Goal: Information Seeking & Learning: Find specific fact

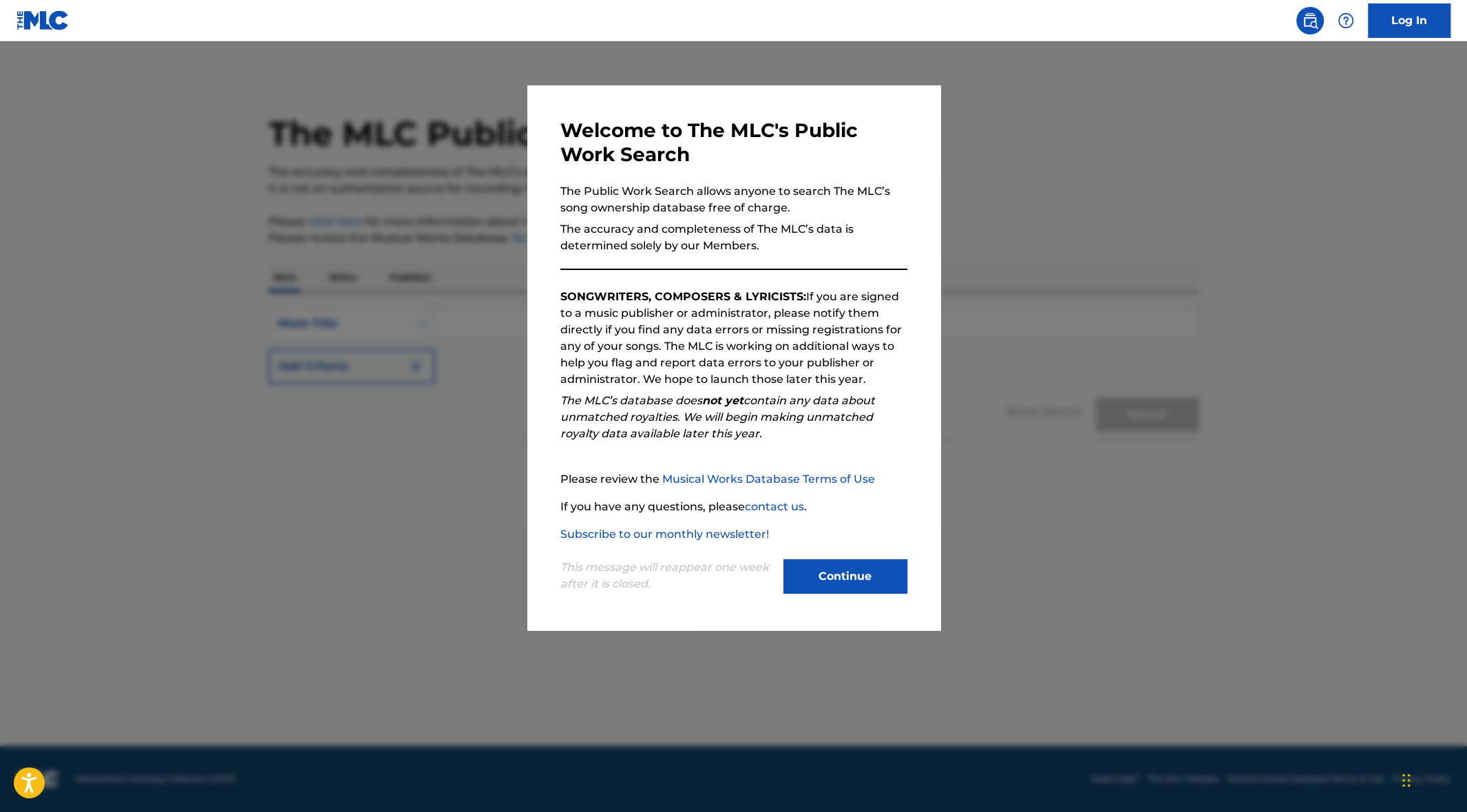
click at [835, 573] on button "Continue" at bounding box center [845, 576] width 124 height 34
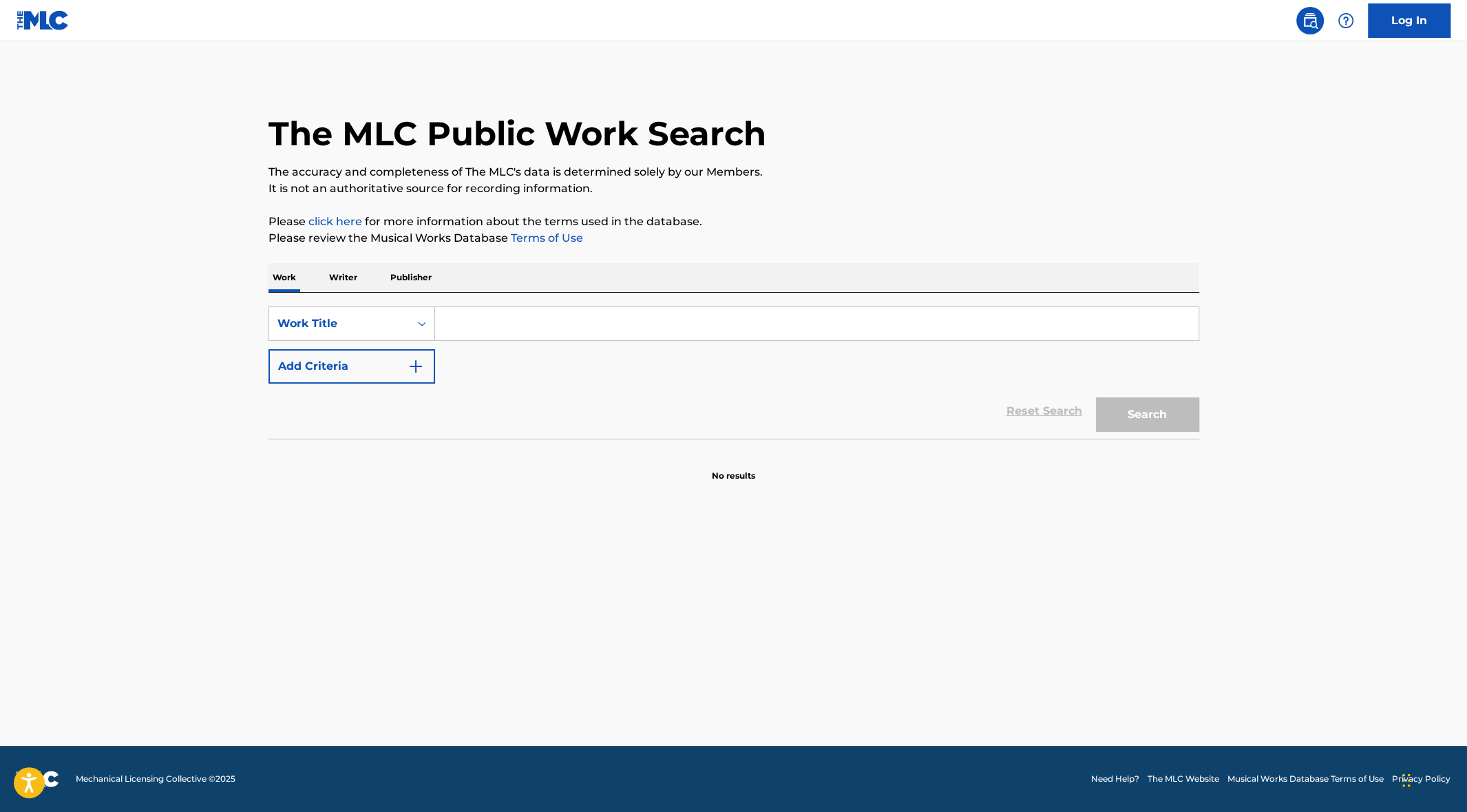
click at [536, 312] on input "Search Form" at bounding box center [816, 323] width 763 height 33
type input "Im [PERSON_NAME]"
click at [409, 363] on img "Search Form" at bounding box center [416, 366] width 16 height 16
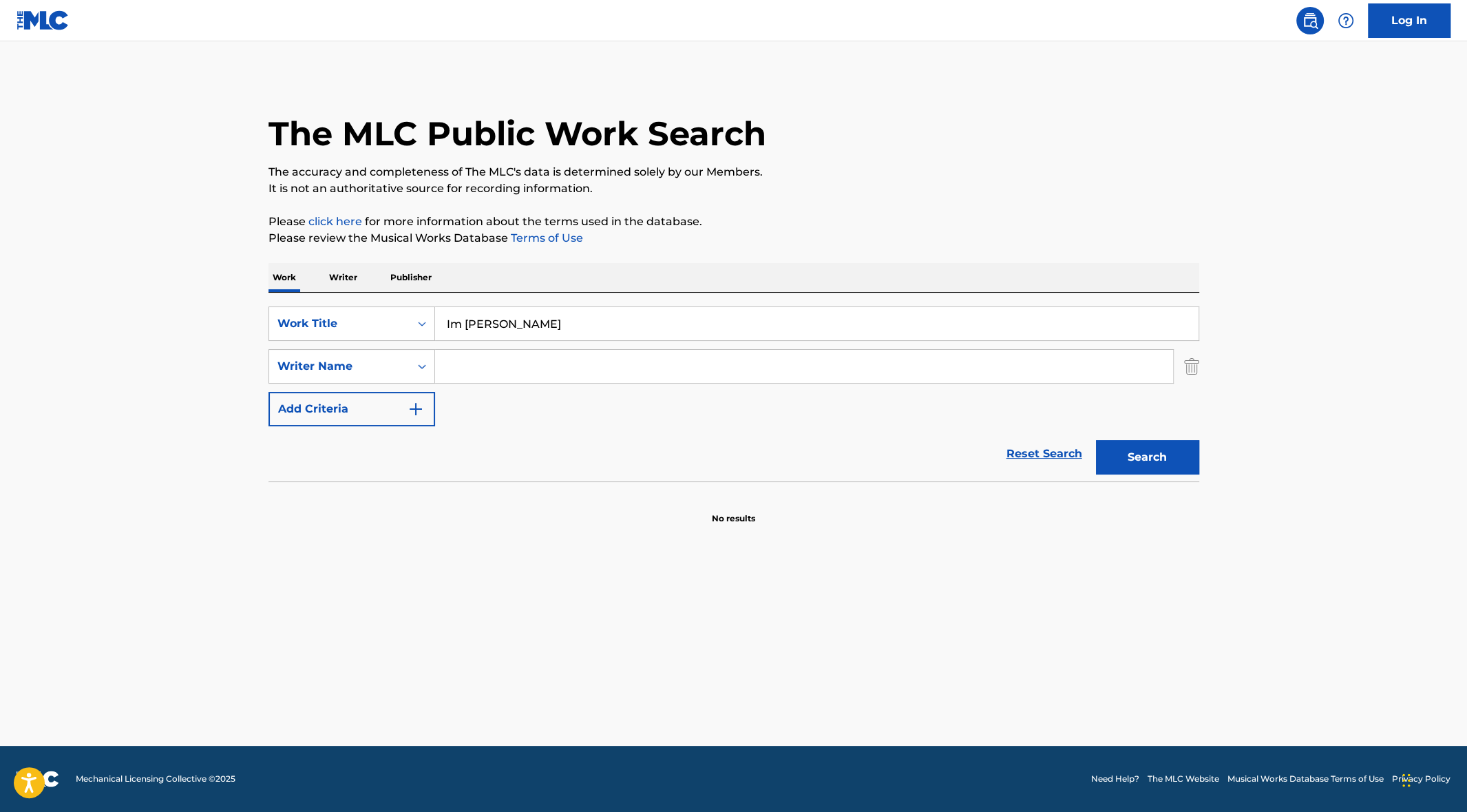
click at [471, 360] on input "Search Form" at bounding box center [804, 366] width 738 height 33
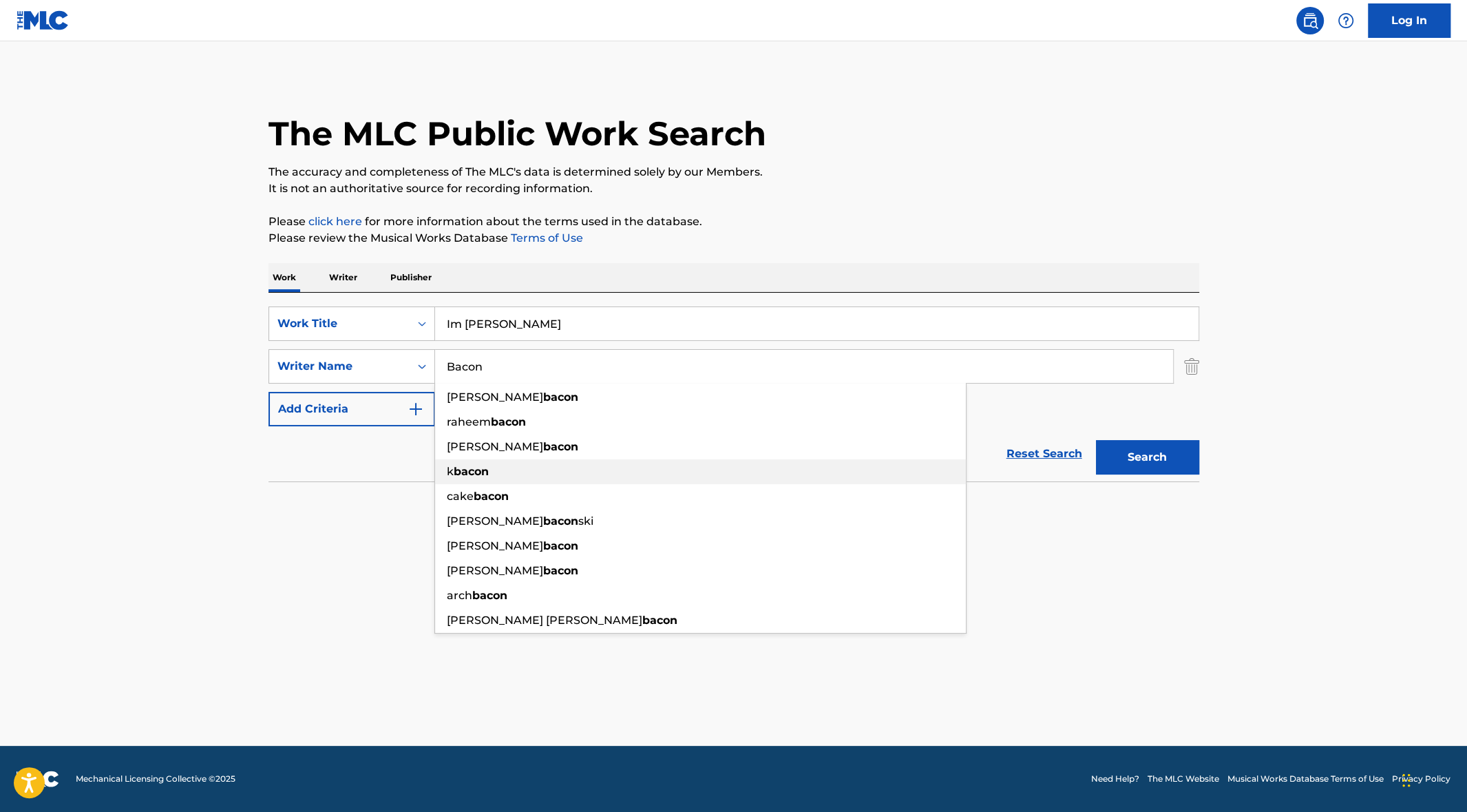
click at [488, 464] on strong "bacon" at bounding box center [471, 471] width 35 height 13
type input "k bacon"
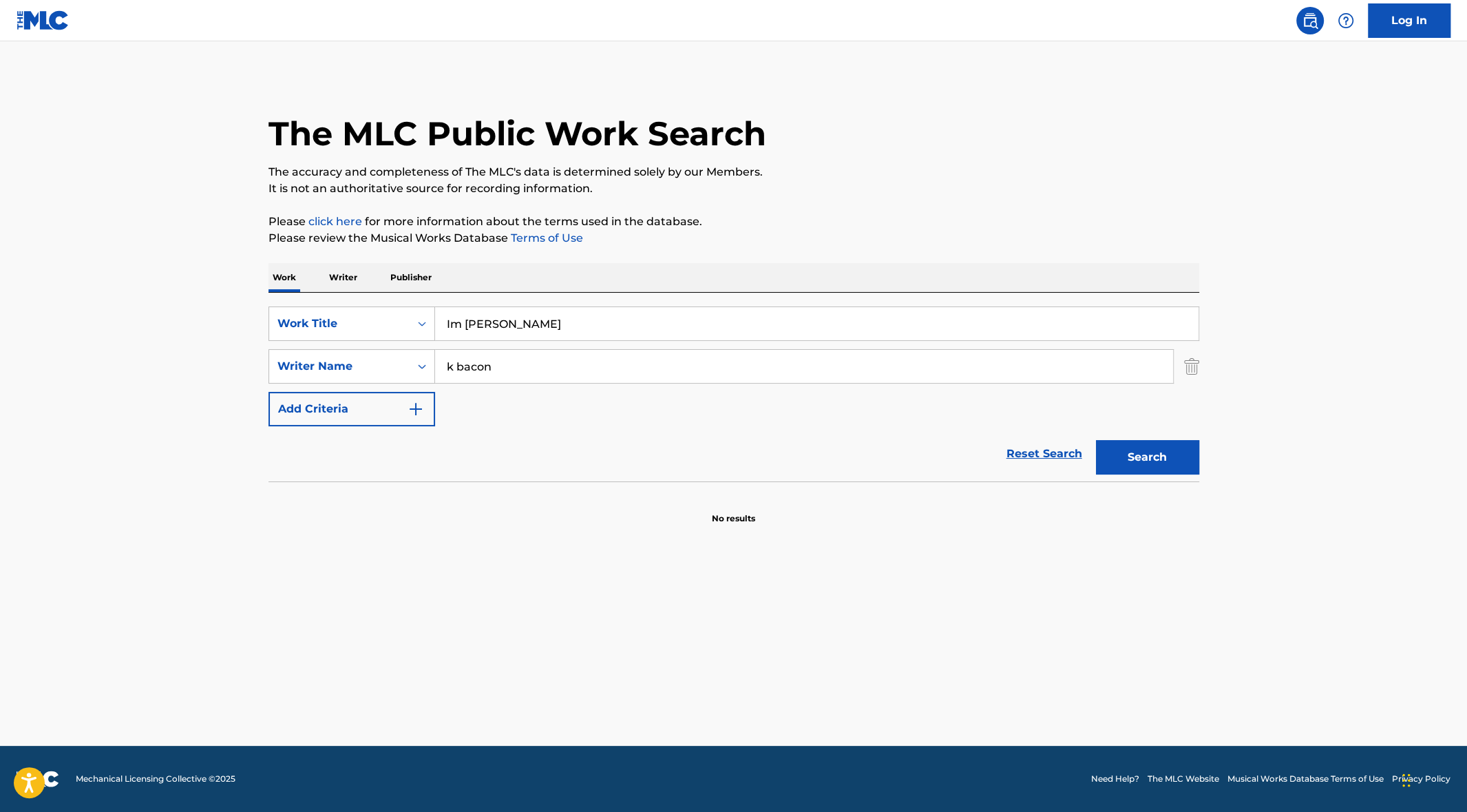
click at [1141, 452] on button "Search" at bounding box center [1147, 457] width 103 height 34
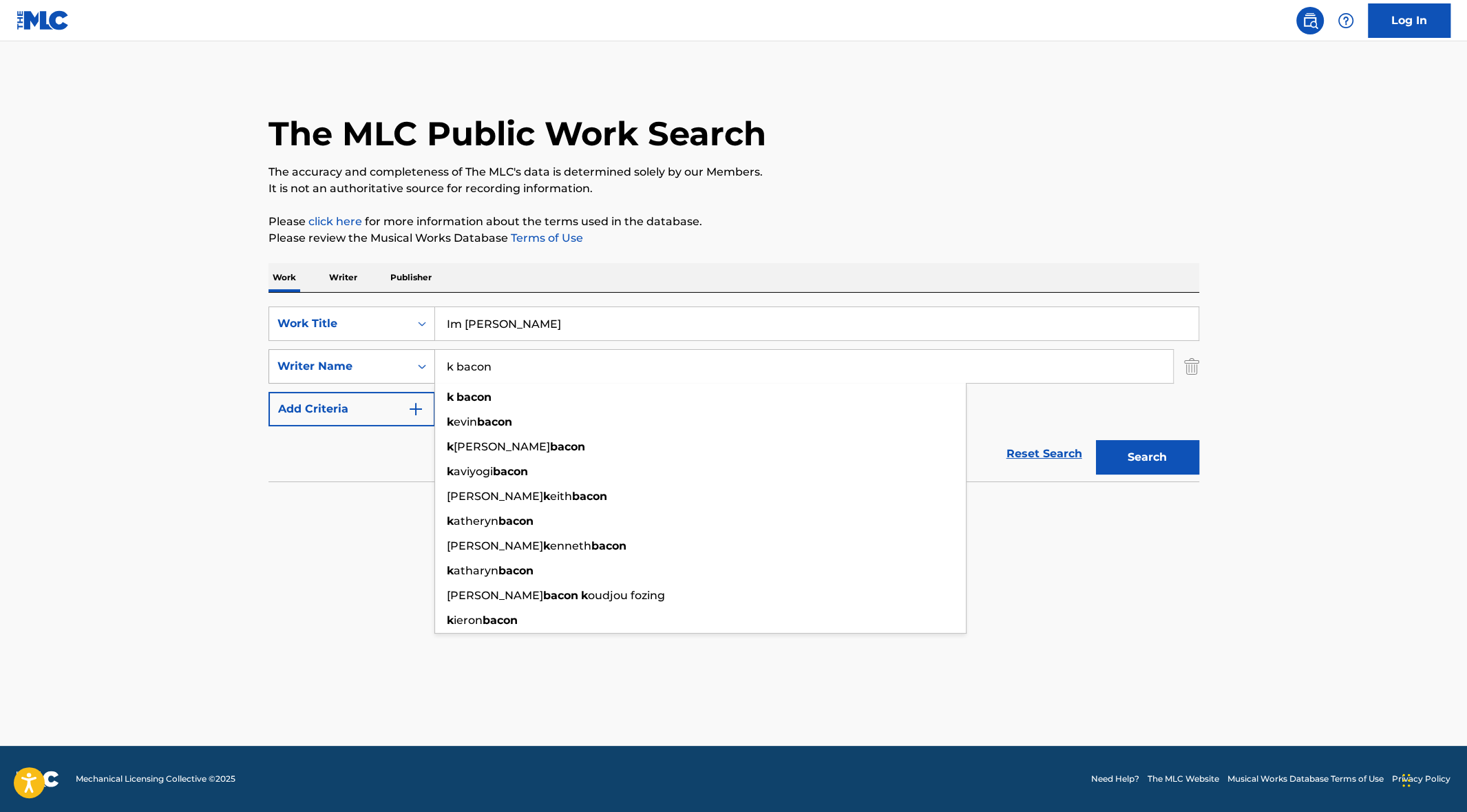
drag, startPoint x: 507, startPoint y: 368, endPoint x: 433, endPoint y: 368, distance: 74.0
click at [433, 368] on div "SearchWithCriteria195deaa9-3f8d-469b-b05f-c139f46e8f78 Writer Name k bacon k ba…" at bounding box center [734, 366] width 931 height 34
click at [474, 322] on input "Im [PERSON_NAME]" at bounding box center [816, 323] width 763 height 33
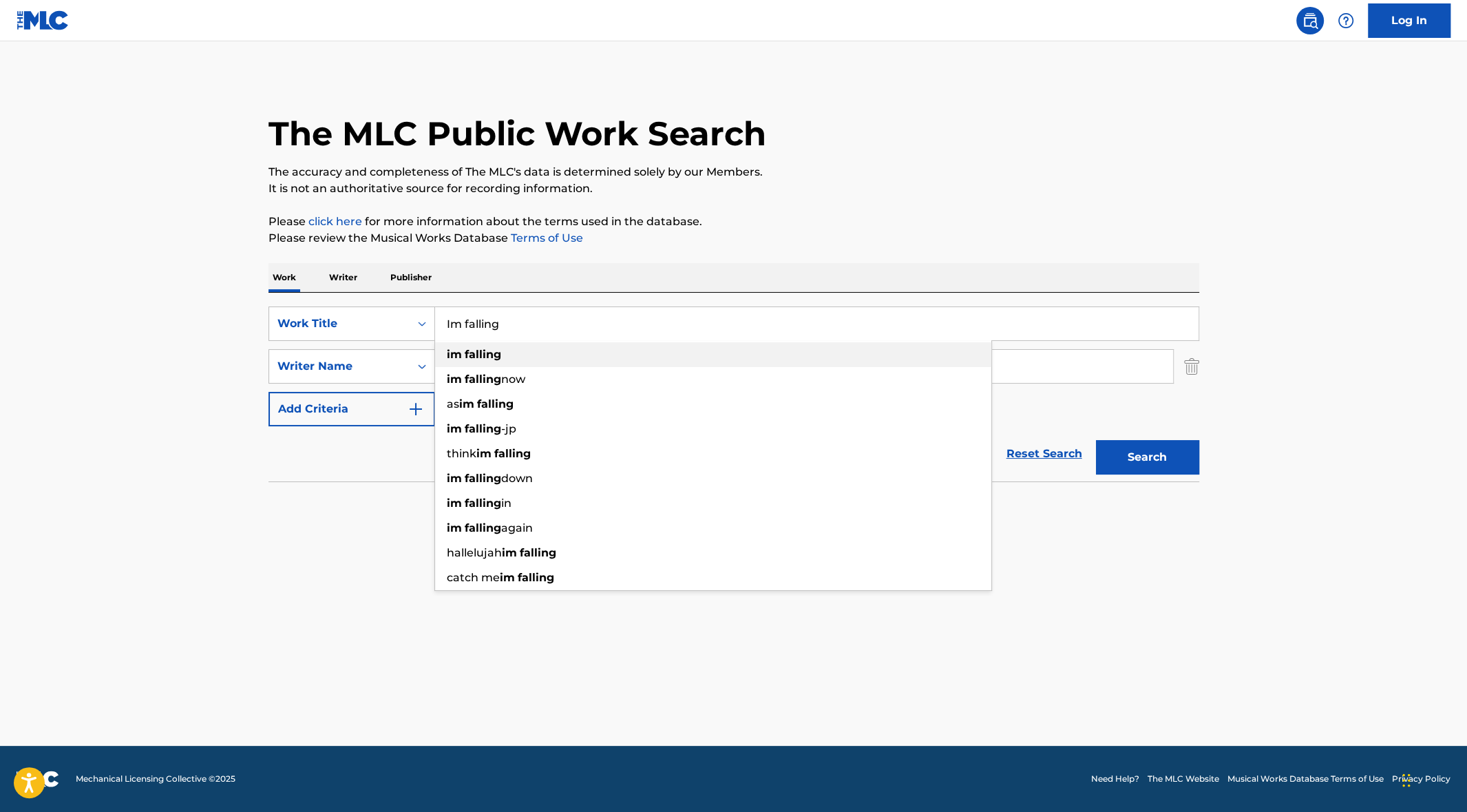
type input "Im falling"
click at [479, 355] on strong "falling" at bounding box center [482, 354] width 37 height 13
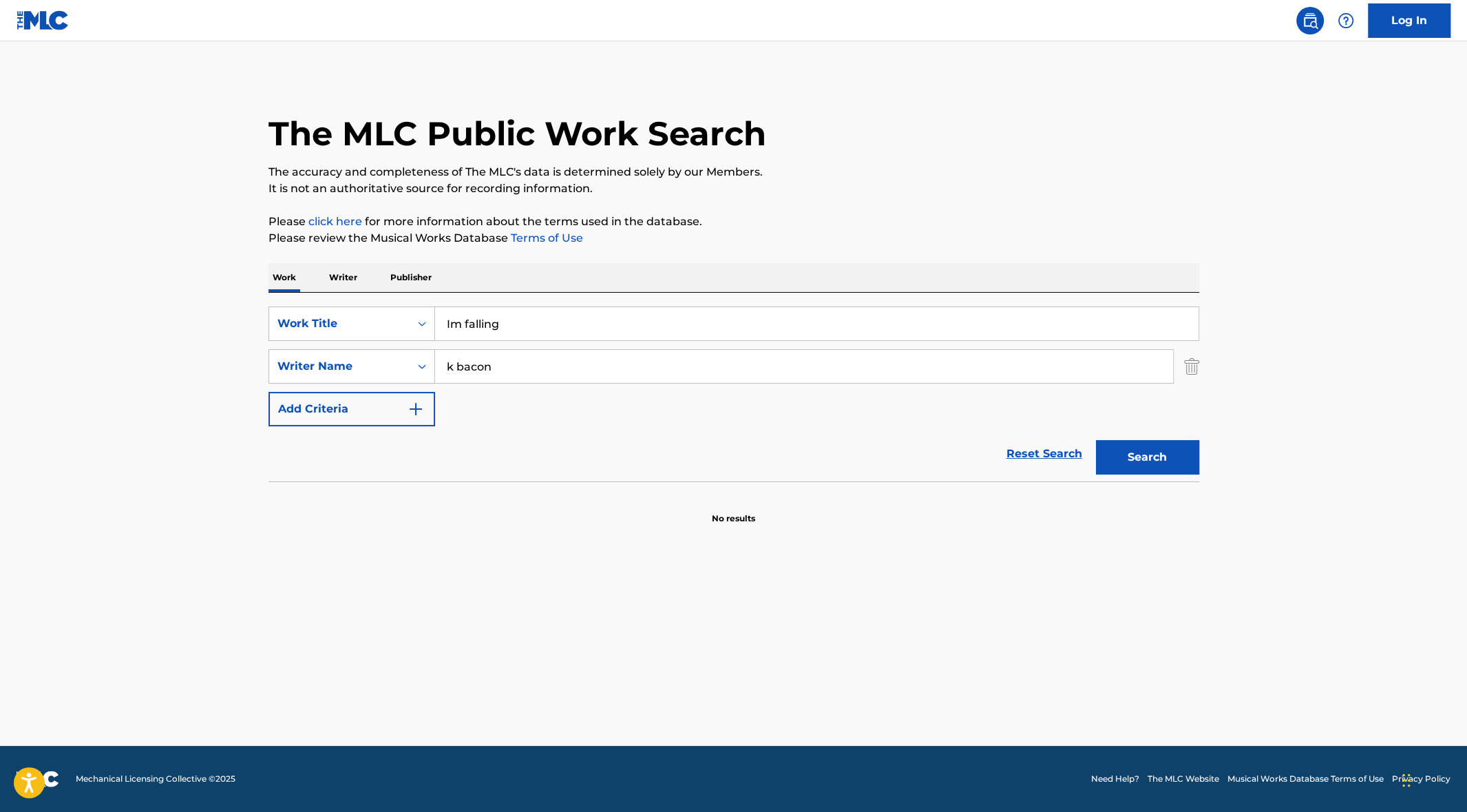
click at [1163, 462] on button "Search" at bounding box center [1147, 457] width 103 height 34
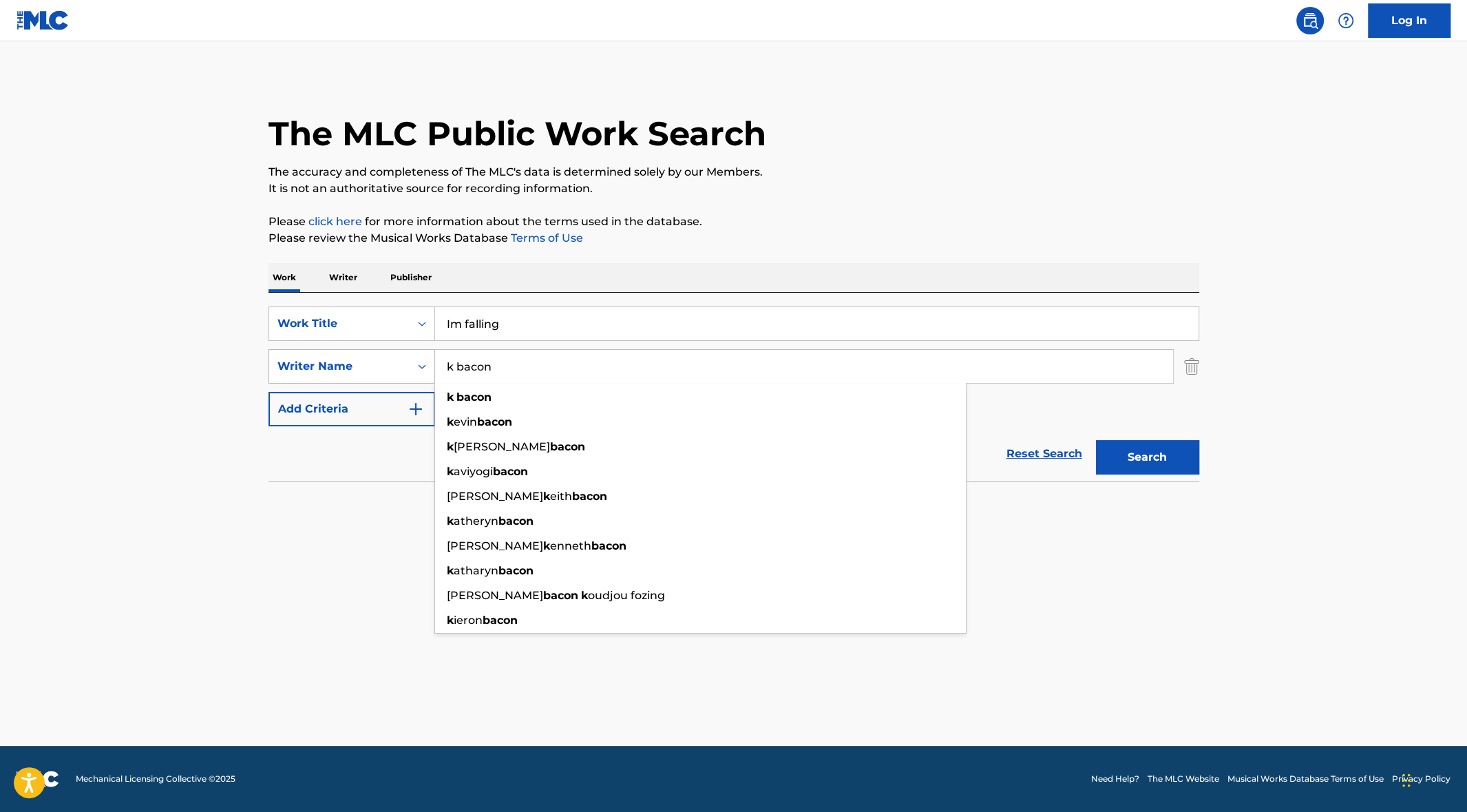
drag, startPoint x: 459, startPoint y: 365, endPoint x: 422, endPoint y: 365, distance: 37.0
click at [422, 365] on div "SearchWithCriteria195deaa9-3f8d-469b-b05f-c139f46e8f78 Writer Name k bacon k ba…" at bounding box center [734, 366] width 931 height 34
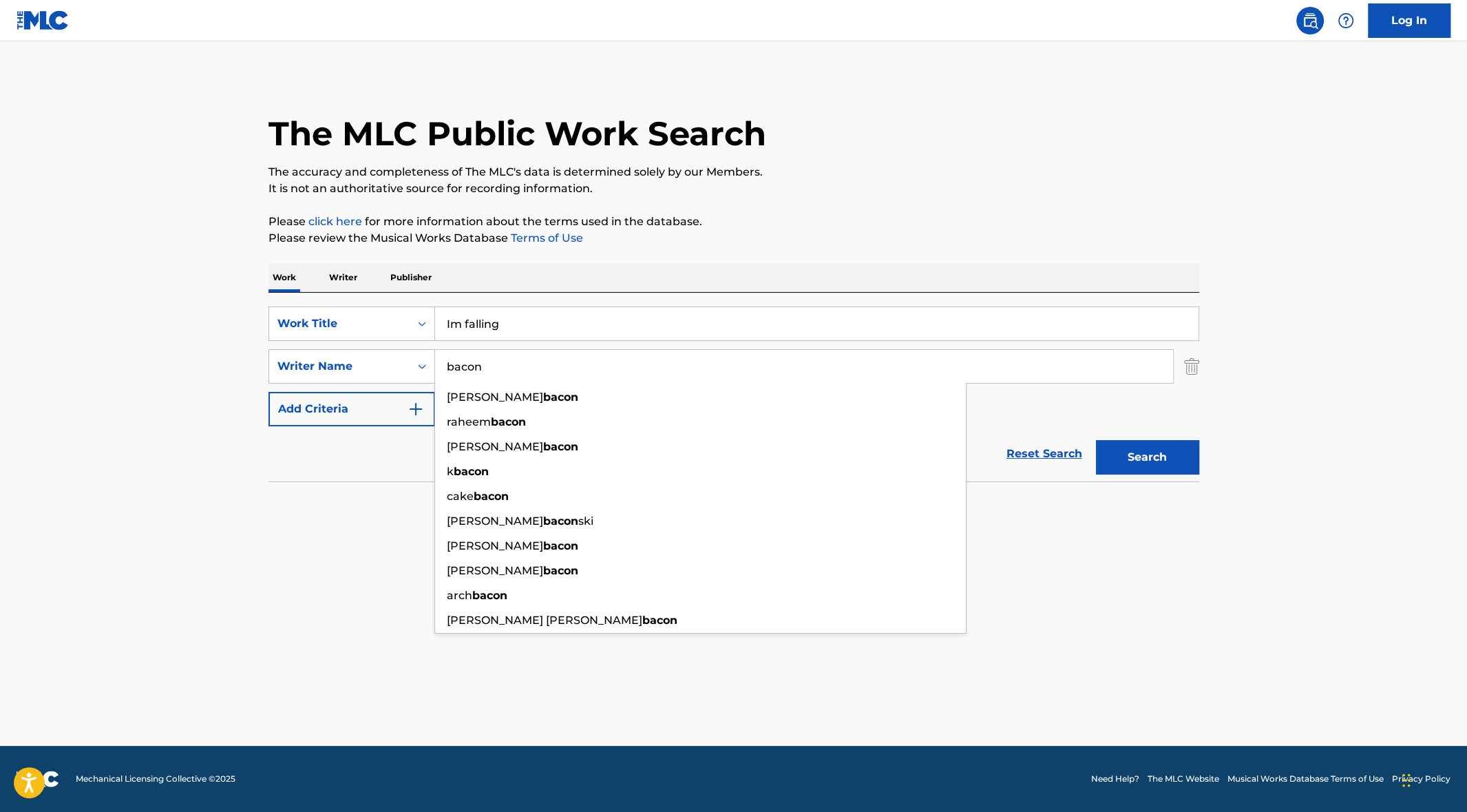
click at [1162, 464] on button "Search" at bounding box center [1147, 457] width 103 height 34
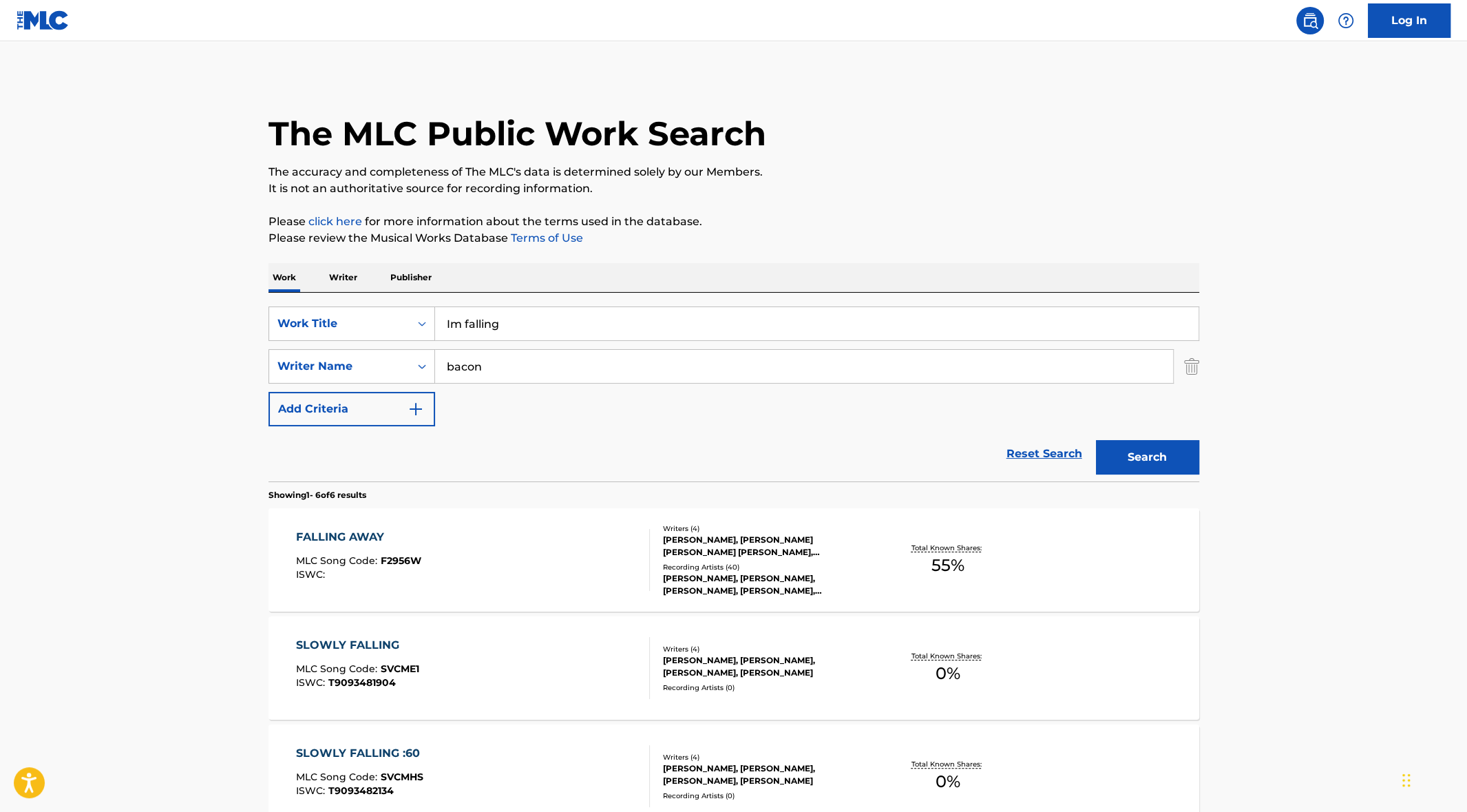
click at [439, 371] on input "bacon" at bounding box center [804, 366] width 738 height 33
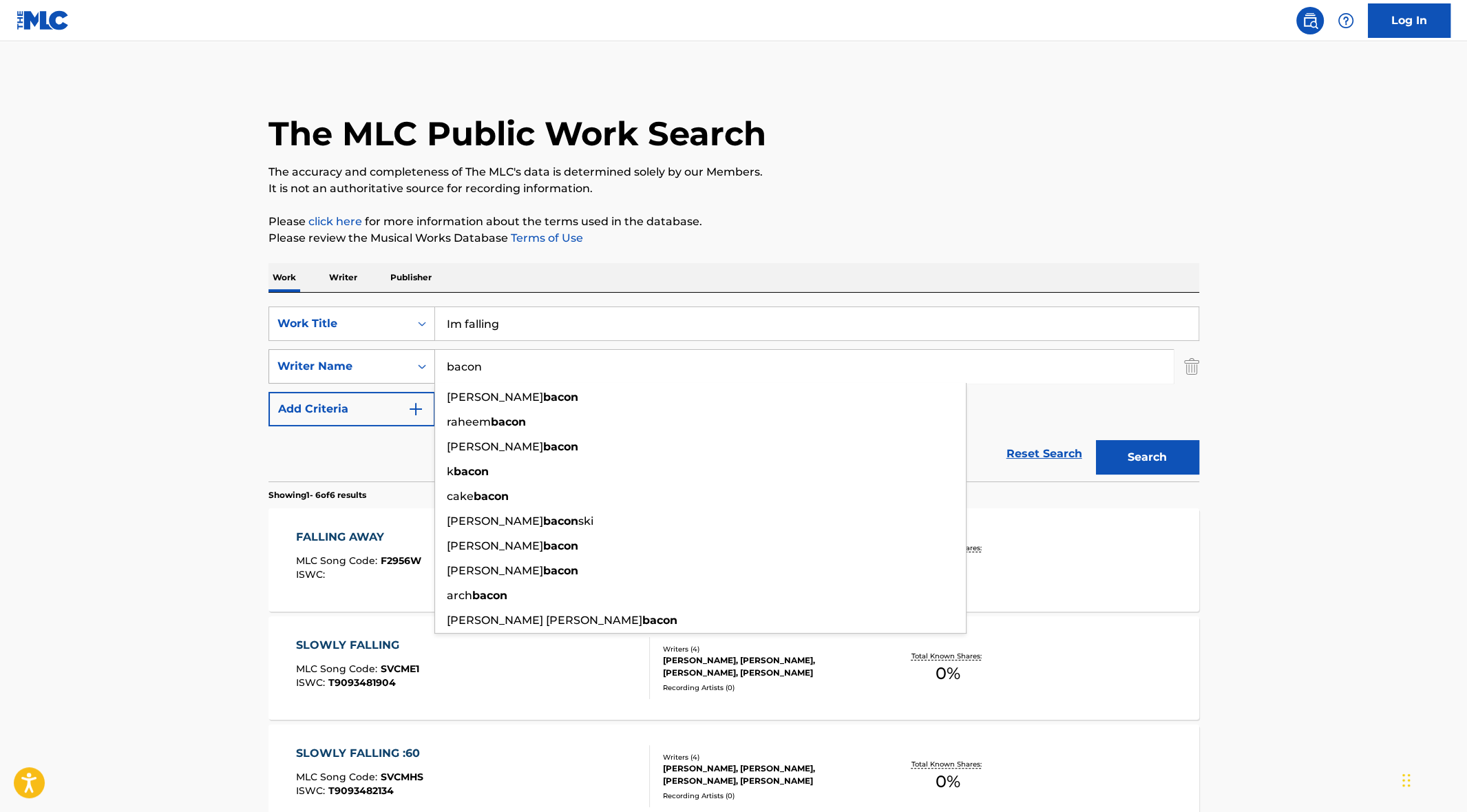
drag, startPoint x: 486, startPoint y: 361, endPoint x: 425, endPoint y: 358, distance: 61.1
click at [425, 358] on div "SearchWithCriteria195deaa9-3f8d-469b-b05f-c139f46e8f78 Writer Name bacon [PERSO…" at bounding box center [734, 366] width 931 height 34
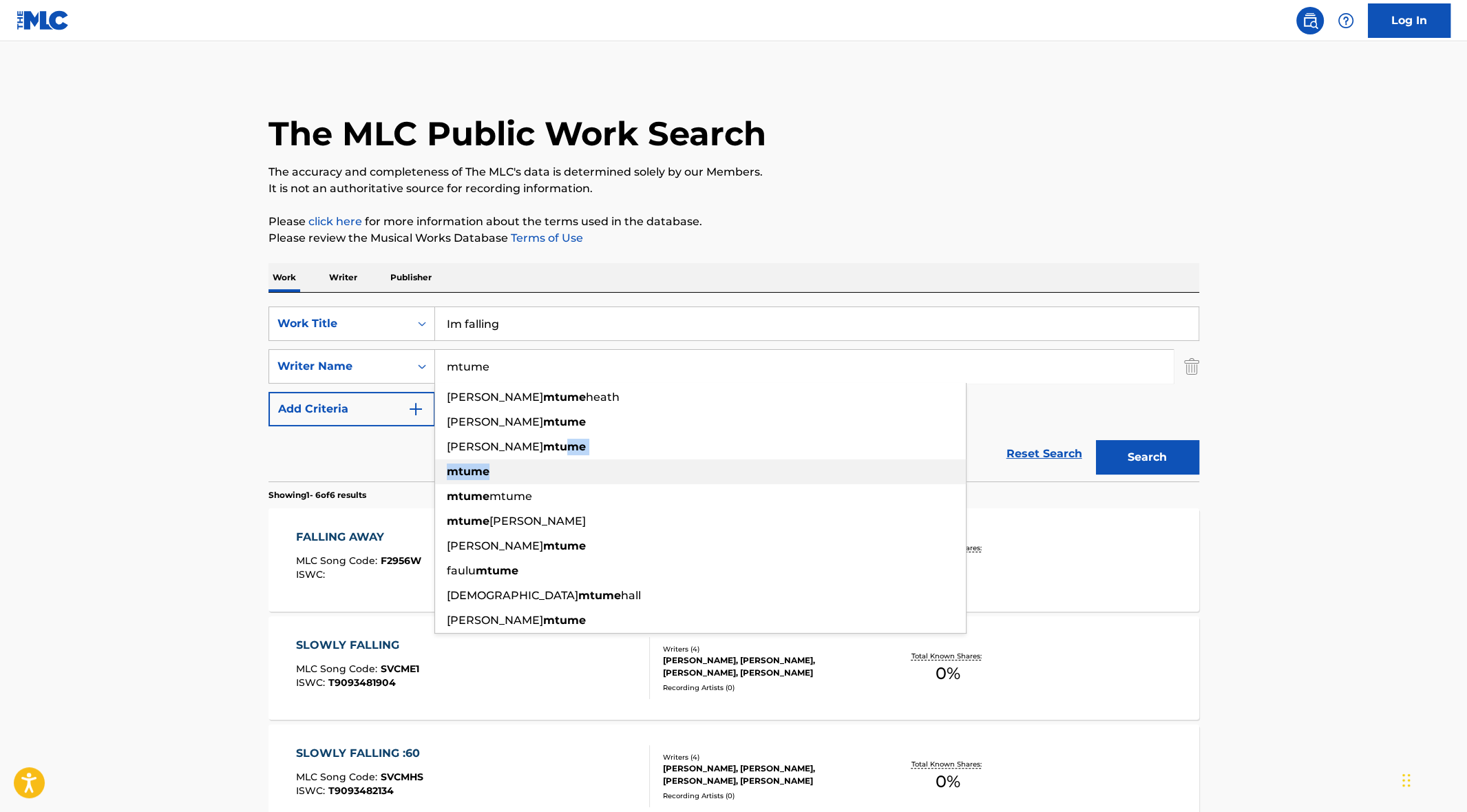
drag, startPoint x: 502, startPoint y: 441, endPoint x: 484, endPoint y: 464, distance: 29.2
click at [484, 464] on ul "[PERSON_NAME] [PERSON_NAME] [PERSON_NAME] [PERSON_NAME] mtume mtume mtume [PERS…" at bounding box center [700, 509] width 531 height 248
click at [484, 464] on strong "mtume" at bounding box center [469, 471] width 43 height 13
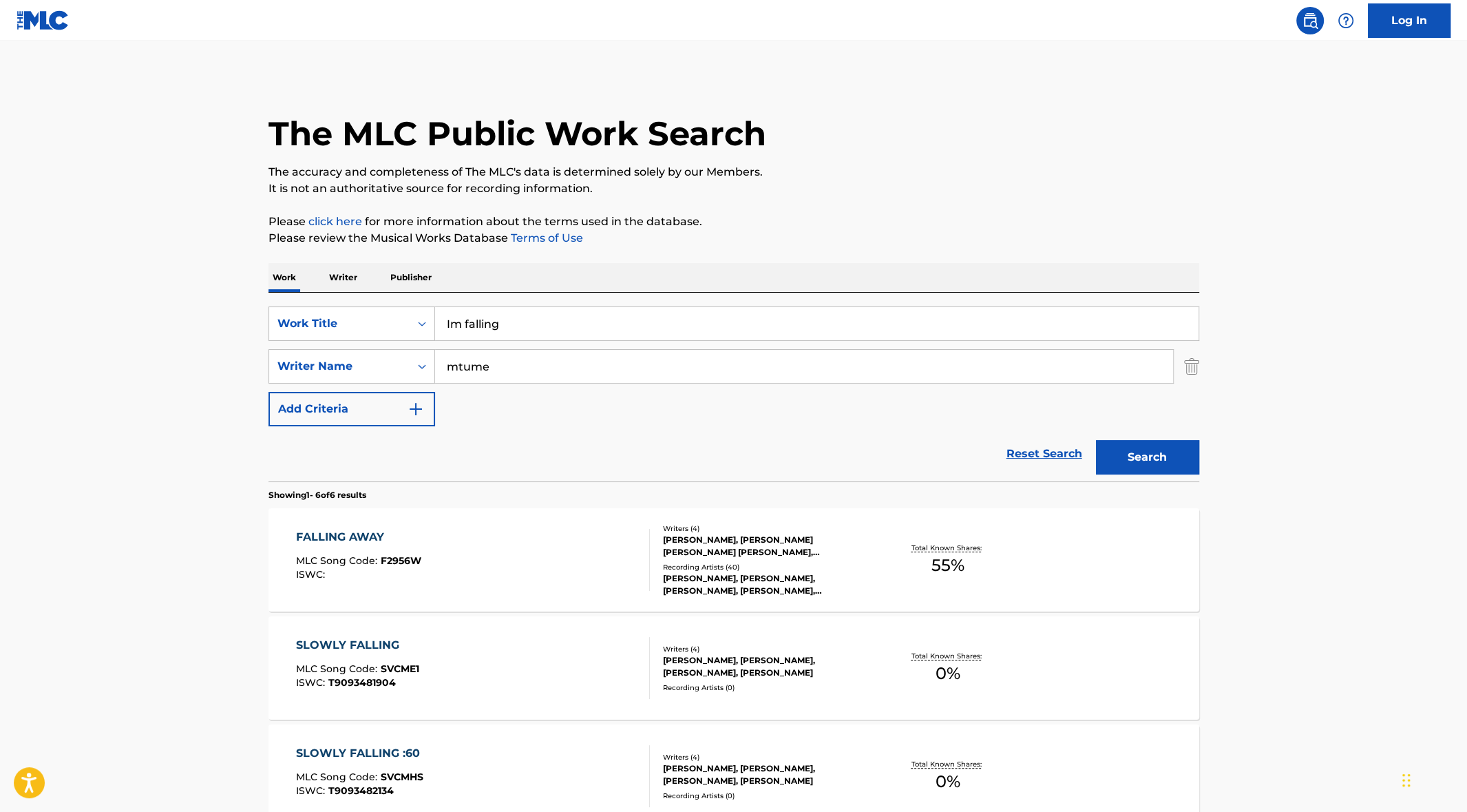
click at [1152, 452] on button "Search" at bounding box center [1147, 457] width 103 height 34
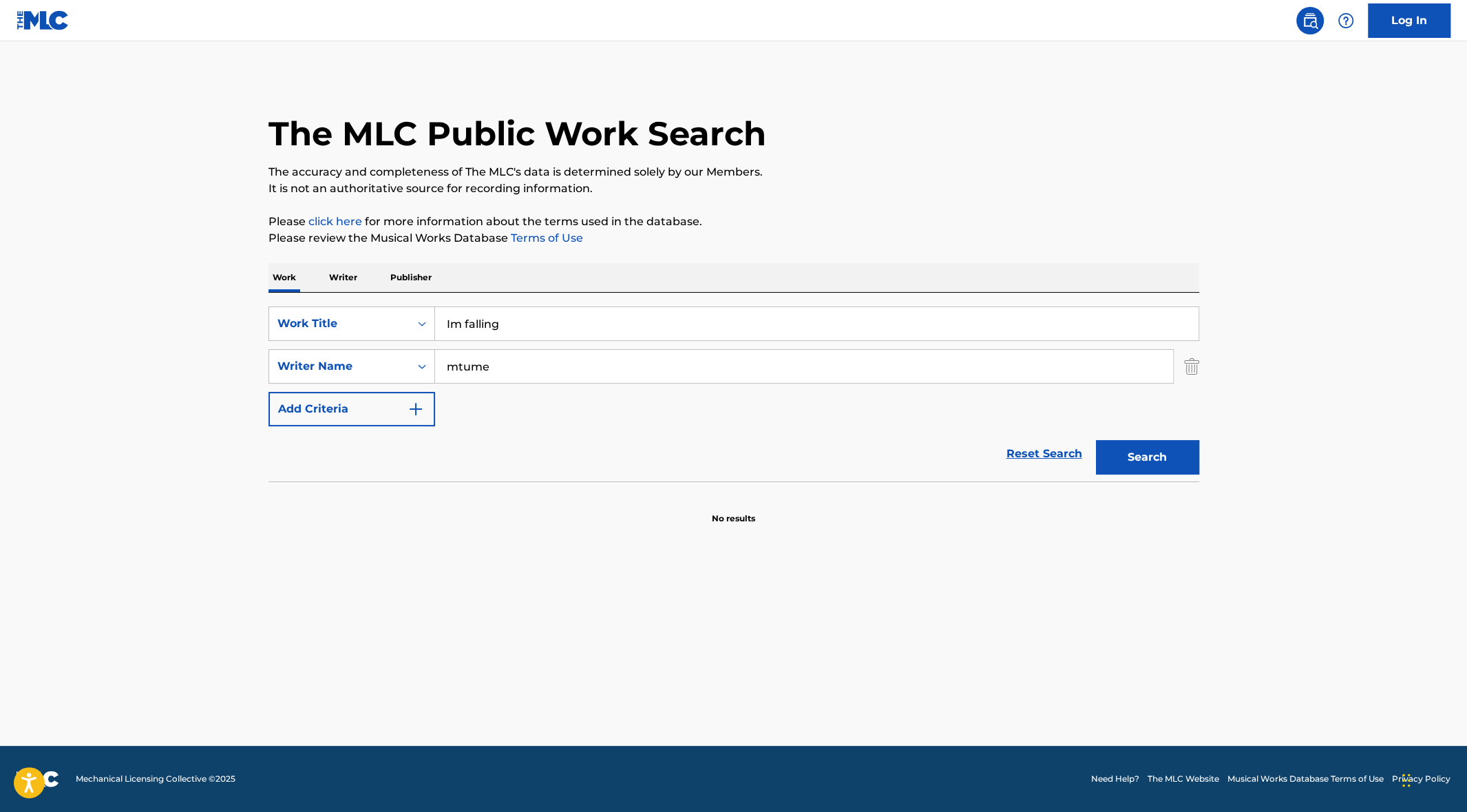
click at [441, 371] on input "mtume" at bounding box center [804, 366] width 738 height 33
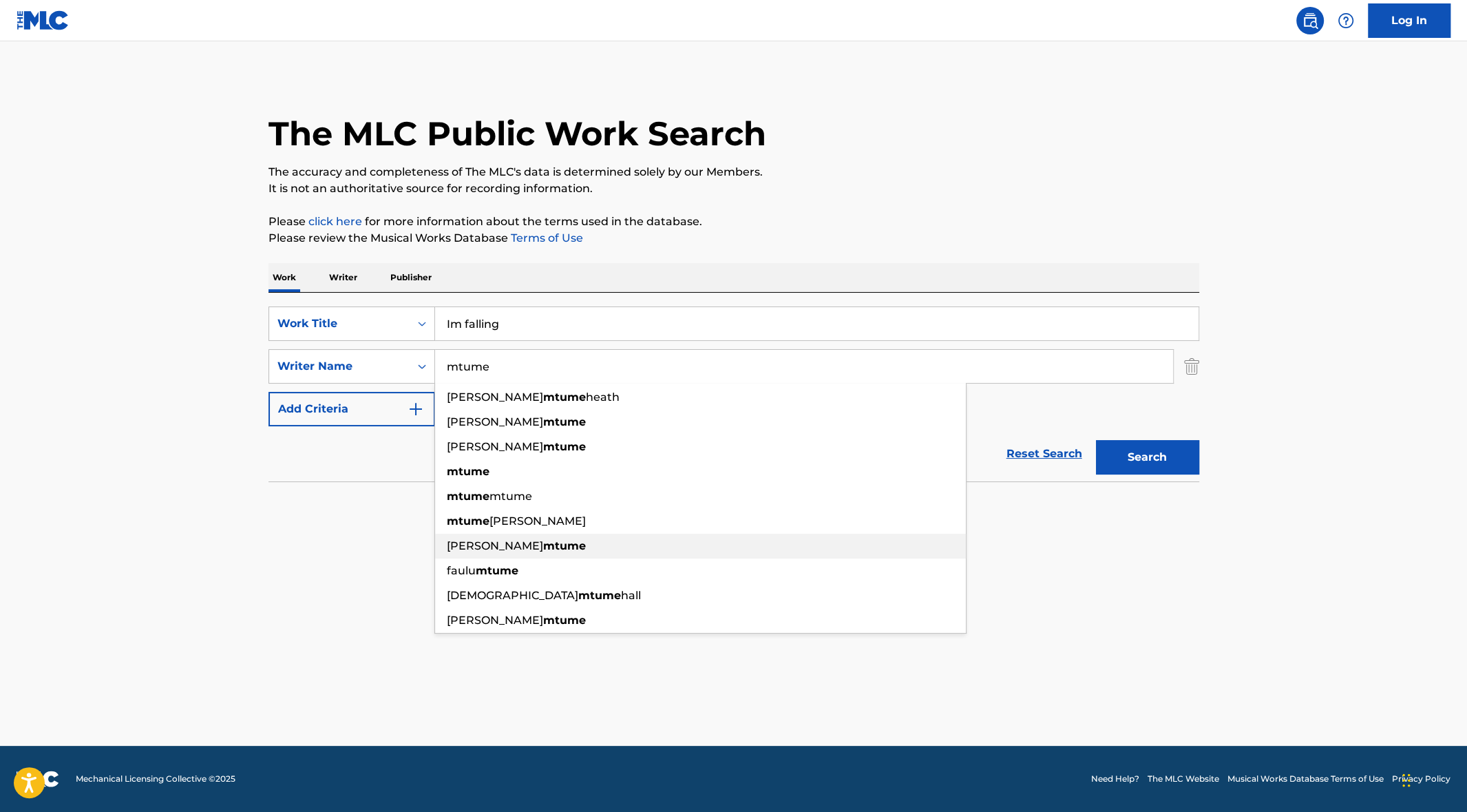
click at [451, 545] on span "[PERSON_NAME]" at bounding box center [495, 545] width 97 height 13
type input "[PERSON_NAME]"
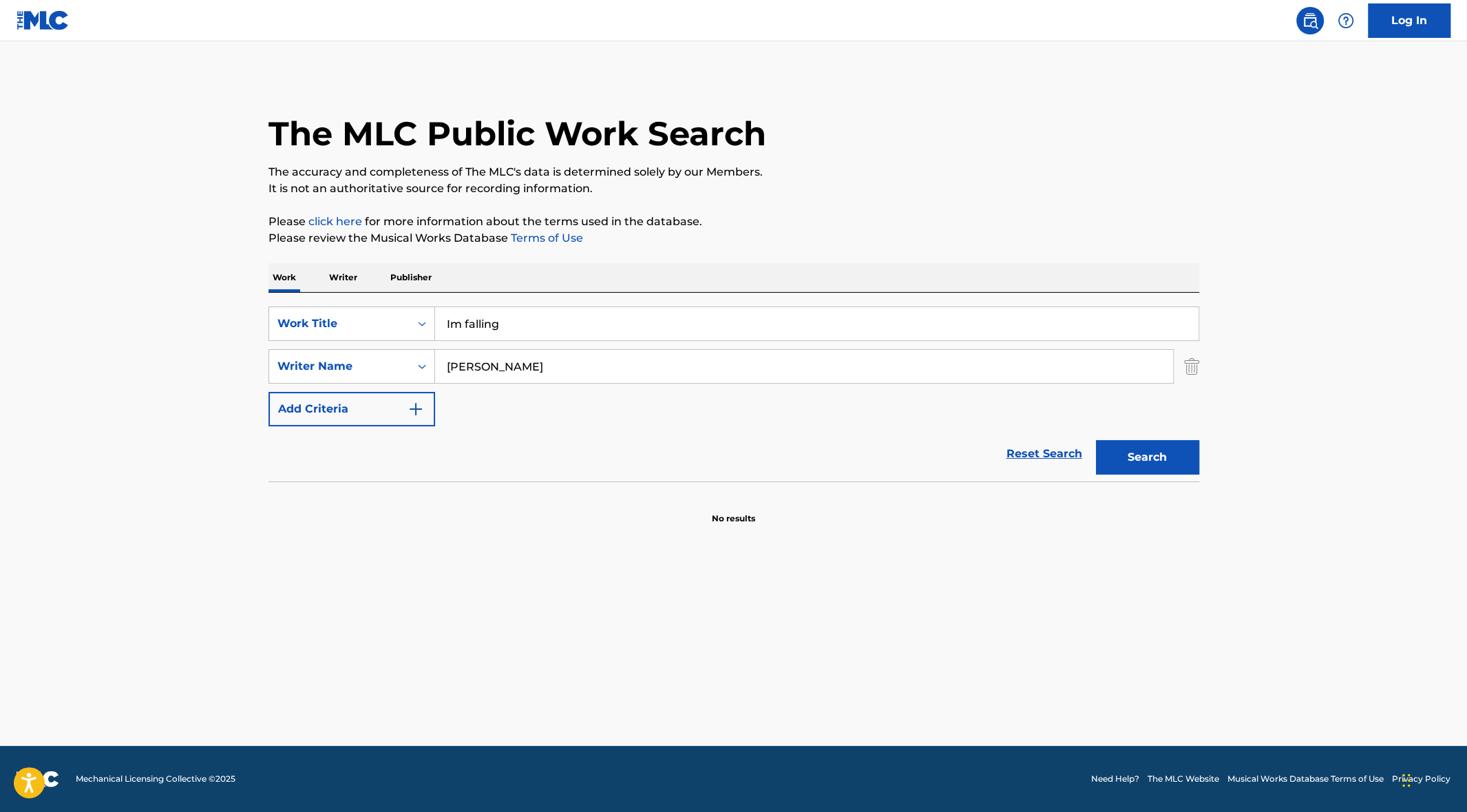
click at [1142, 450] on button "Search" at bounding box center [1147, 457] width 103 height 34
click at [450, 324] on input "Im falling" at bounding box center [816, 323] width 763 height 33
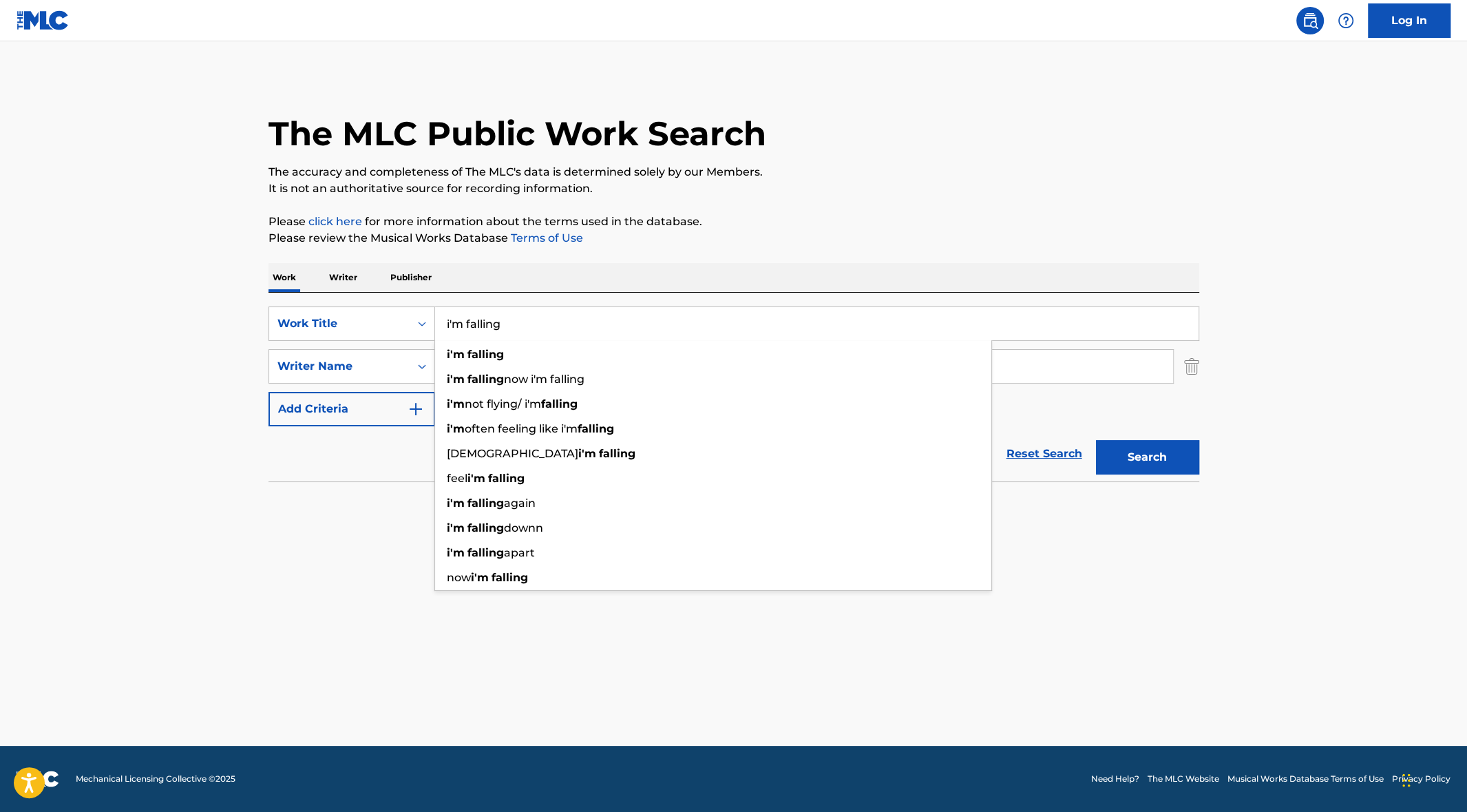
type input "i'm falling"
click at [1147, 449] on button "Search" at bounding box center [1147, 457] width 103 height 34
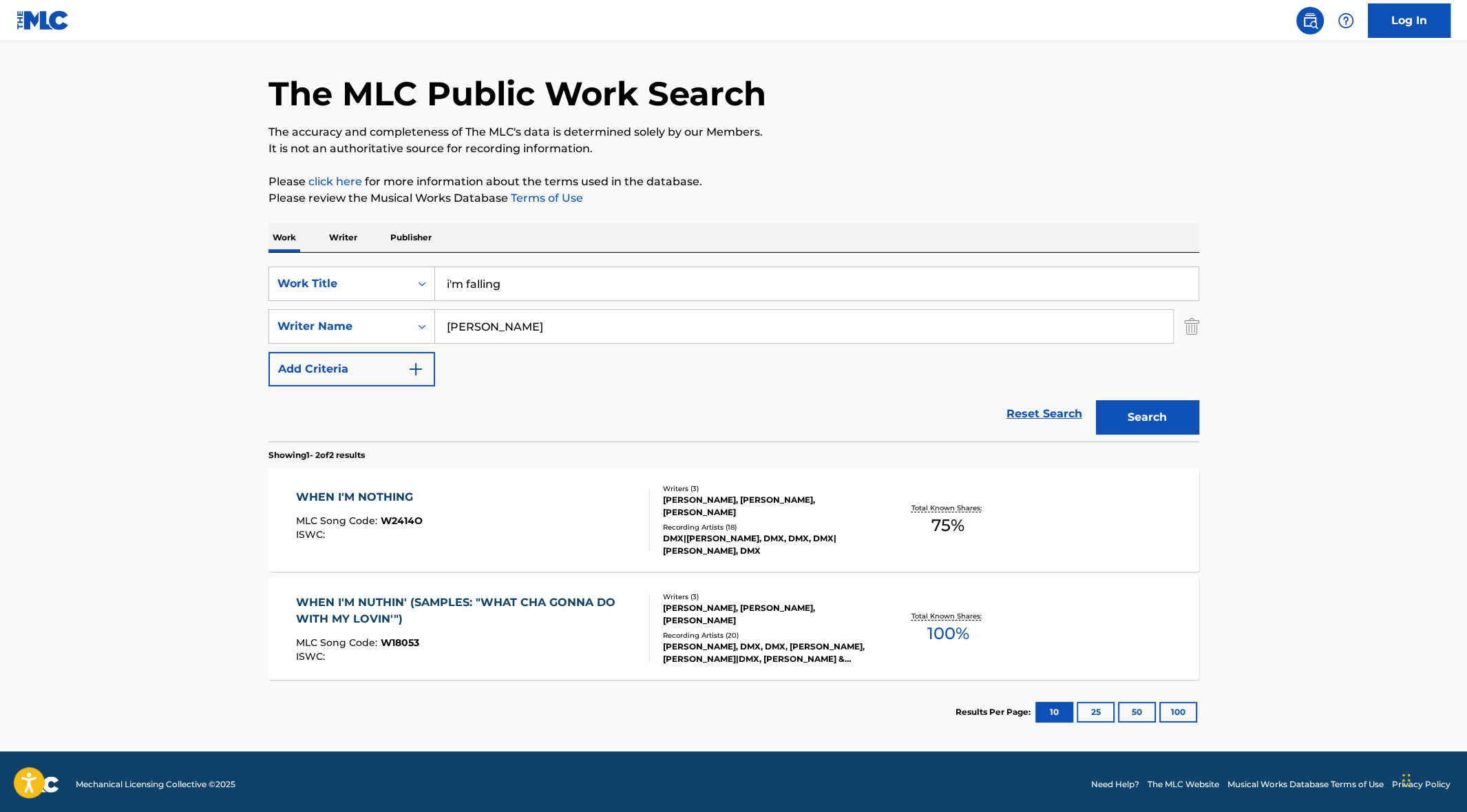
scroll to position [44, 0]
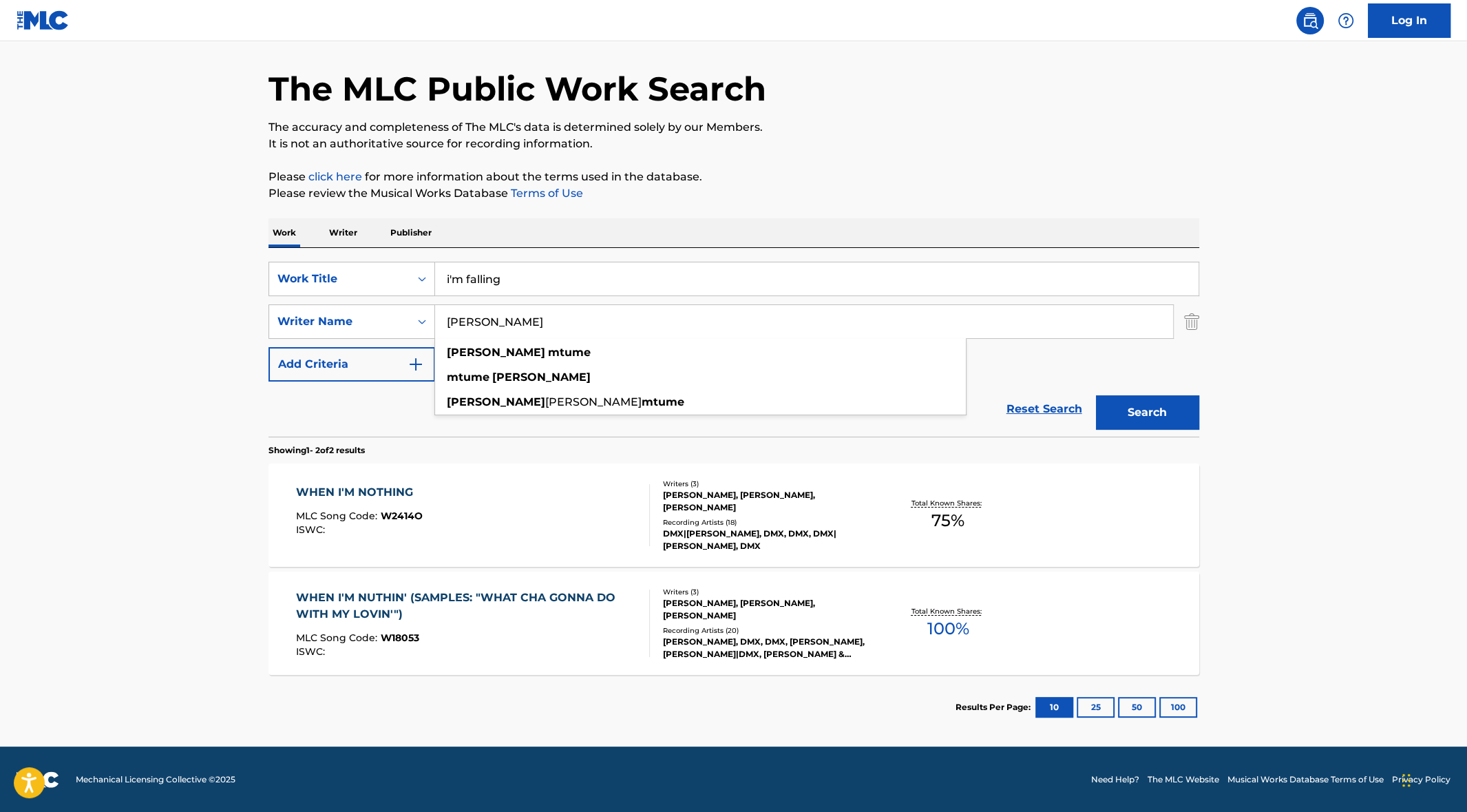
drag, startPoint x: 534, startPoint y: 320, endPoint x: 452, endPoint y: 316, distance: 82.1
click at [454, 316] on input "[PERSON_NAME]" at bounding box center [804, 322] width 738 height 33
type input "ja"
drag, startPoint x: 472, startPoint y: 321, endPoint x: 434, endPoint y: 320, distance: 38.0
click at [438, 320] on input "ja" at bounding box center [804, 322] width 738 height 33
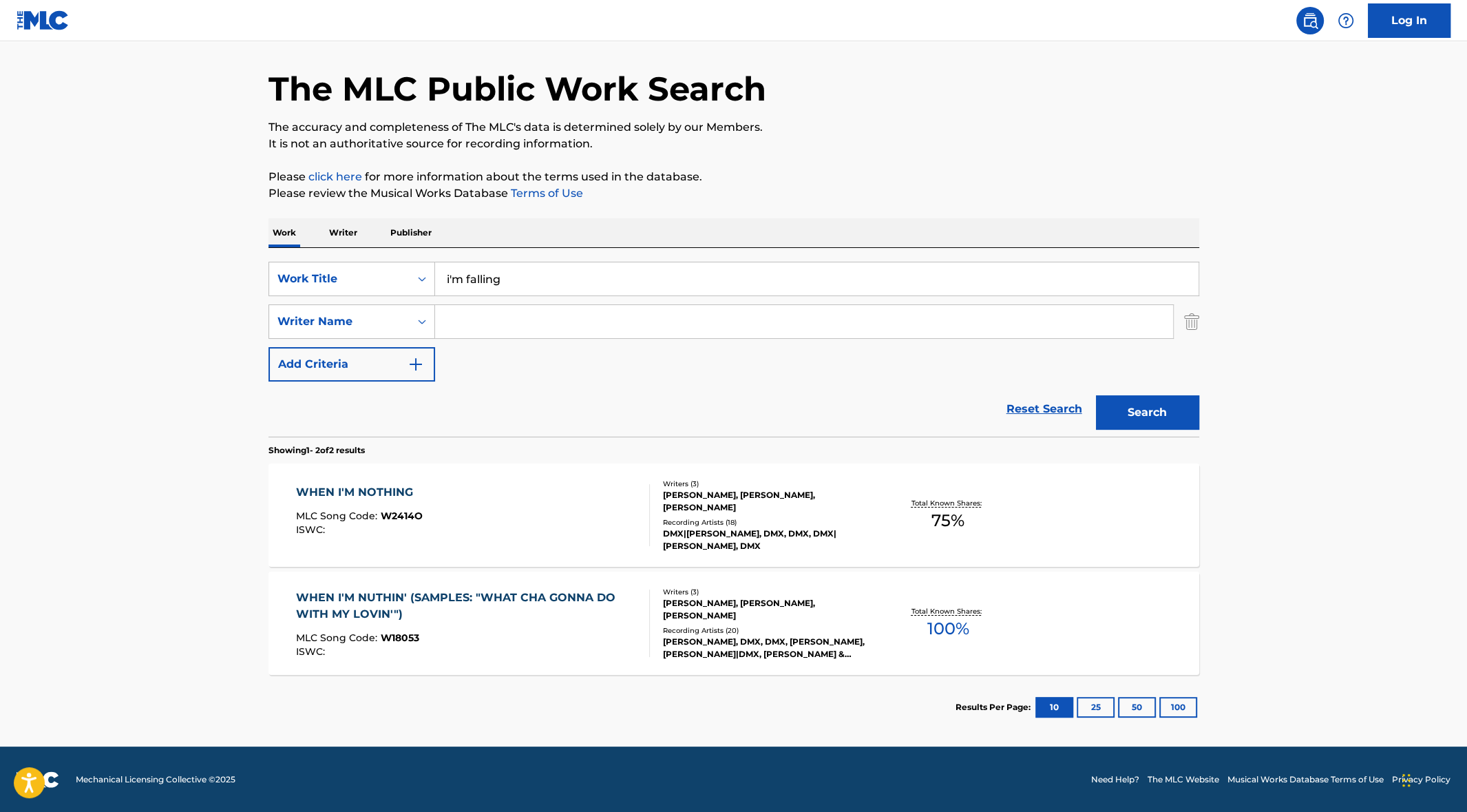
click at [532, 272] on input "i'm falling" at bounding box center [816, 279] width 763 height 33
click at [1149, 410] on button "Search" at bounding box center [1147, 412] width 103 height 34
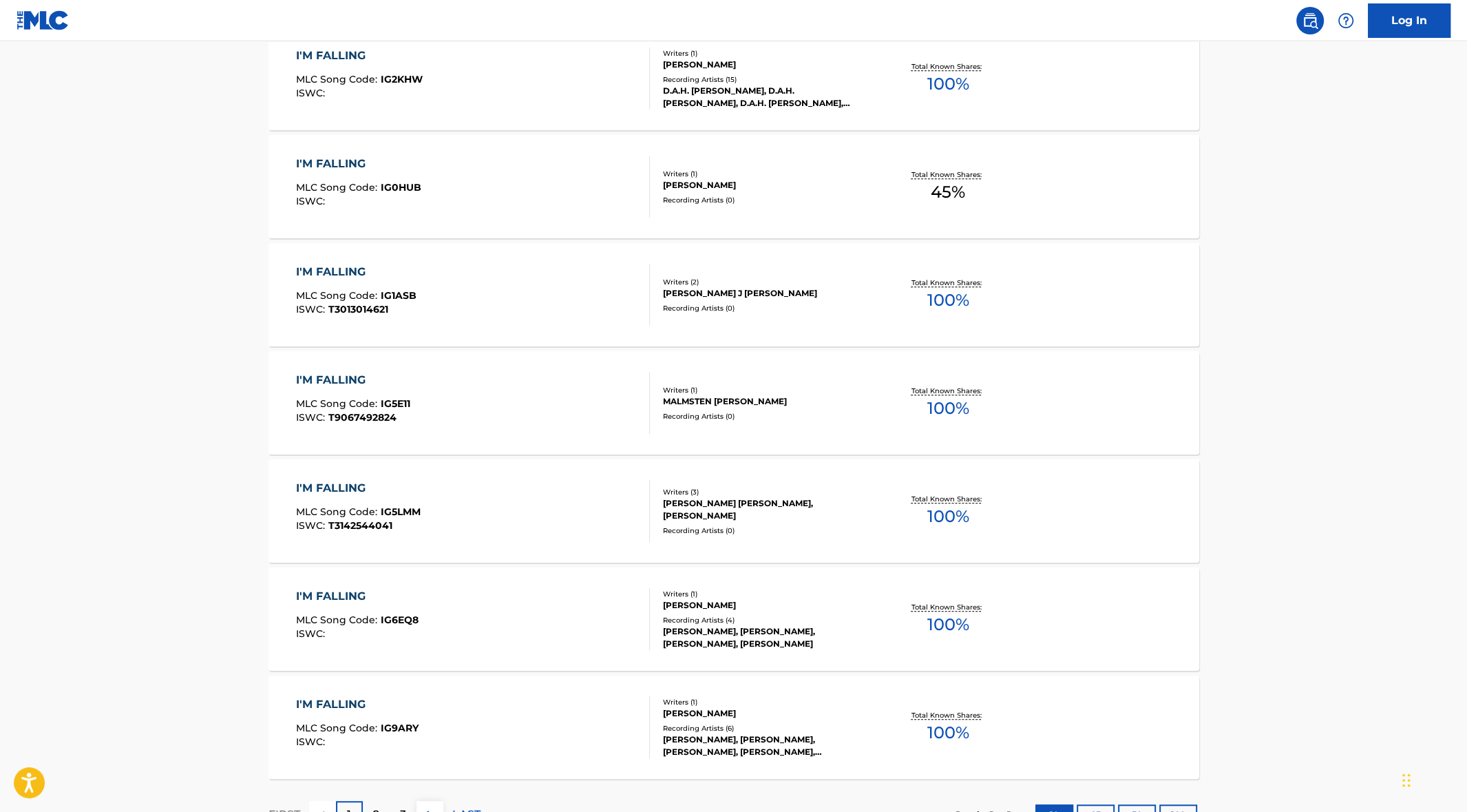
scroll to position [916, 0]
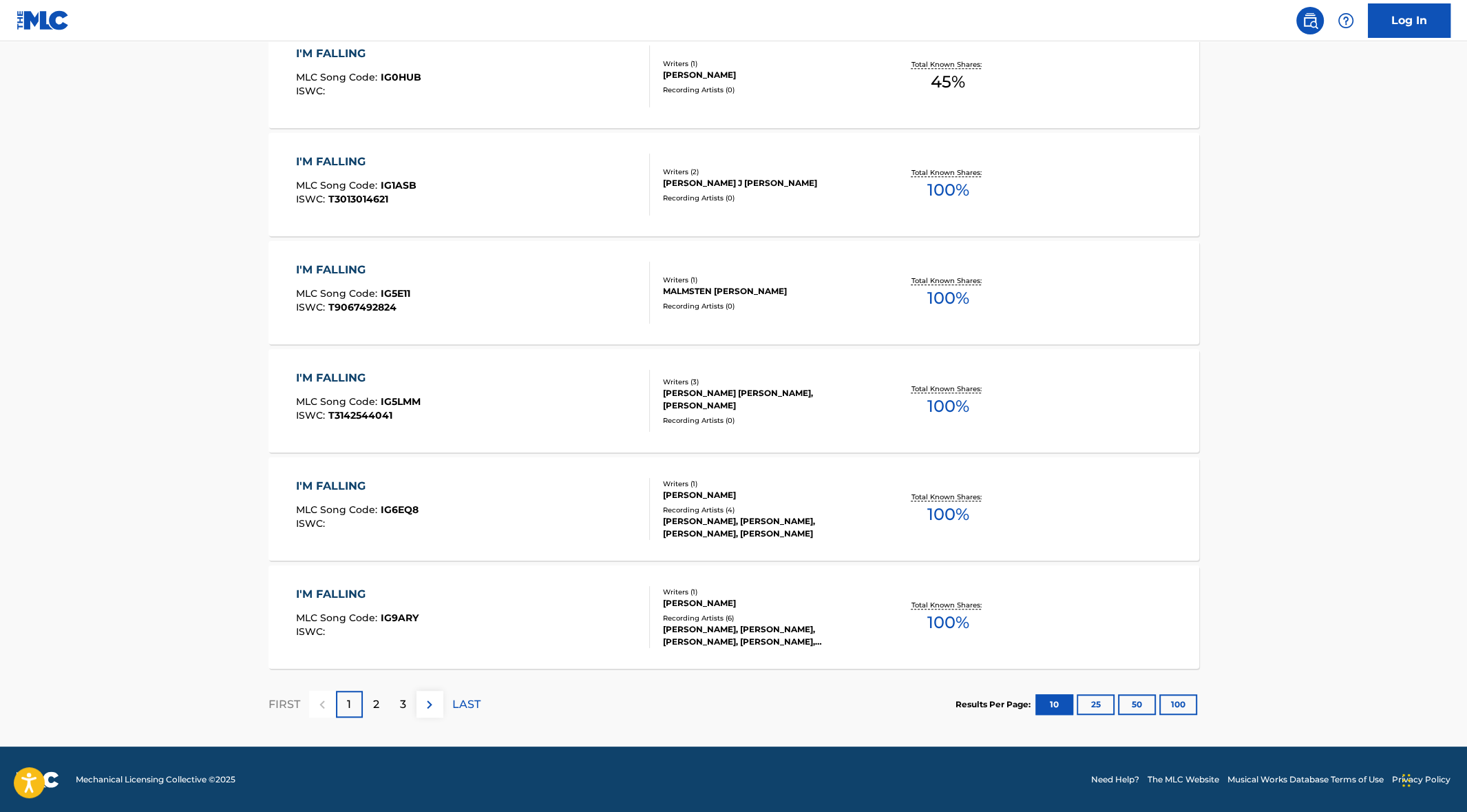
click at [1177, 698] on button "100" at bounding box center [1178, 704] width 38 height 21
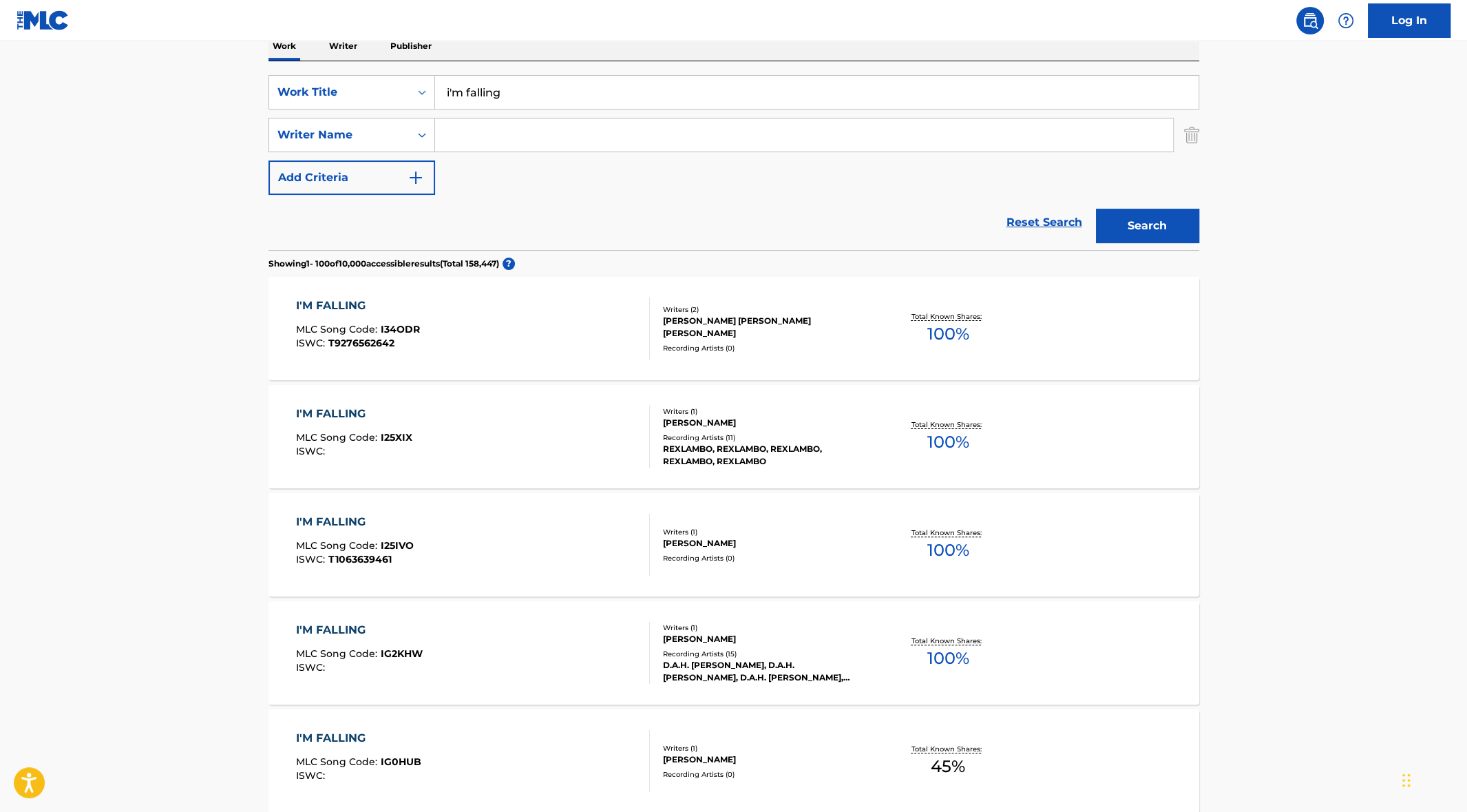
scroll to position [0, 0]
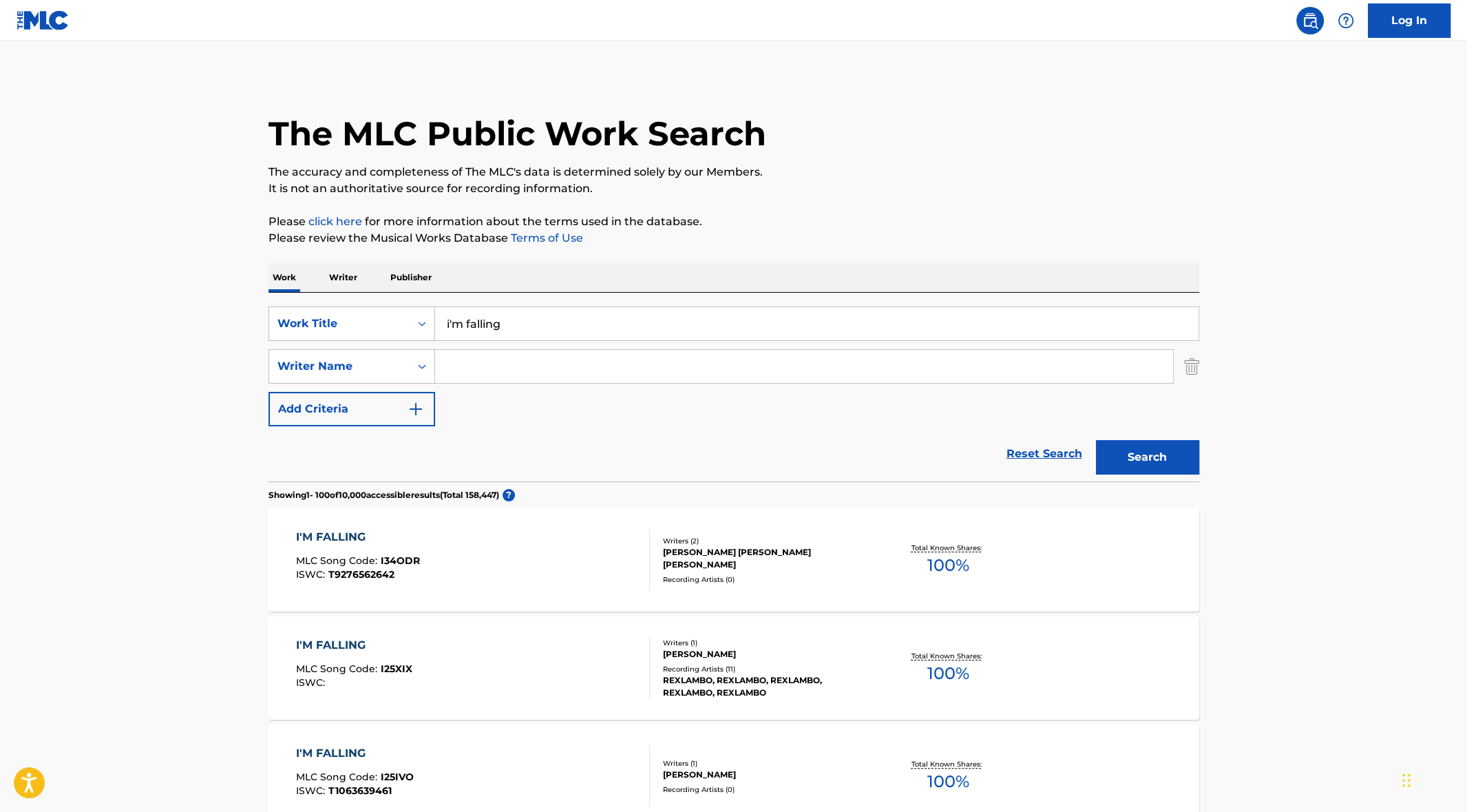
click at [475, 367] on input "Search Form" at bounding box center [804, 366] width 738 height 33
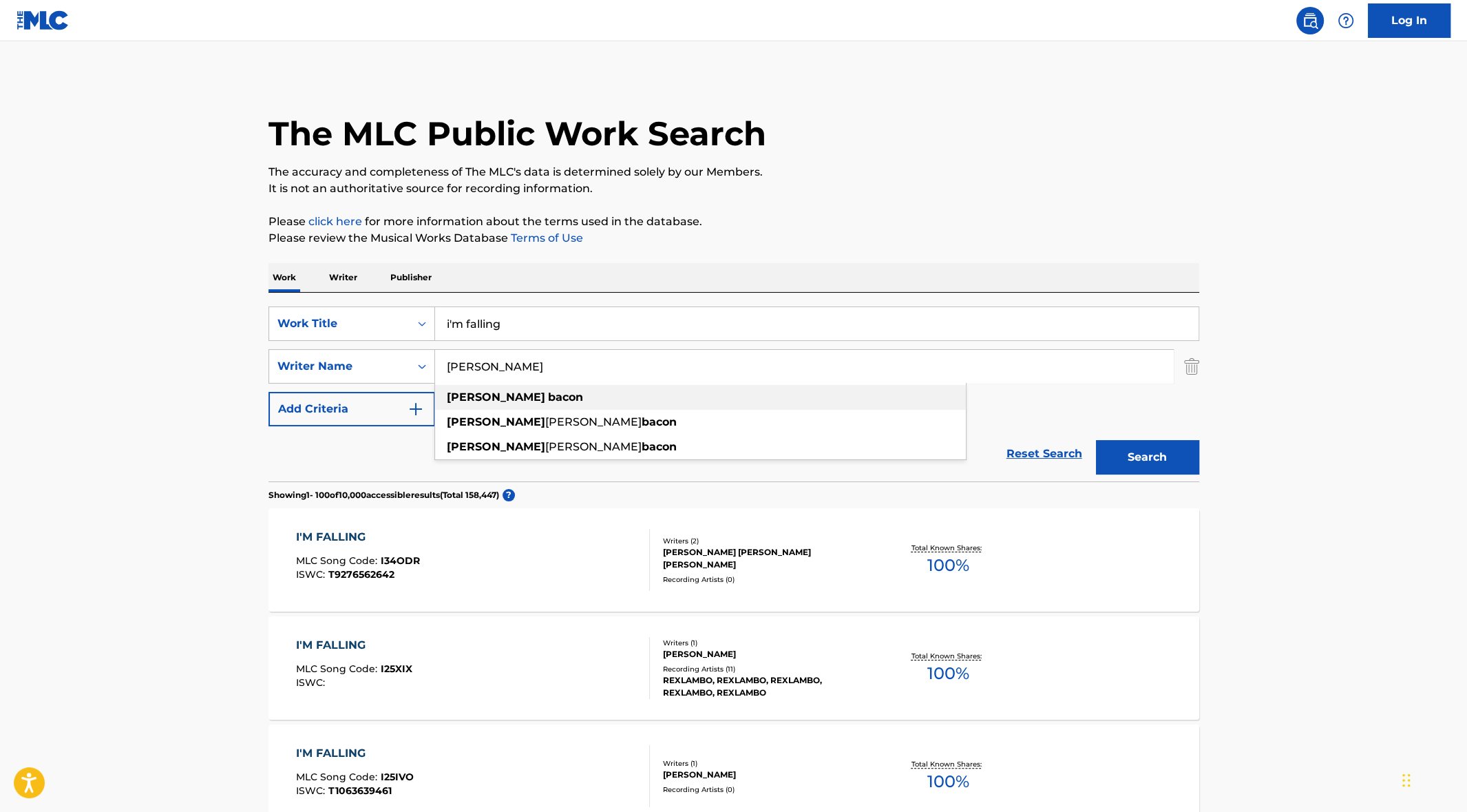
click at [548, 393] on strong "bacon" at bounding box center [565, 397] width 35 height 13
type input "[PERSON_NAME]"
click at [1166, 460] on button "Search" at bounding box center [1147, 457] width 103 height 34
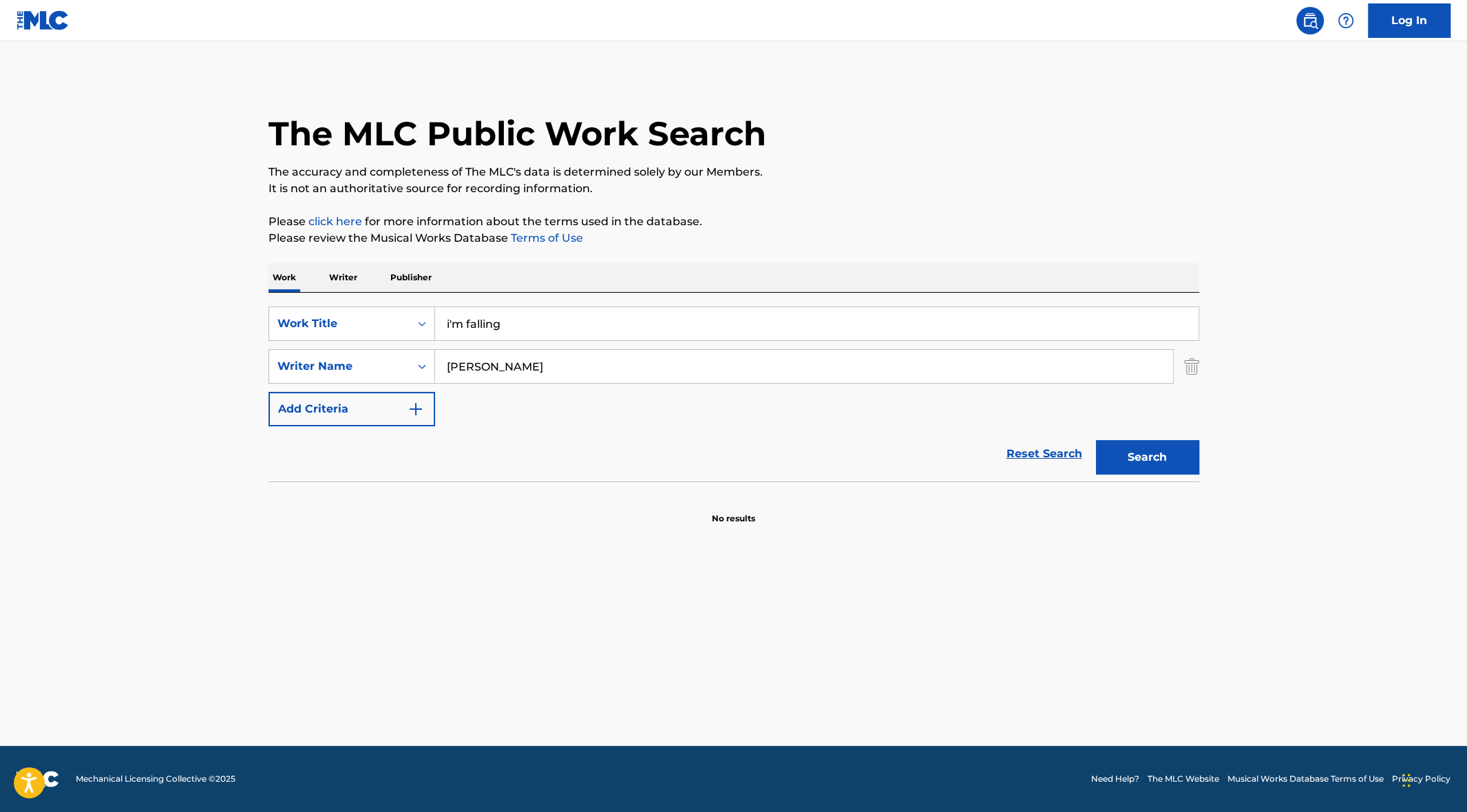
click at [454, 325] on input "i'm falling" at bounding box center [816, 323] width 763 height 33
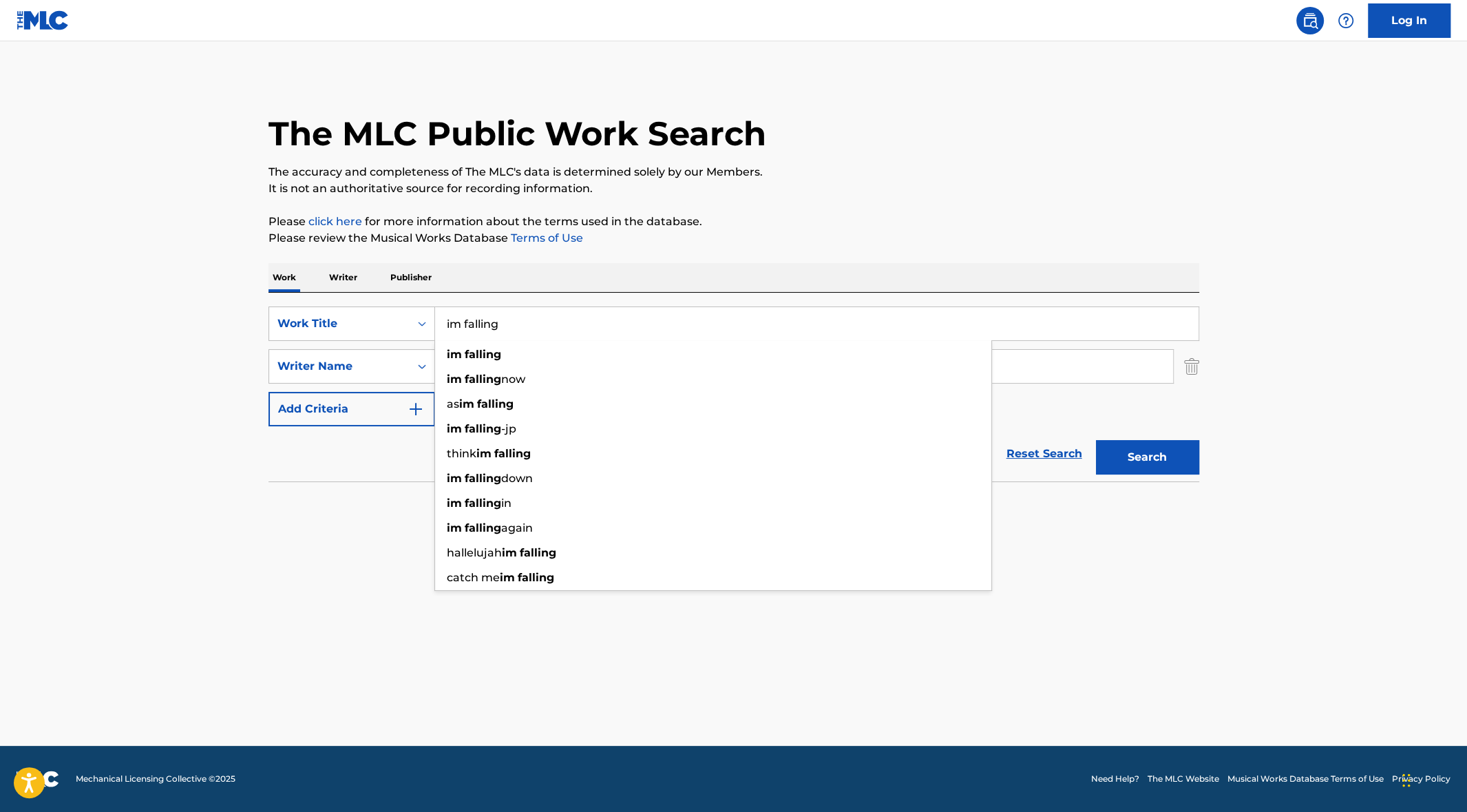
click at [1139, 457] on button "Search" at bounding box center [1147, 457] width 103 height 34
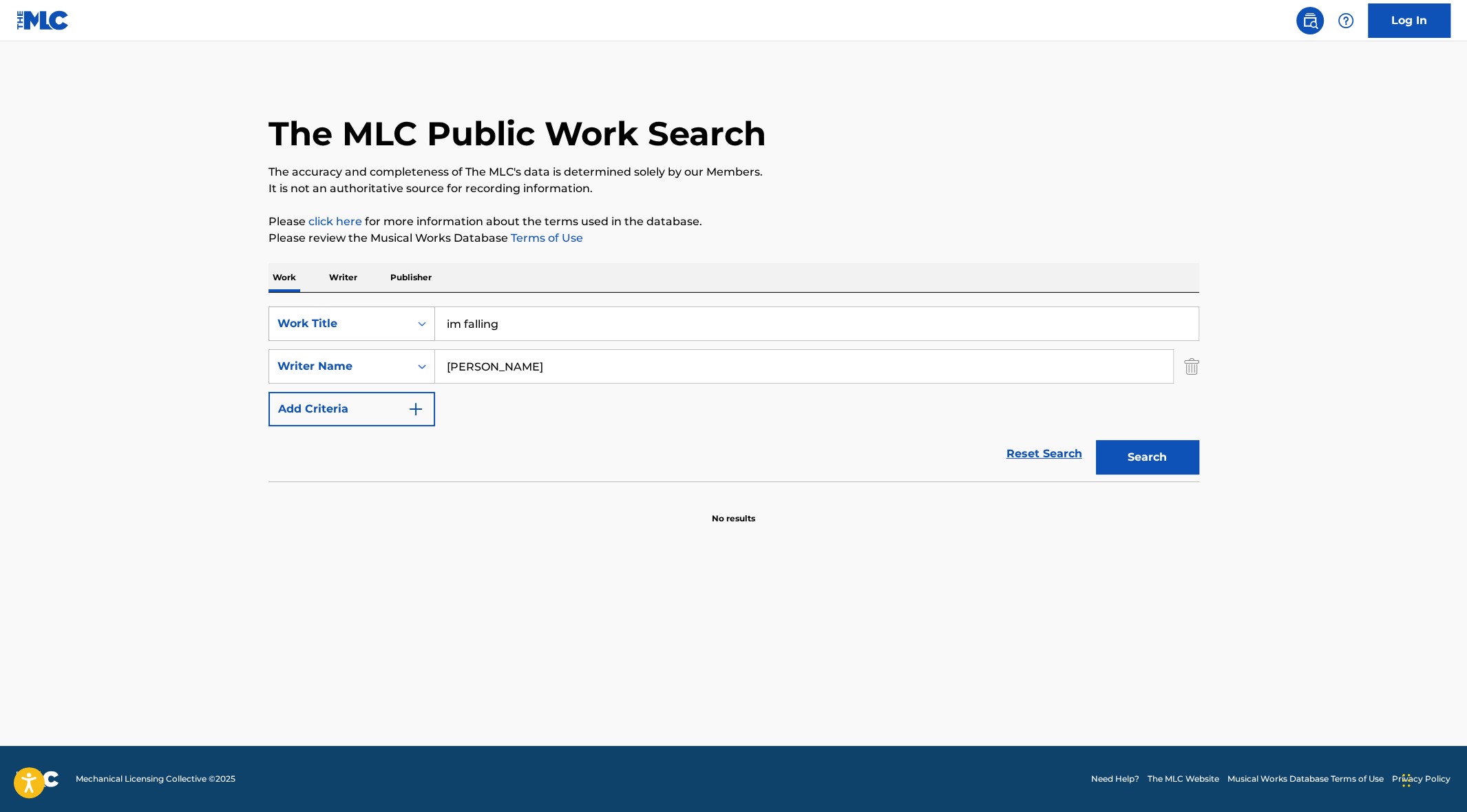
drag, startPoint x: 527, startPoint y: 328, endPoint x: 416, endPoint y: 323, distance: 111.1
click at [416, 323] on div "SearchWithCriteria9d40cad6-558b-4673-887c-f59093ef31d6 Work Title im falling" at bounding box center [734, 324] width 931 height 34
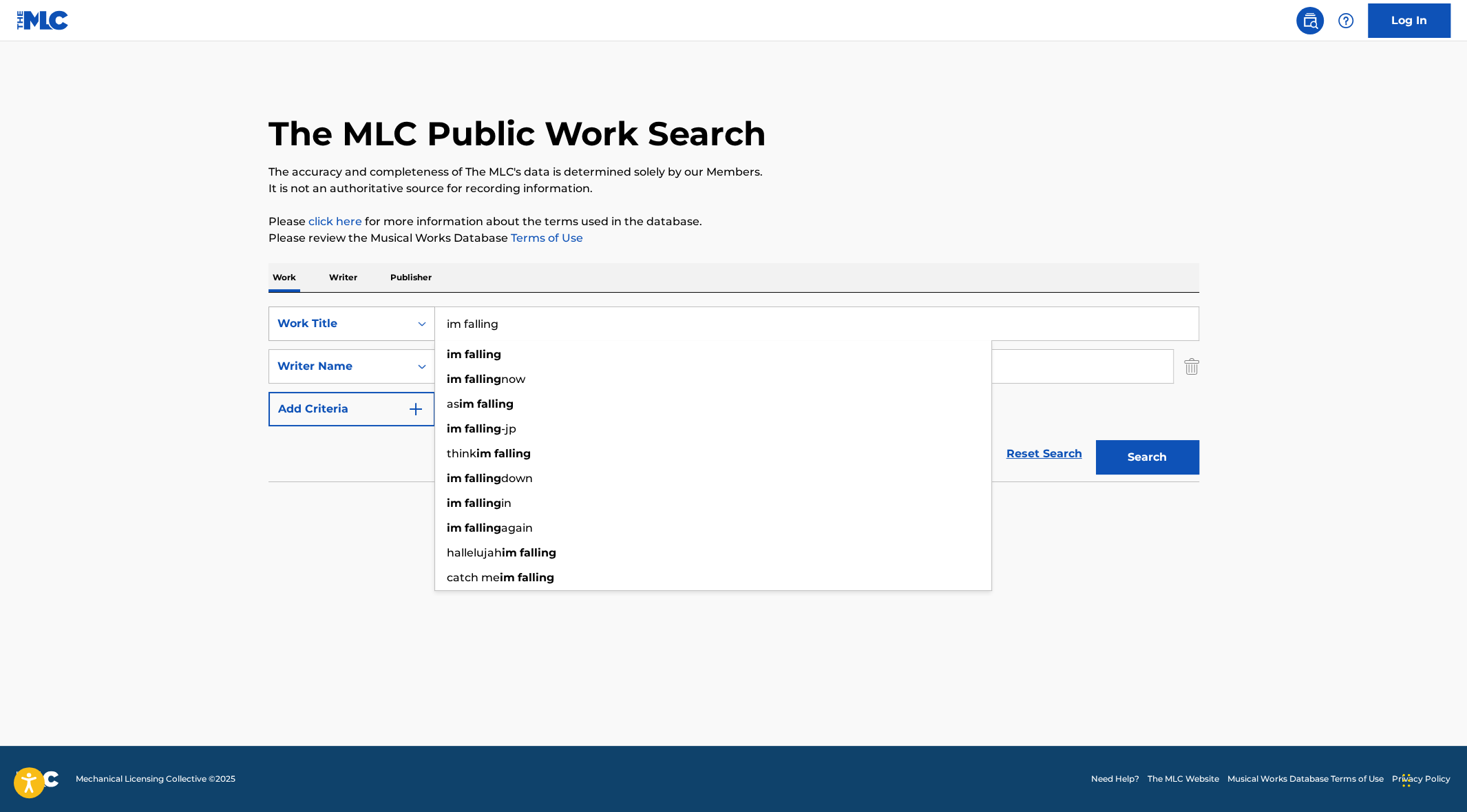
paste input "I M F"
click at [1153, 454] on button "Search" at bounding box center [1147, 457] width 103 height 34
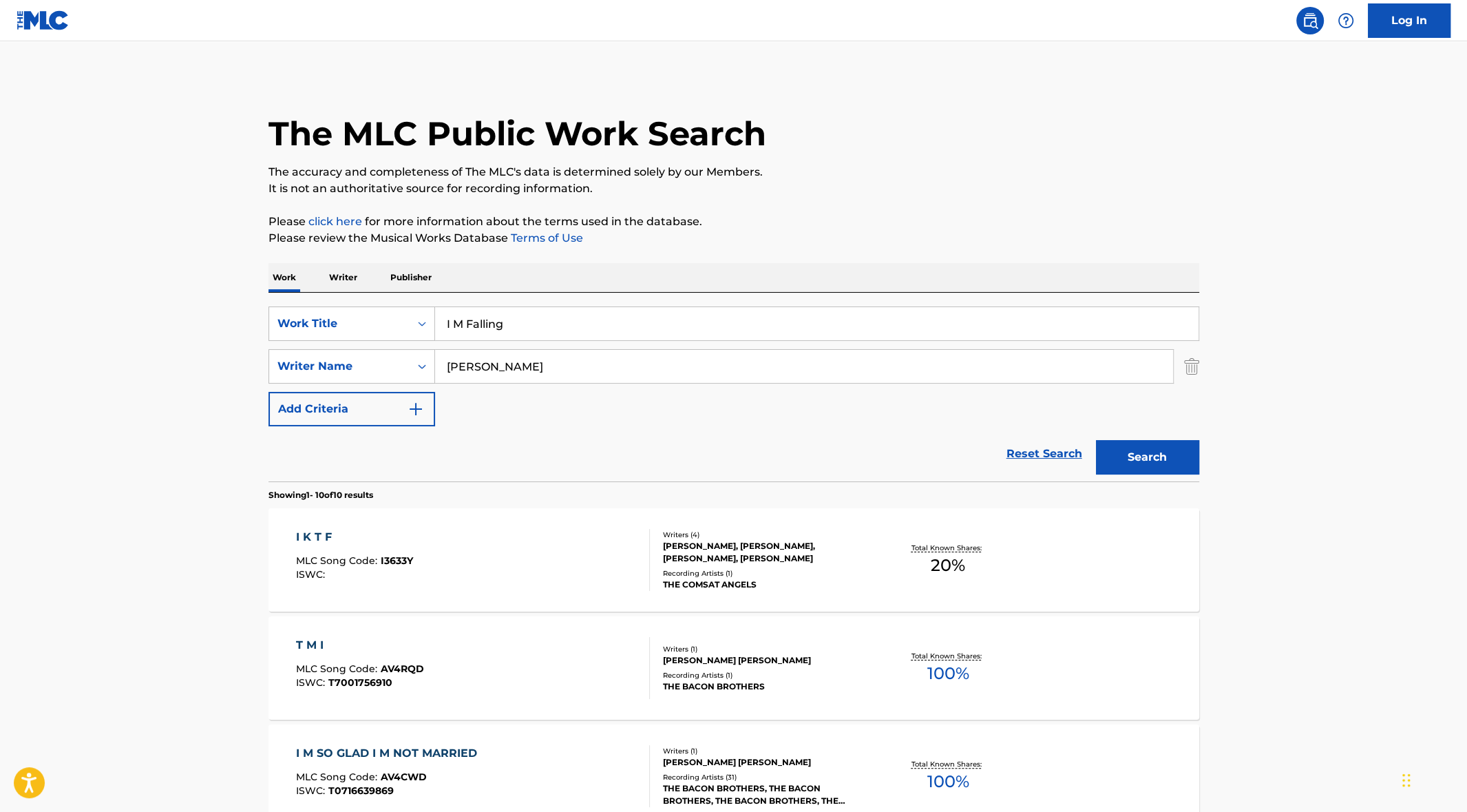
click at [451, 325] on input "I M Falling" at bounding box center [816, 323] width 763 height 33
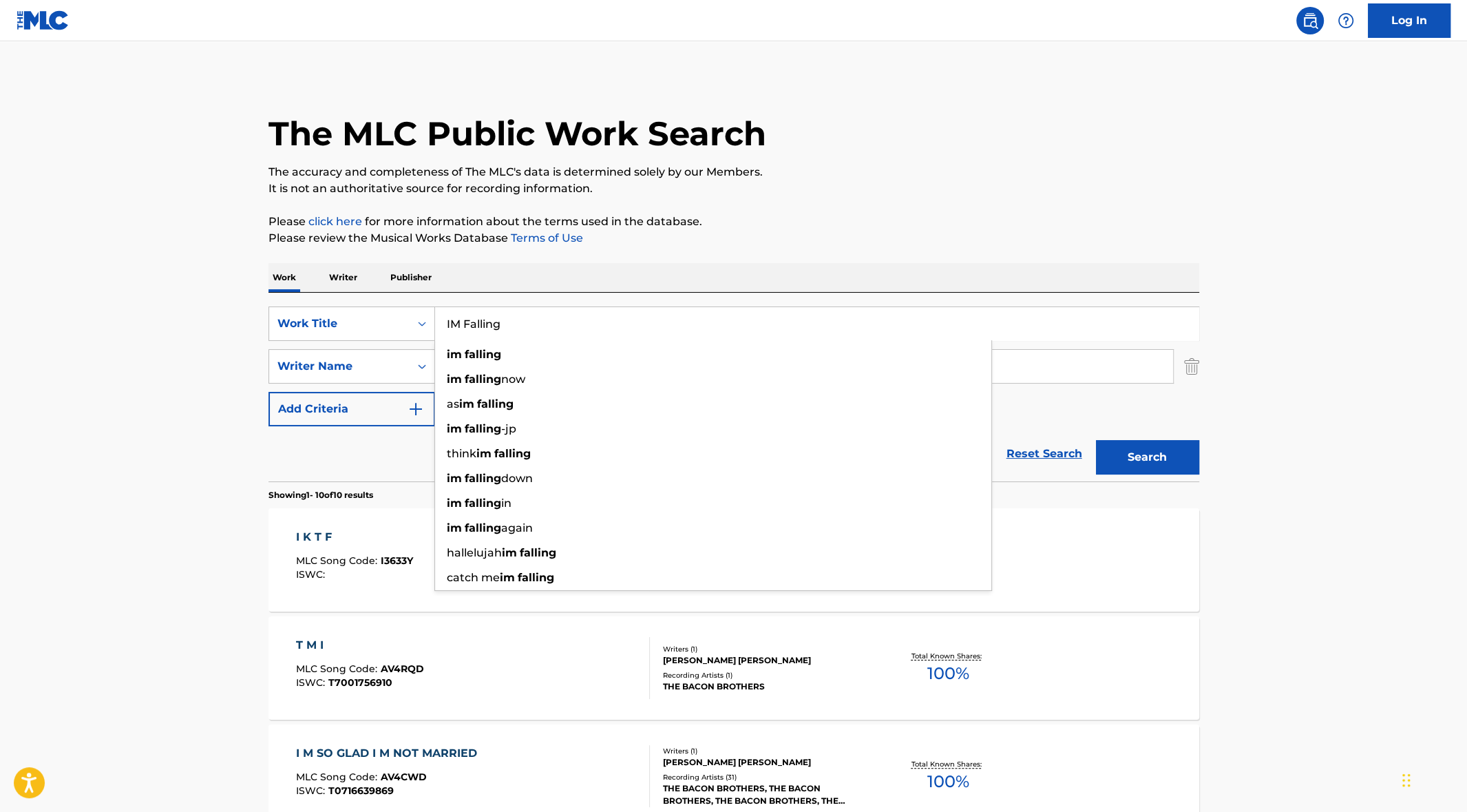
click at [1167, 447] on button "Search" at bounding box center [1147, 457] width 103 height 34
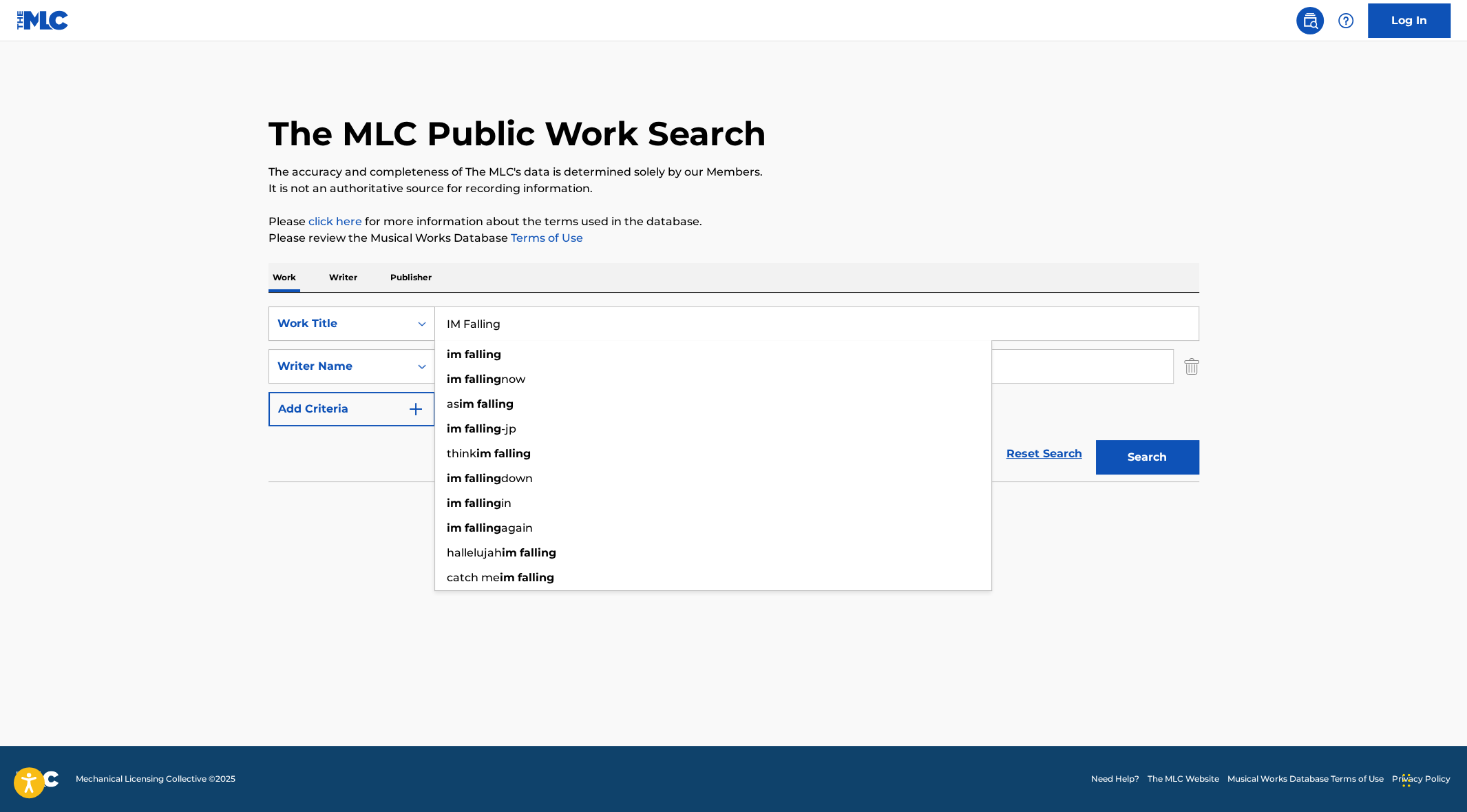
drag, startPoint x: 520, startPoint y: 326, endPoint x: 395, endPoint y: 317, distance: 125.3
click at [395, 317] on div "SearchWithCriteria9d40cad6-558b-4673-887c-f59093ef31d6 Work Title IM Falling im…" at bounding box center [734, 324] width 931 height 34
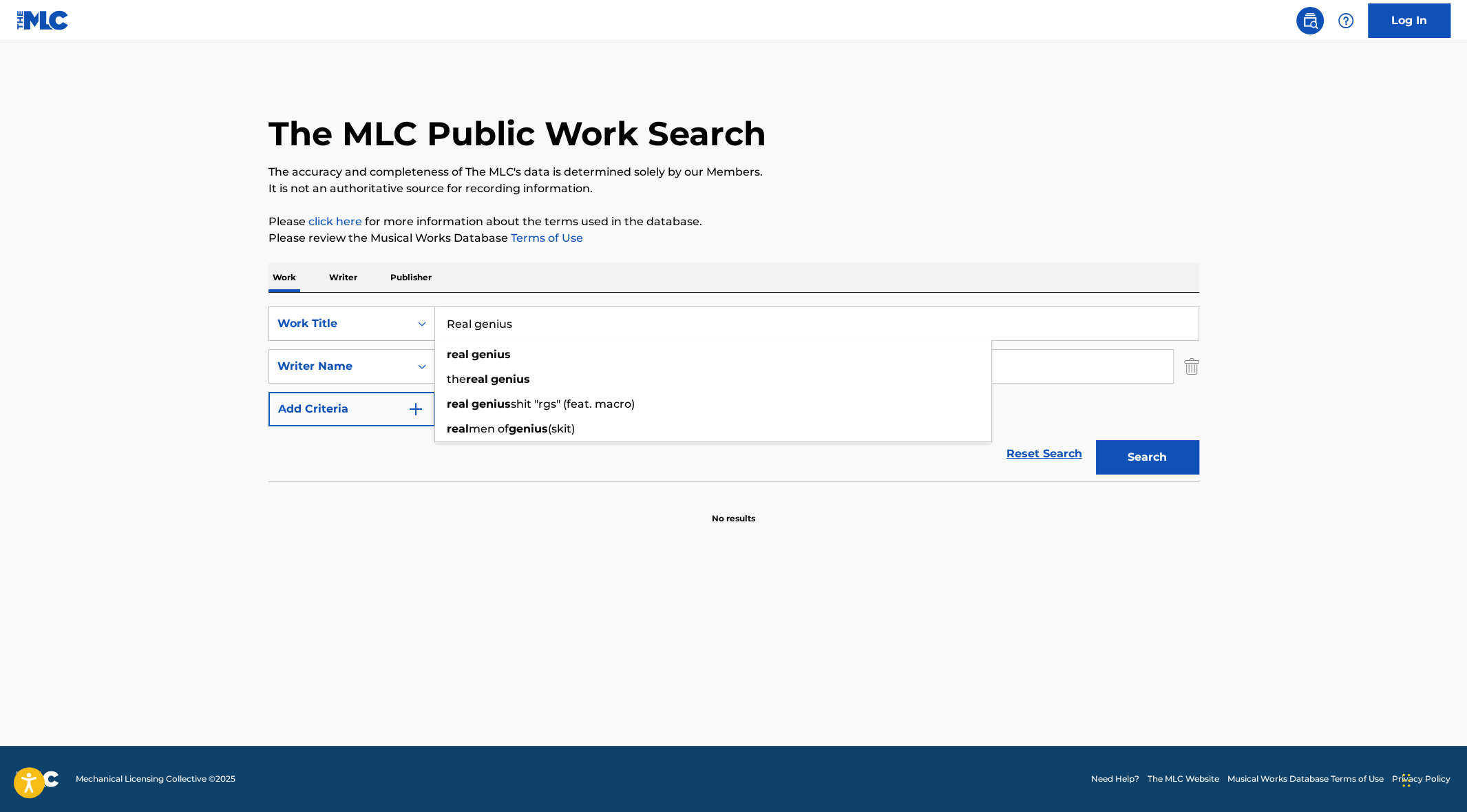
type input "Real genius"
click at [1139, 467] on button "Search" at bounding box center [1147, 457] width 103 height 34
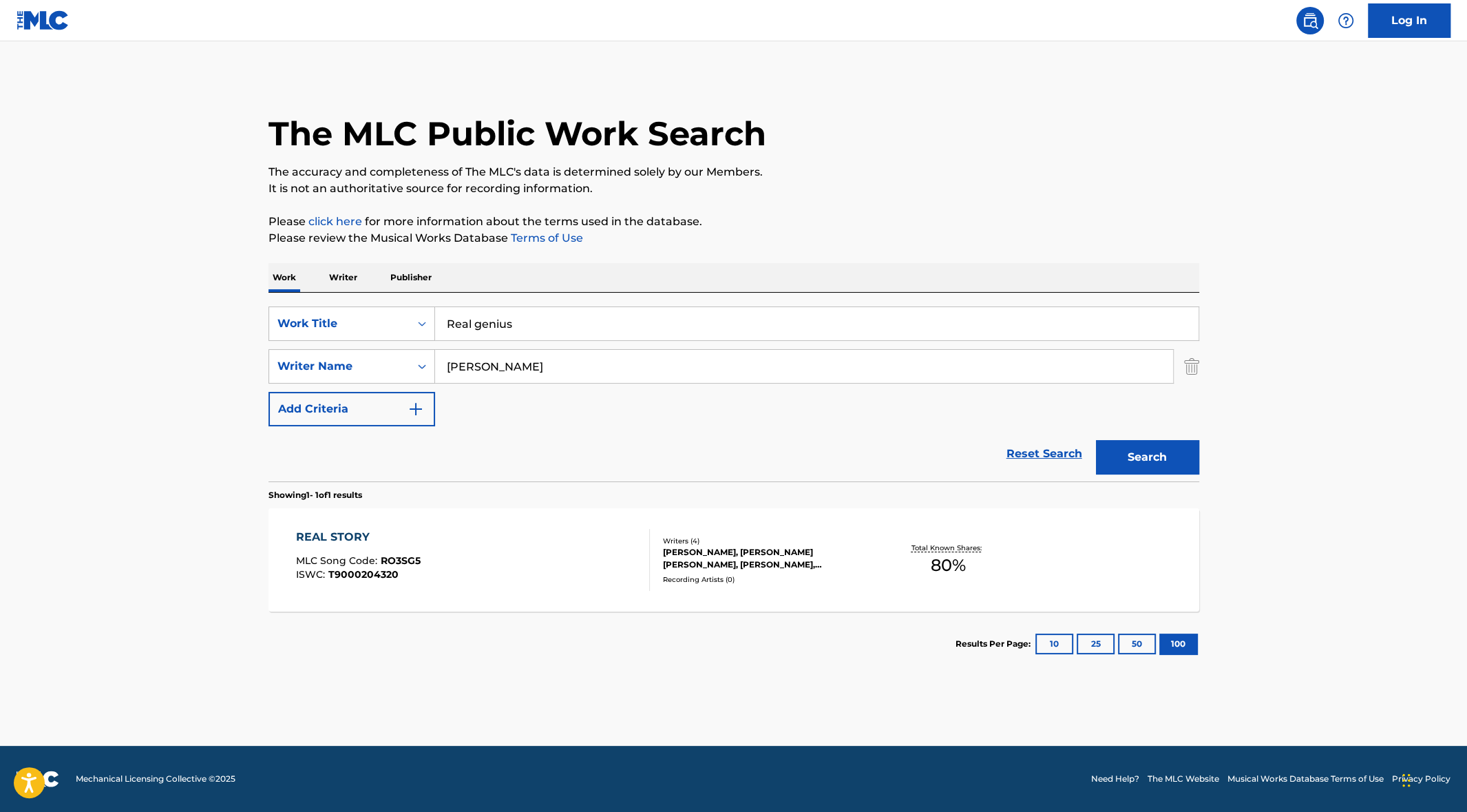
click at [349, 535] on div "REAL STORY" at bounding box center [358, 537] width 125 height 16
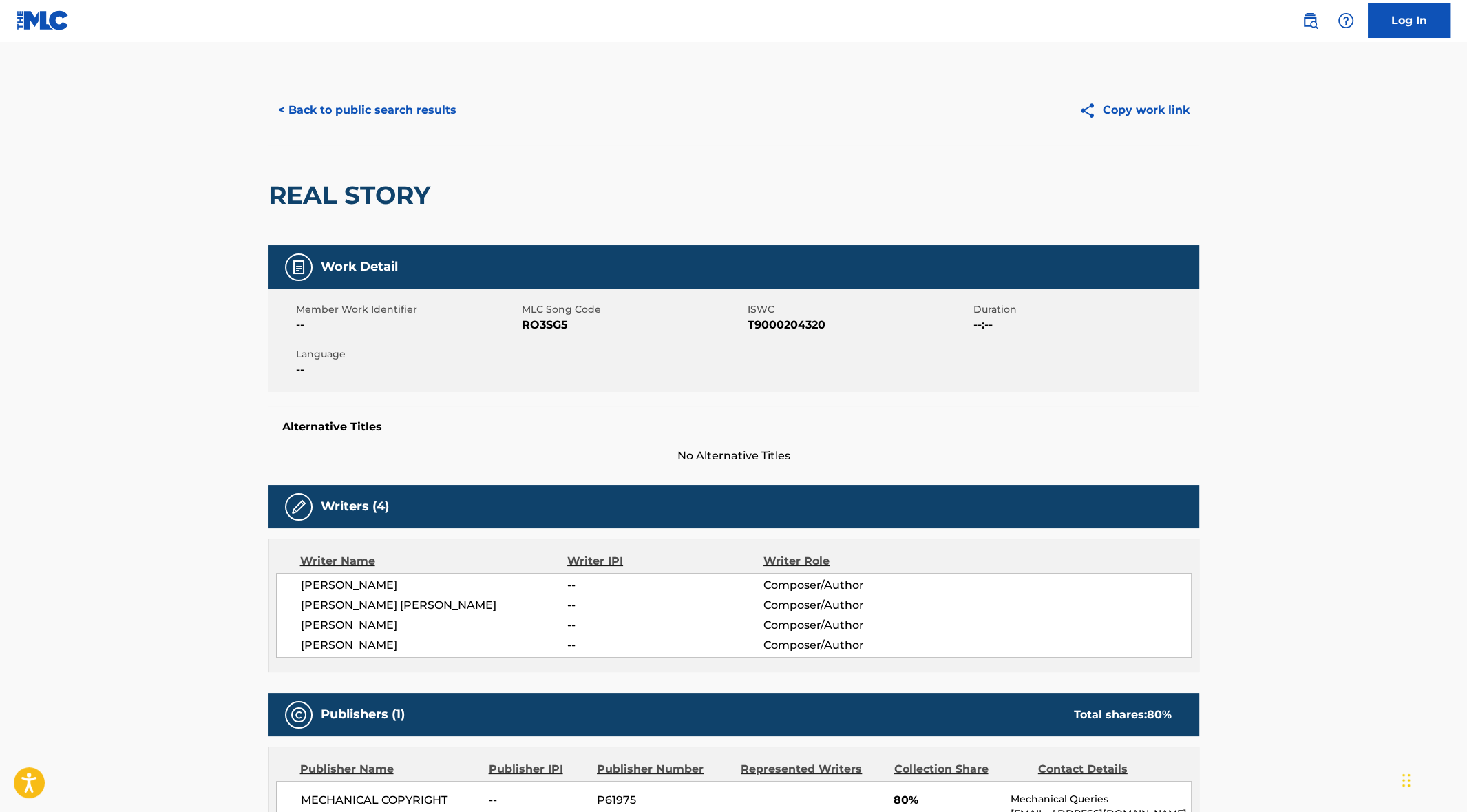
click at [392, 100] on button "< Back to public search results" at bounding box center [368, 110] width 198 height 34
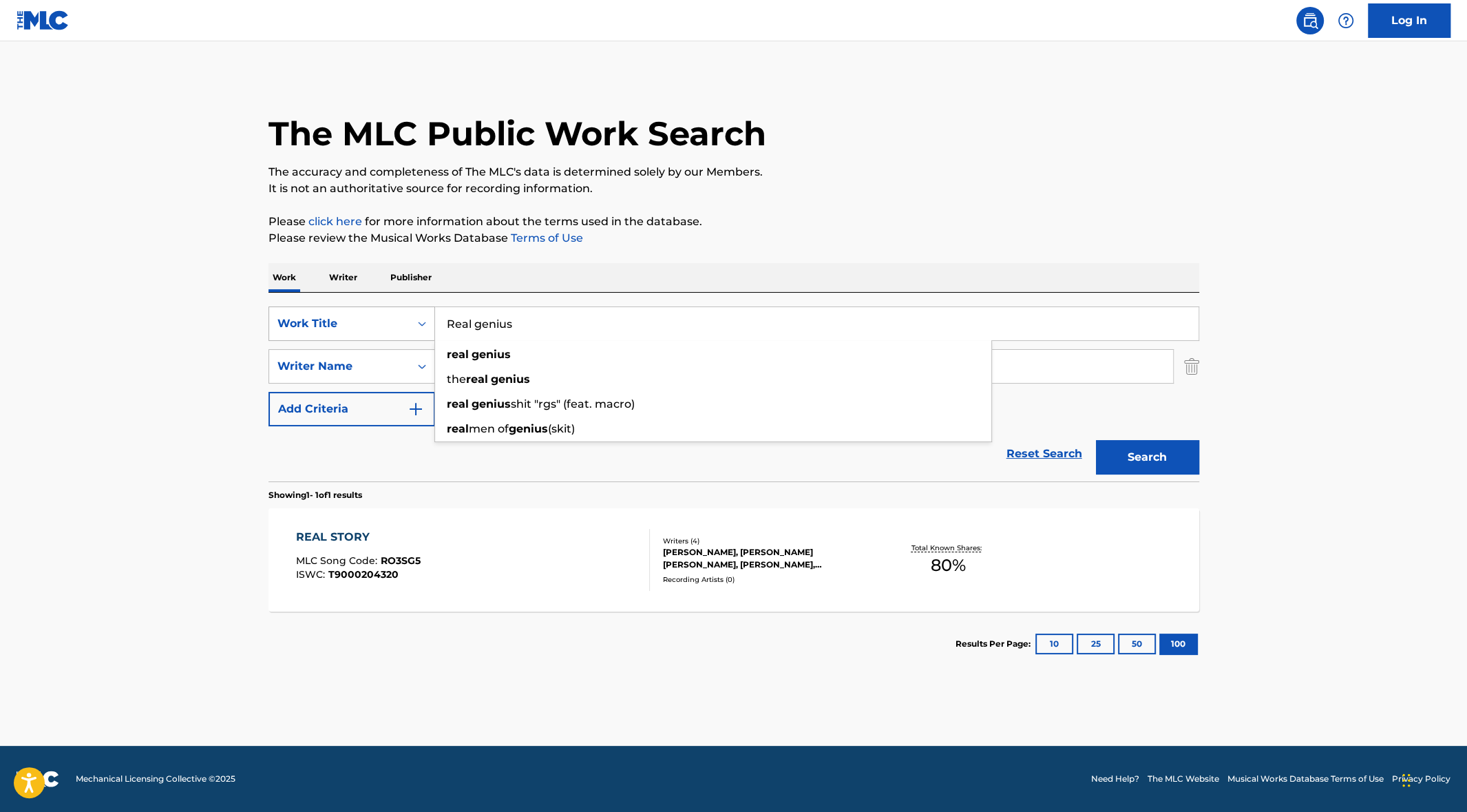
drag, startPoint x: 535, startPoint y: 324, endPoint x: 406, endPoint y: 321, distance: 129.0
click at [406, 321] on div "SearchWithCriteria9d40cad6-558b-4673-887c-f59093ef31d6 Work Title Real genius r…" at bounding box center [734, 324] width 931 height 34
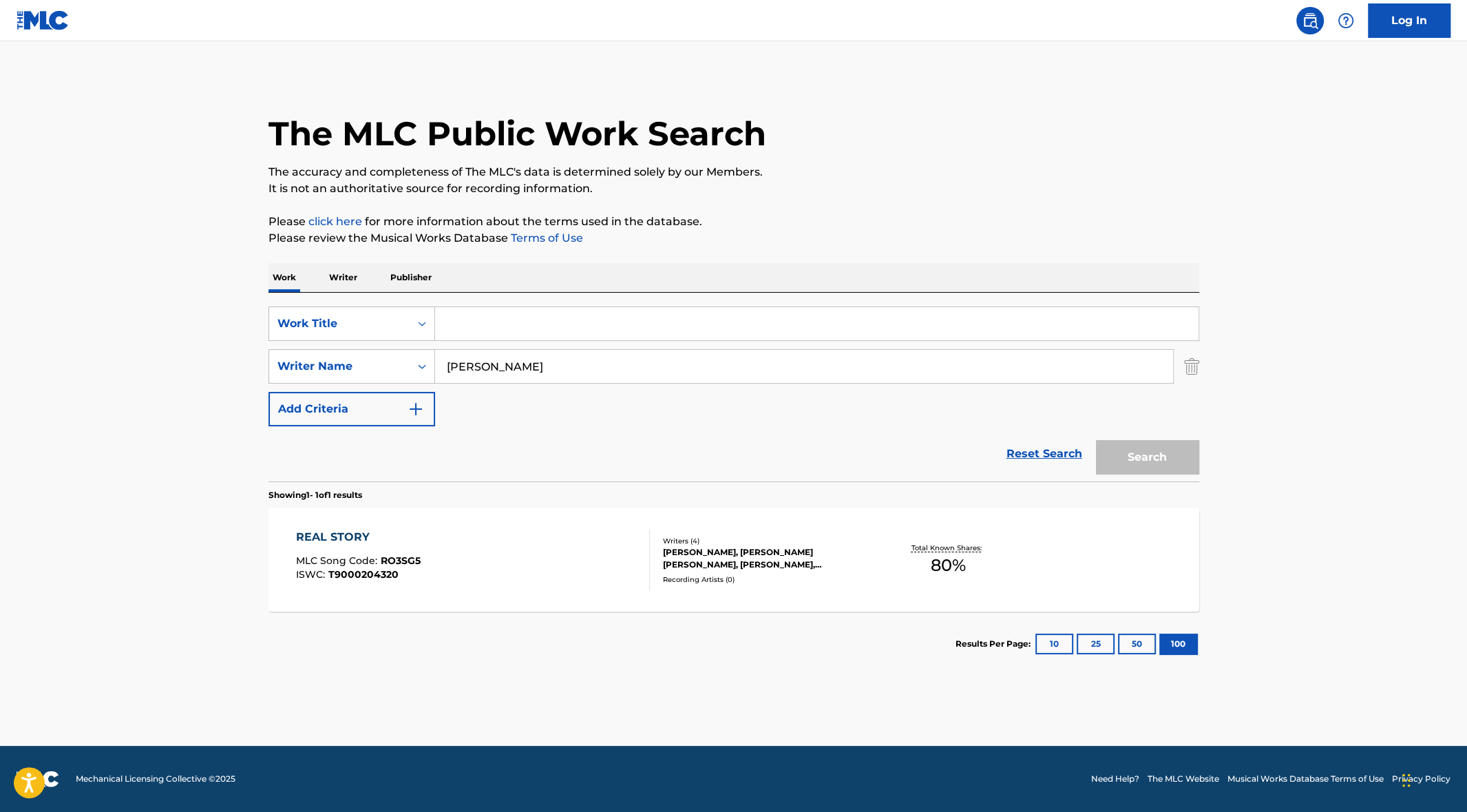
click at [482, 369] on input "[PERSON_NAME]" at bounding box center [804, 366] width 738 height 33
type input "[PERSON_NAME] [PERSON_NAME]"
click at [548, 396] on strong "[PERSON_NAME]" at bounding box center [597, 397] width 98 height 13
click at [1148, 455] on div "Search" at bounding box center [1145, 454] width 110 height 55
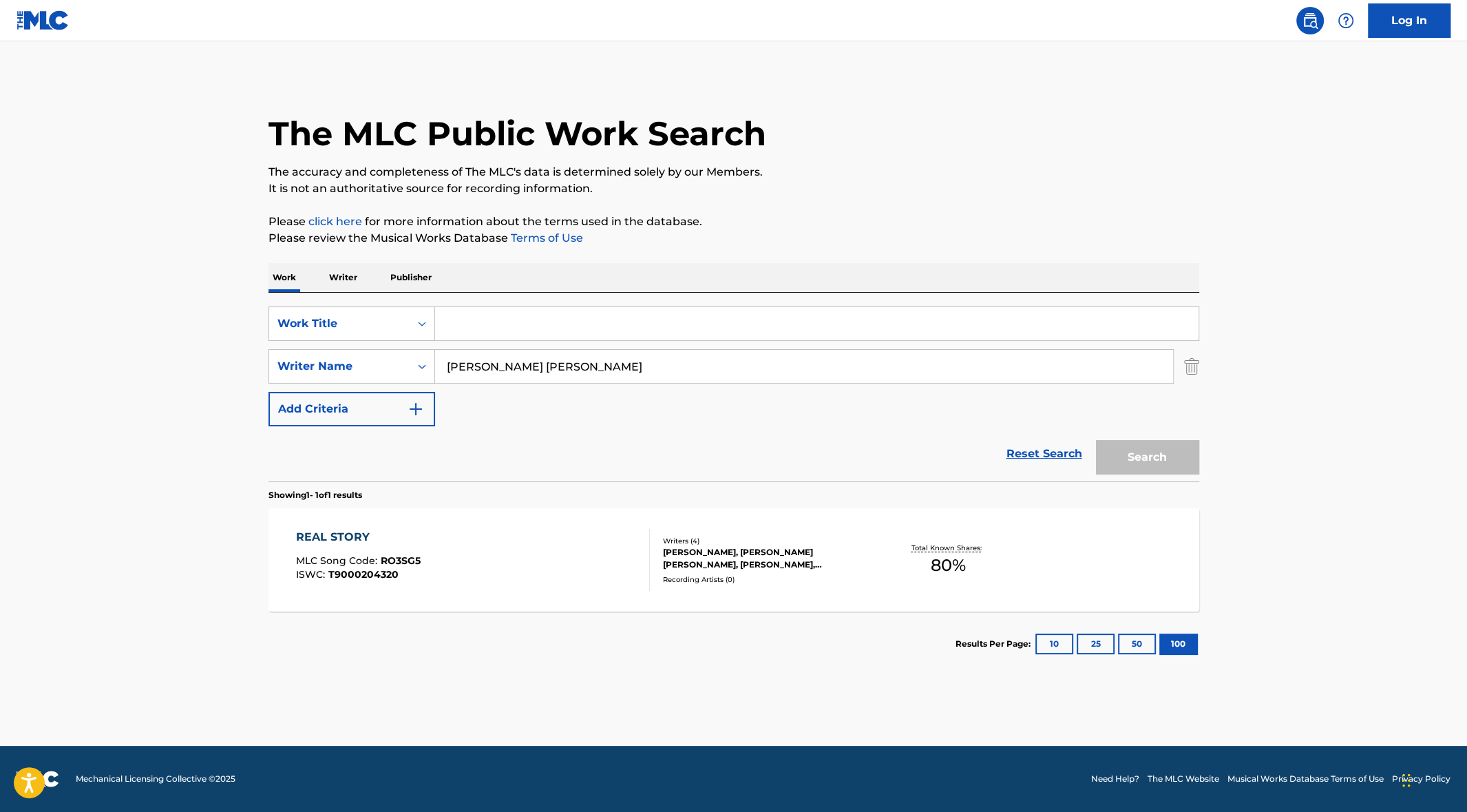
click at [349, 270] on p "Writer" at bounding box center [343, 277] width 37 height 29
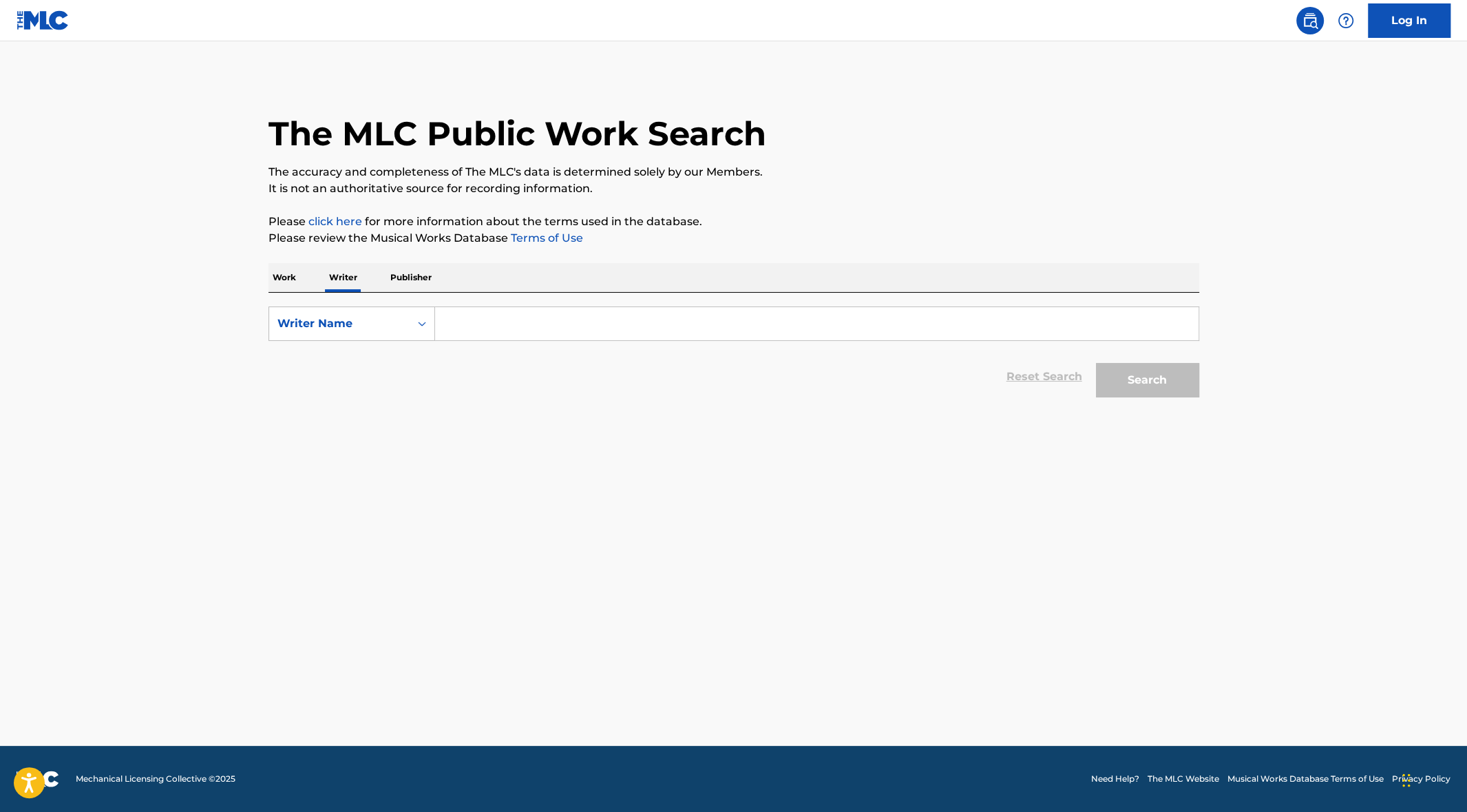
click at [489, 328] on input "Search Form" at bounding box center [816, 323] width 763 height 33
click at [499, 325] on input "[PERSON_NAME] [PERSON_NAME]" at bounding box center [816, 323] width 763 height 33
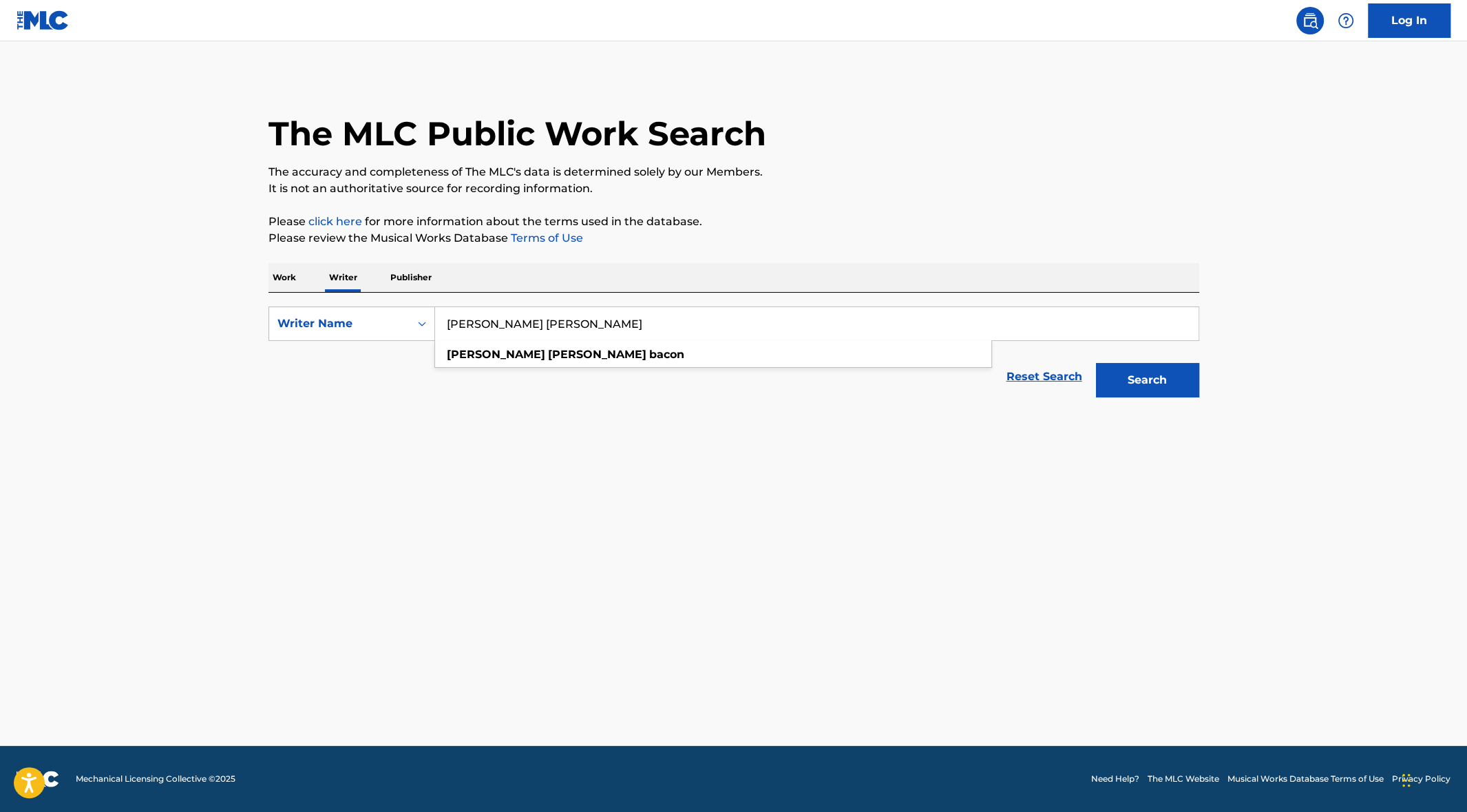
type input "[PERSON_NAME] [PERSON_NAME]"
click at [1147, 375] on button "Search" at bounding box center [1147, 380] width 103 height 34
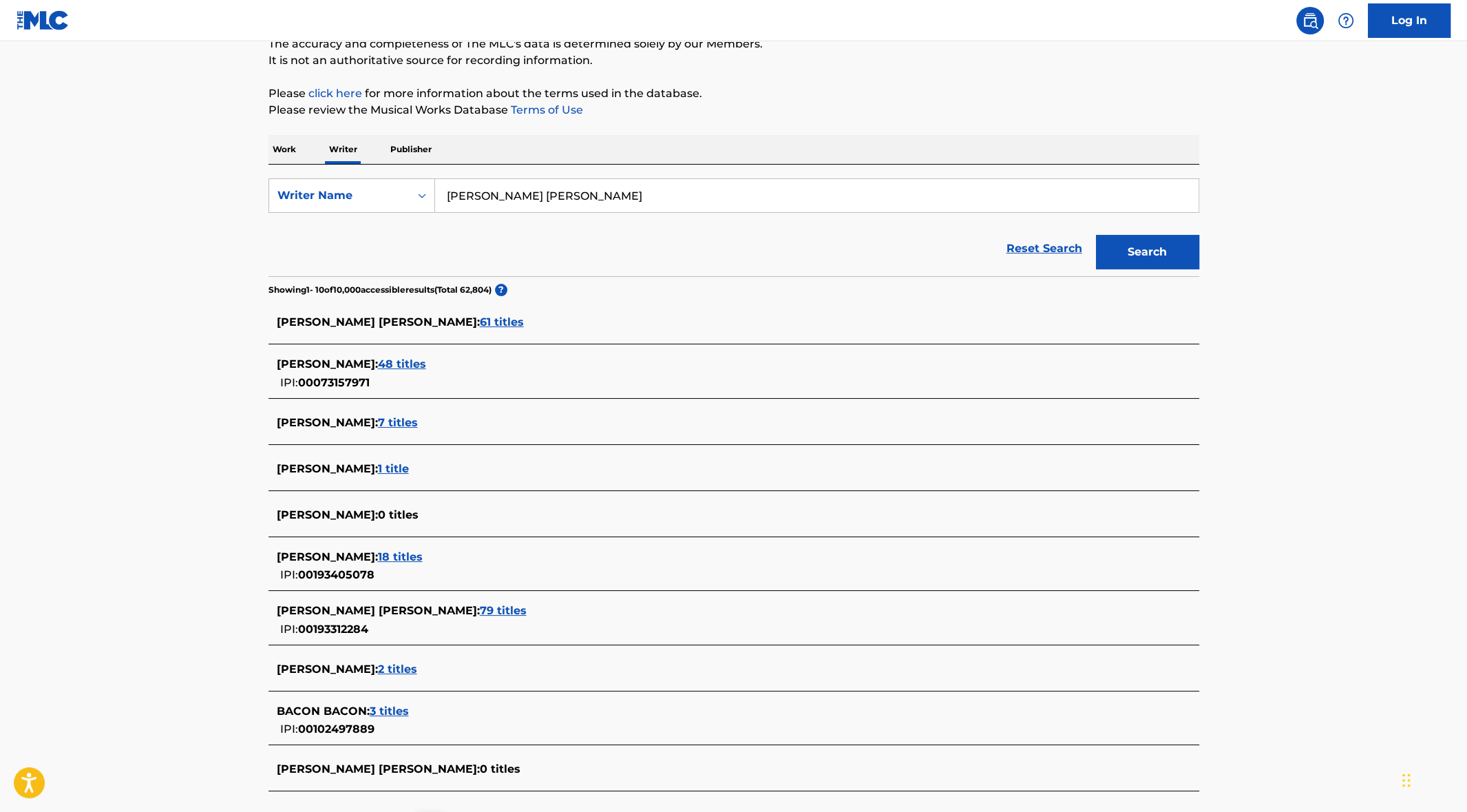
scroll to position [229, 0]
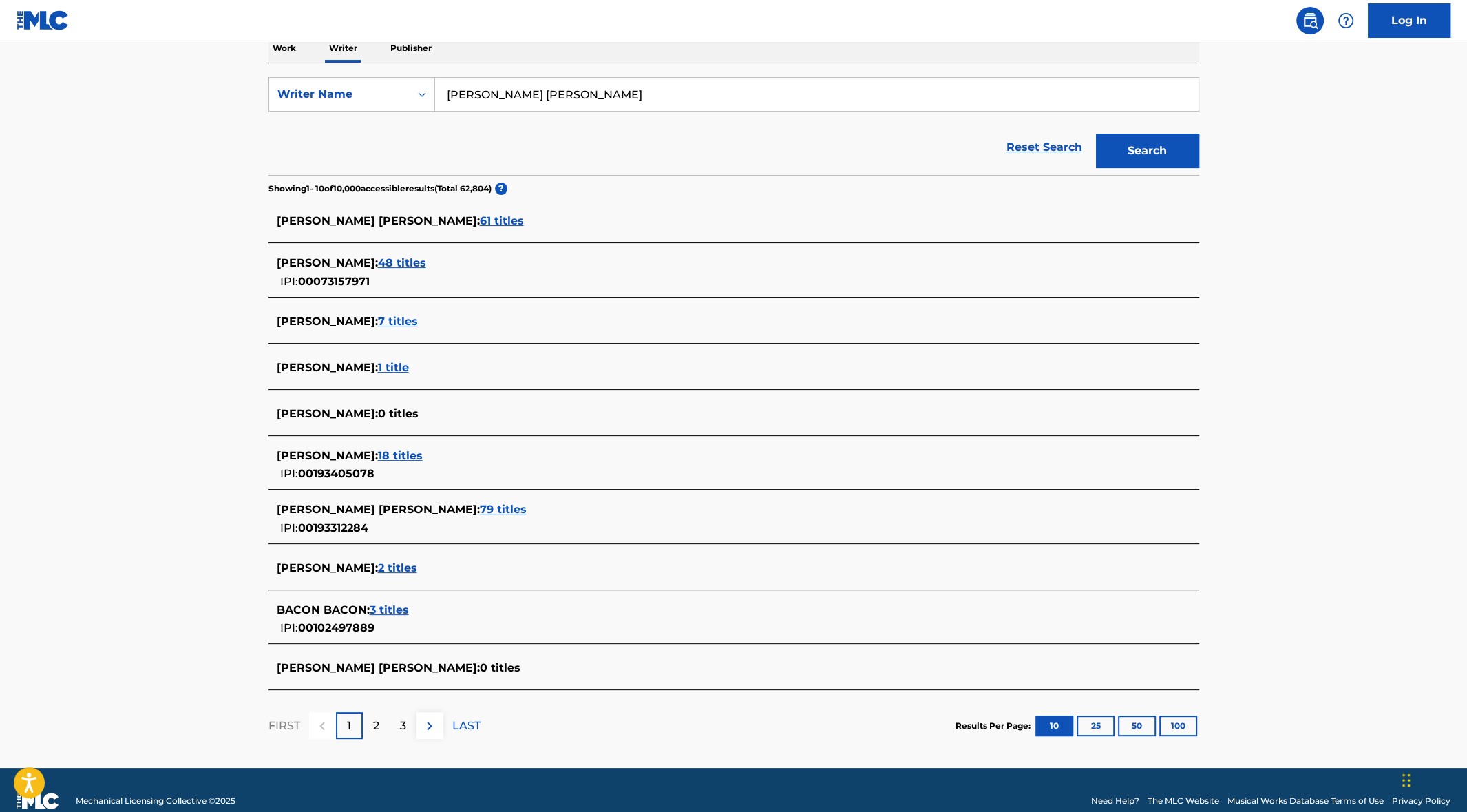
click at [480, 222] on span "61 titles" at bounding box center [502, 221] width 44 height 13
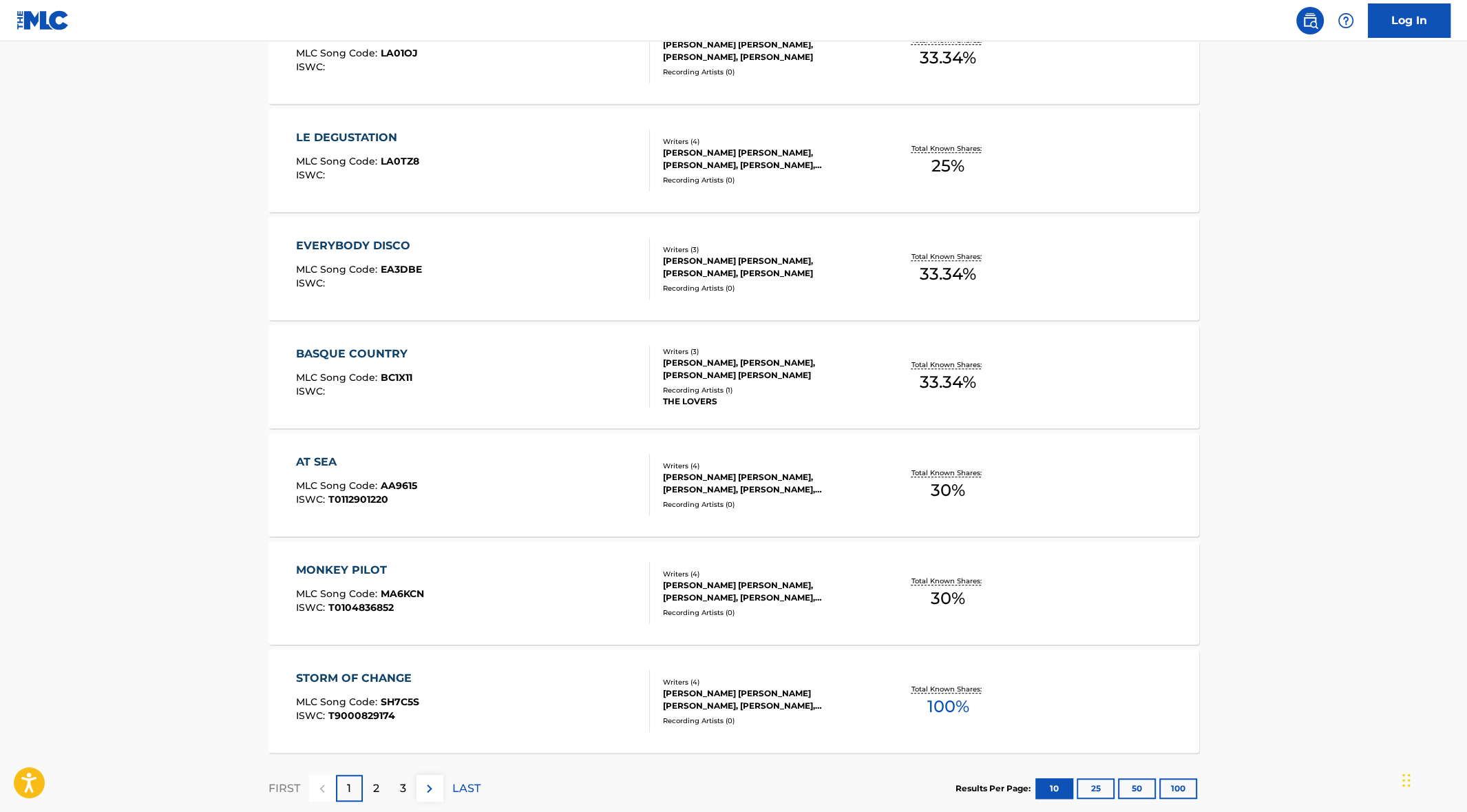
scroll to position [873, 0]
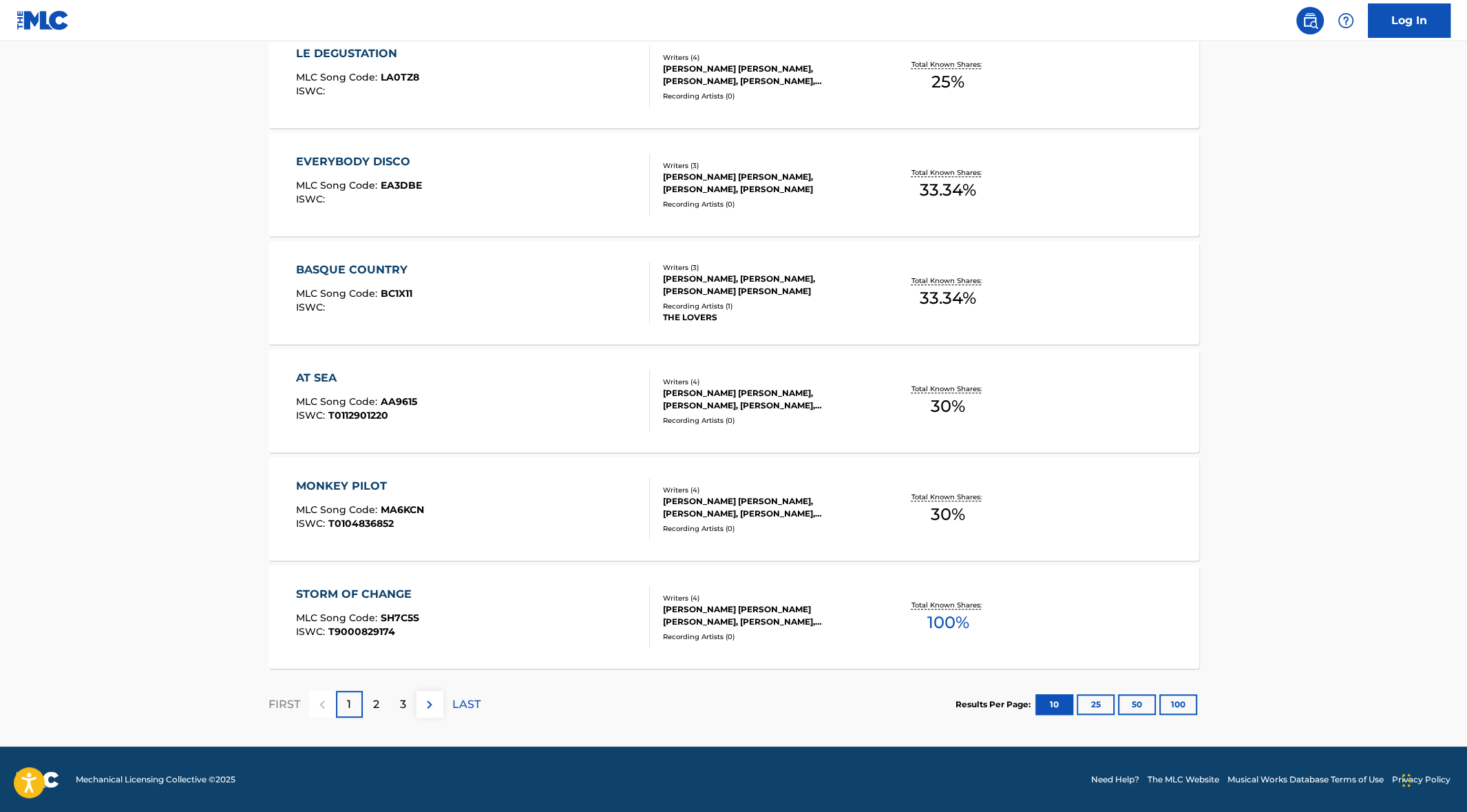
click at [469, 702] on p "LAST" at bounding box center [466, 704] width 28 height 16
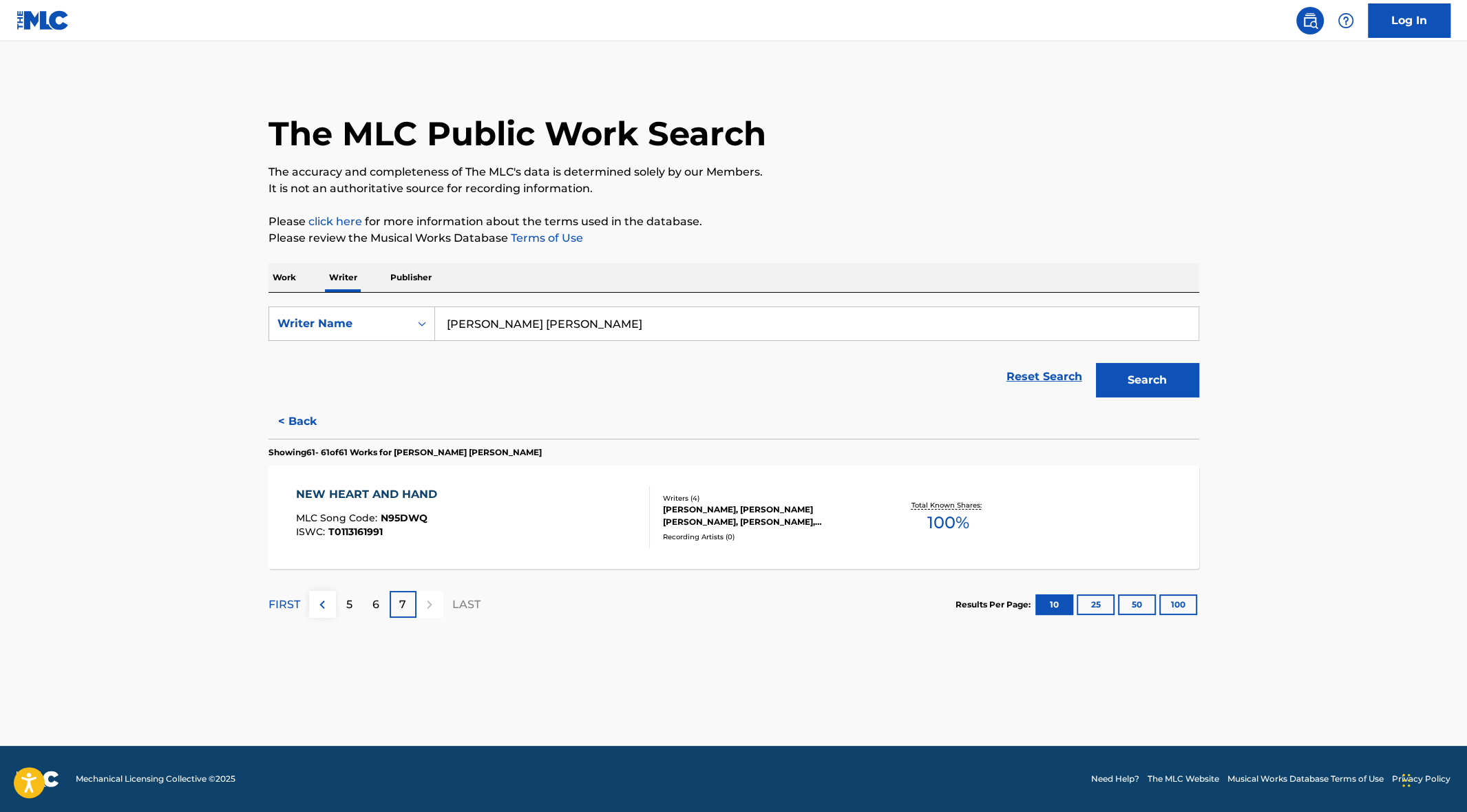
click at [373, 605] on p "6" at bounding box center [376, 604] width 7 height 16
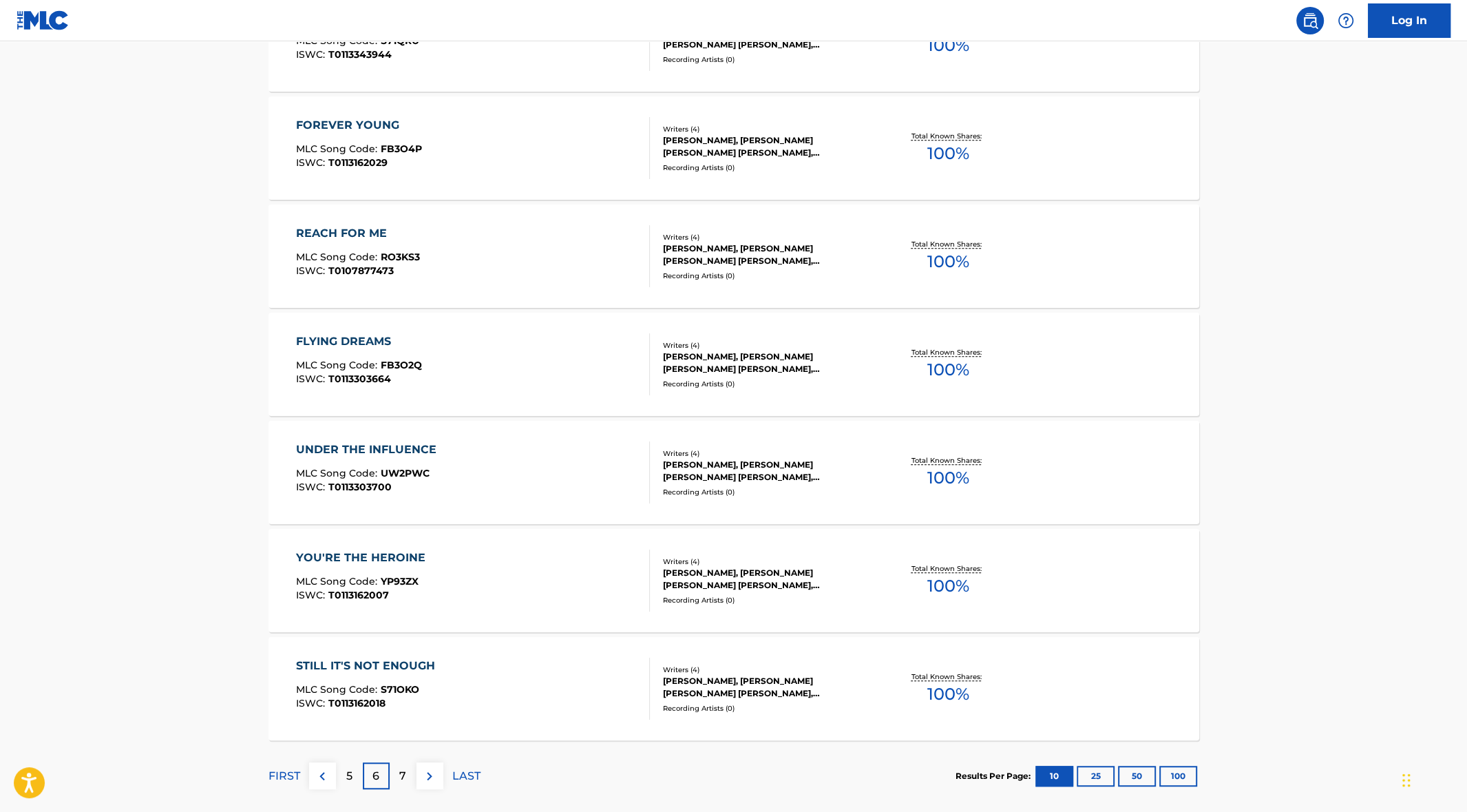
scroll to position [873, 0]
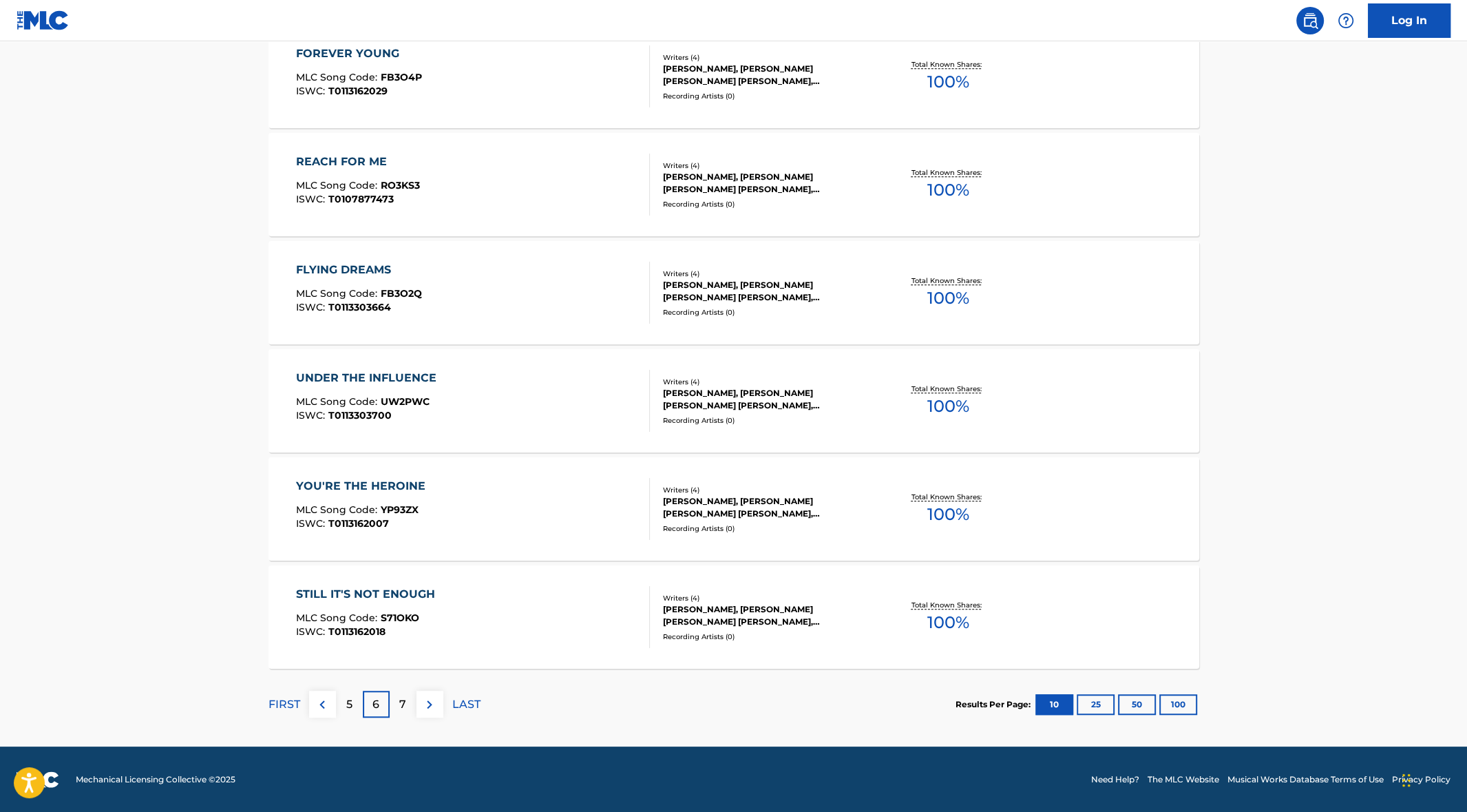
click at [352, 699] on div "5" at bounding box center [349, 704] width 27 height 27
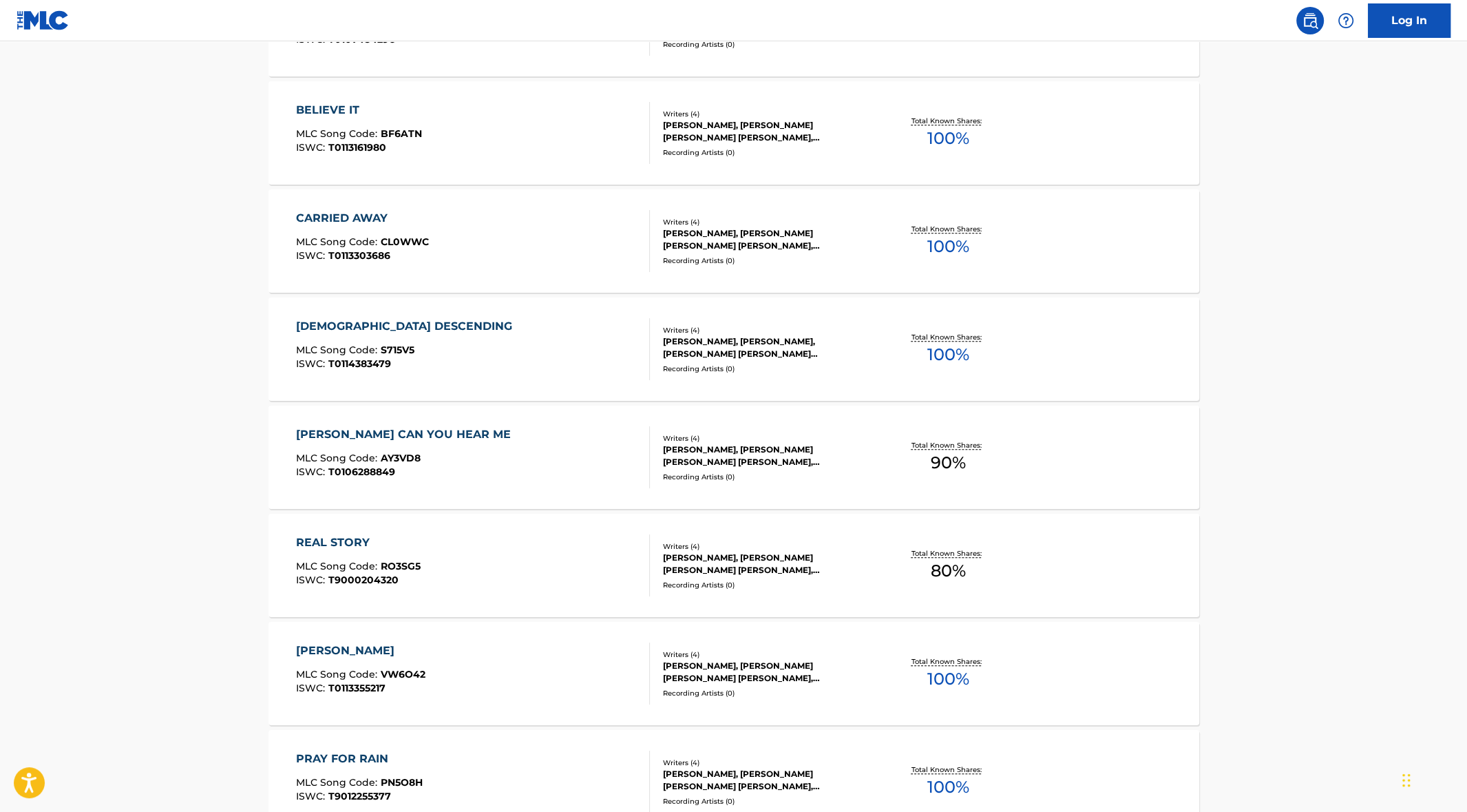
scroll to position [715, 0]
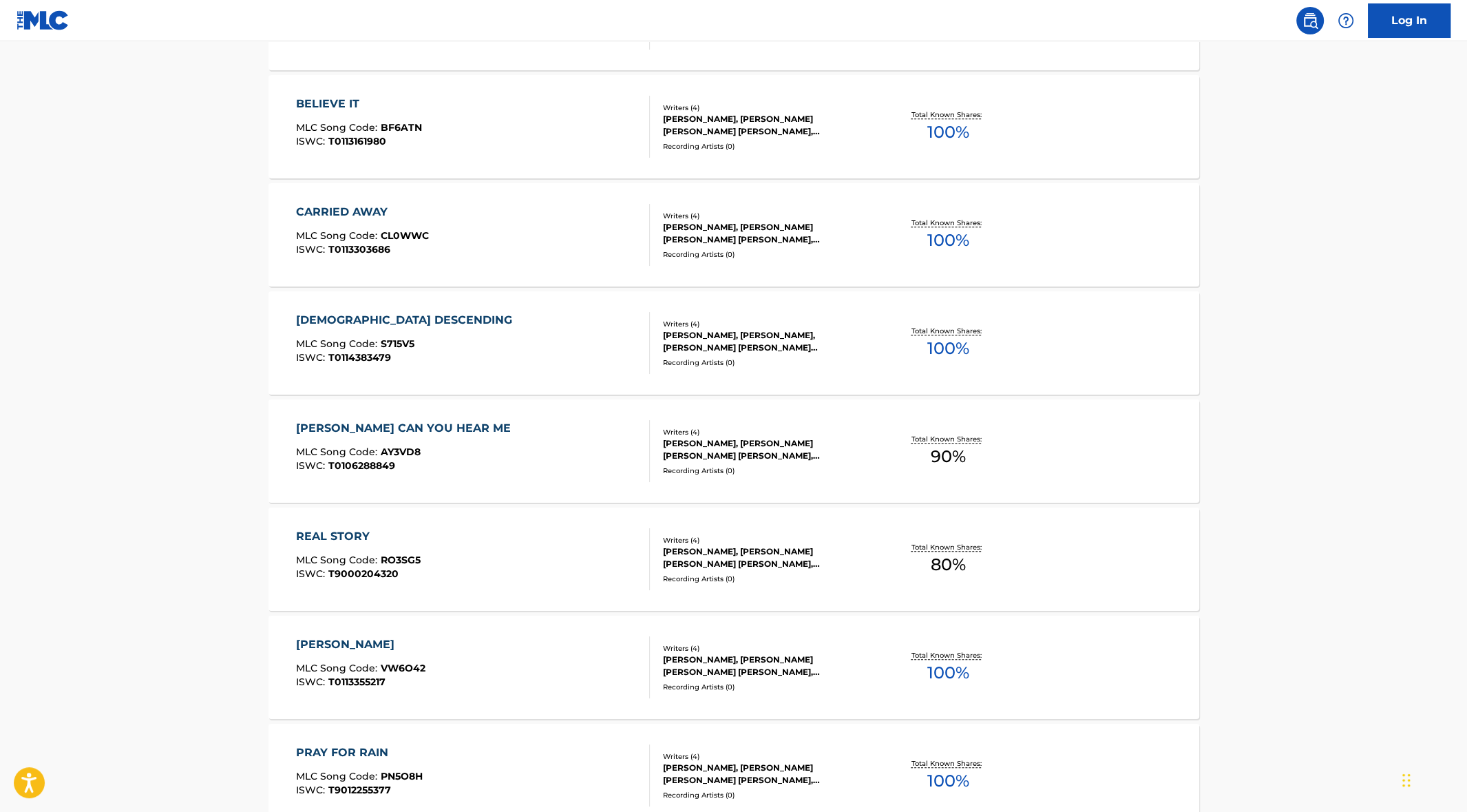
click at [332, 424] on div "[PERSON_NAME] CAN YOU HEAR ME" at bounding box center [406, 428] width 221 height 16
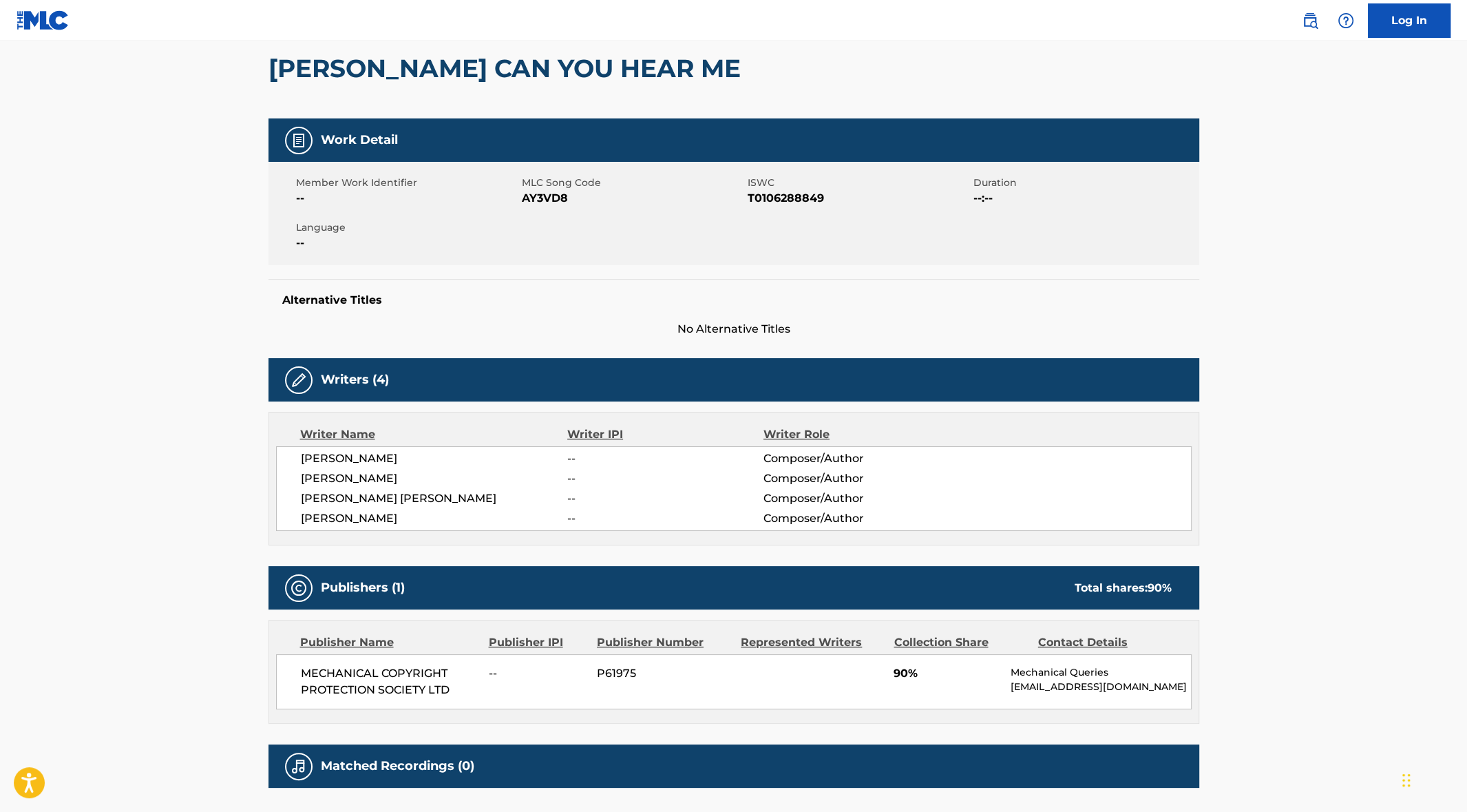
scroll to position [22, 0]
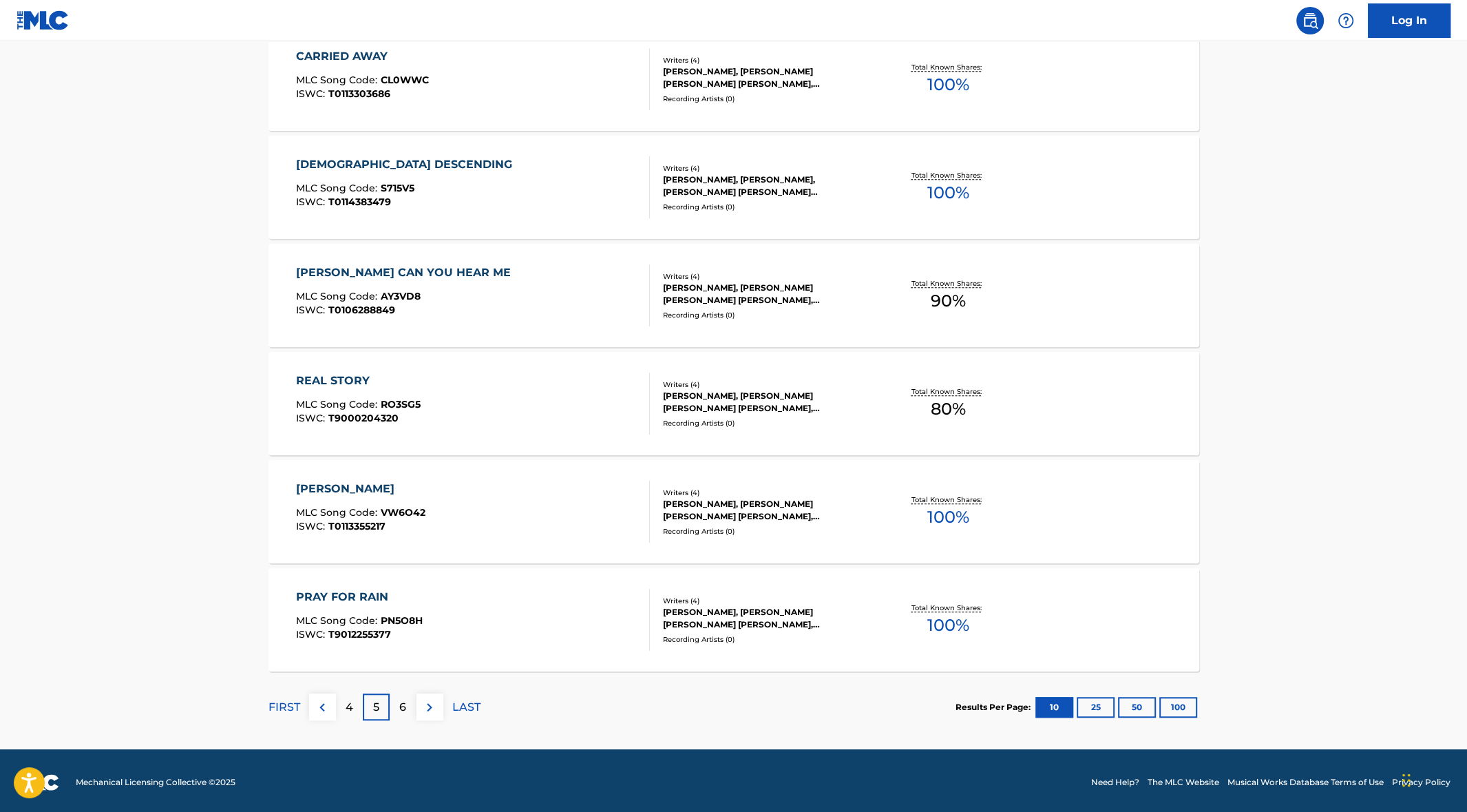
scroll to position [873, 0]
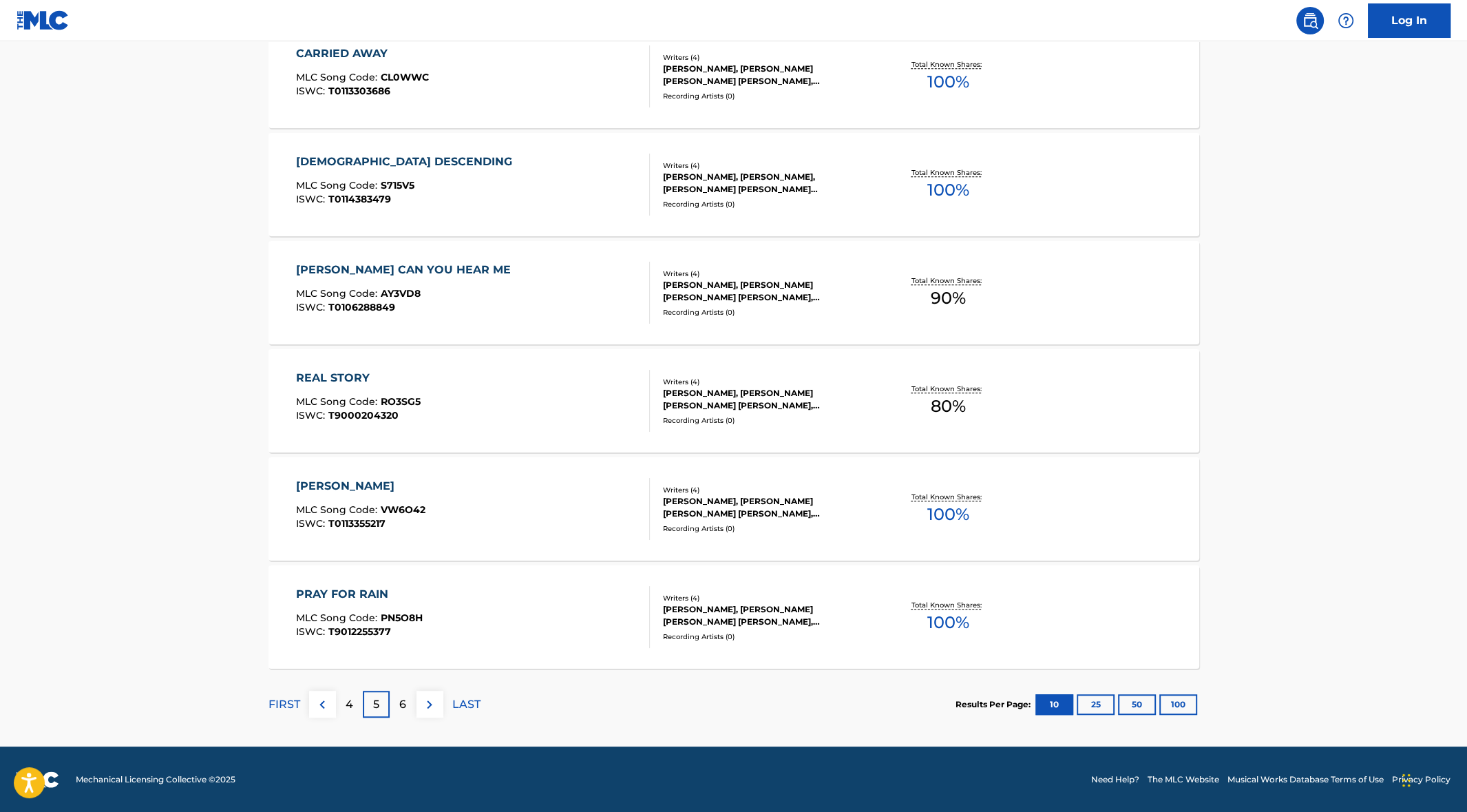
click at [351, 701] on p "4" at bounding box center [349, 704] width 8 height 16
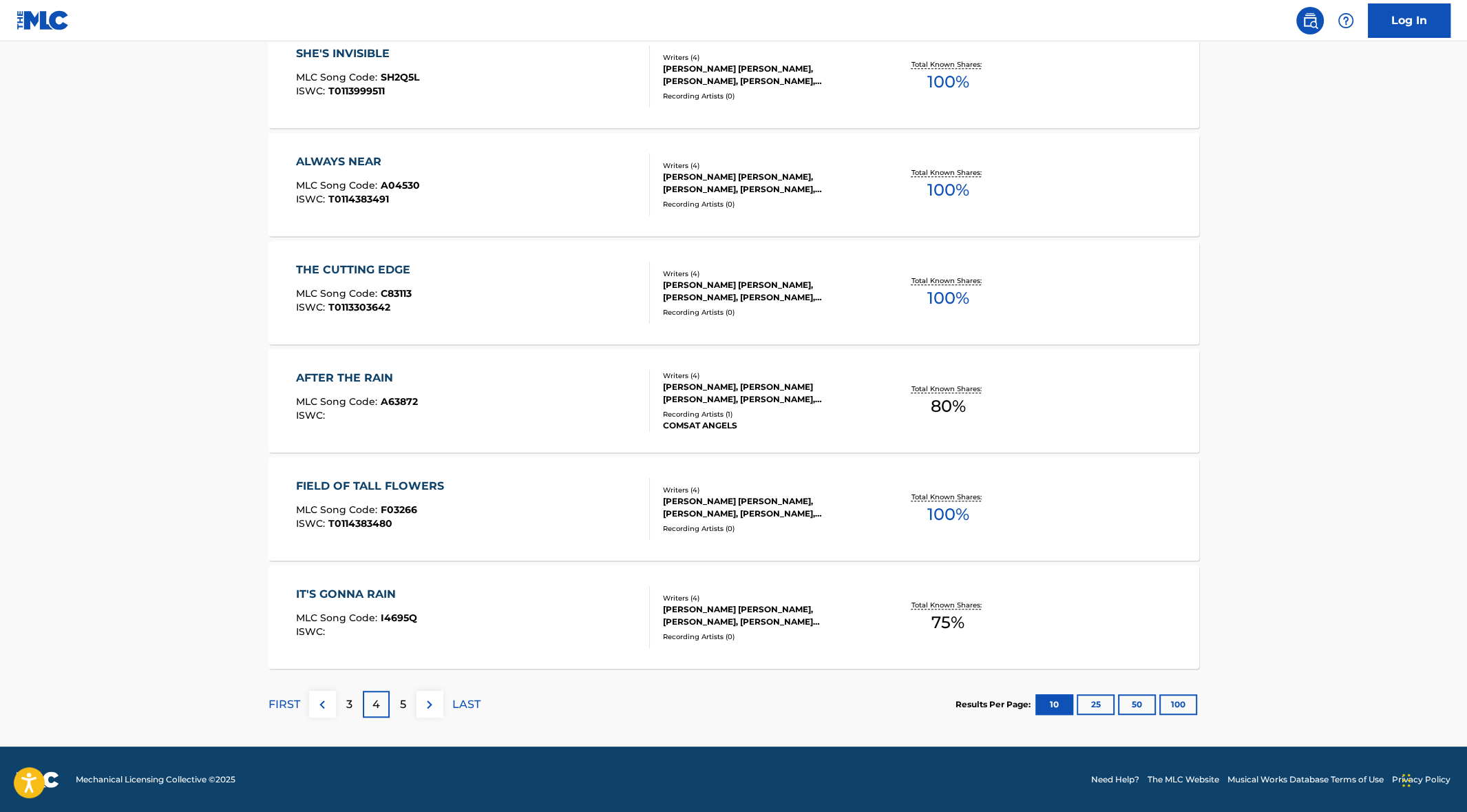
click at [346, 701] on p "3" at bounding box center [349, 704] width 6 height 16
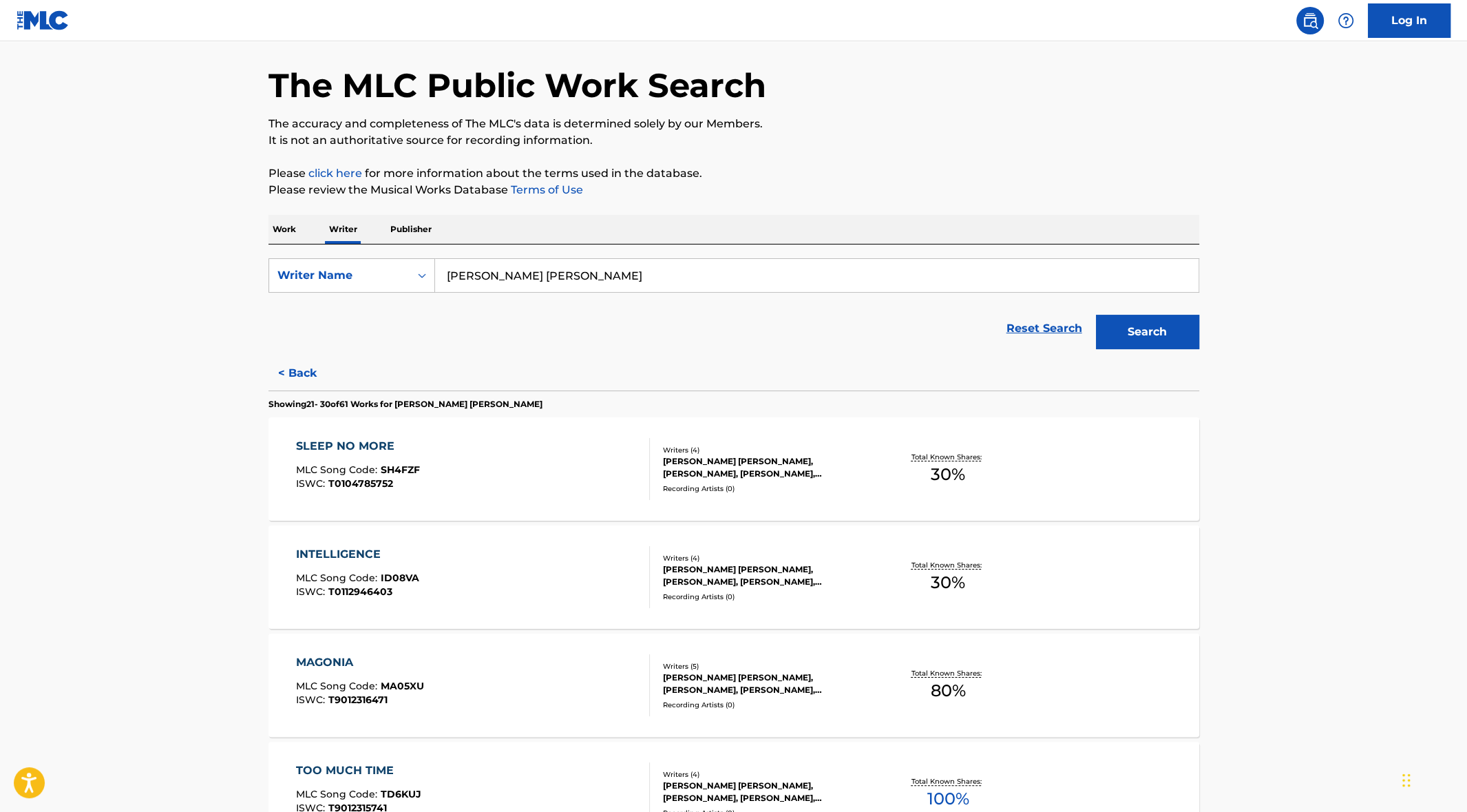
scroll to position [49, 0]
click at [192, 560] on main "The MLC Public Work Search The accuracy and completeness of The MLC's data is d…" at bounding box center [733, 780] width 1467 height 1578
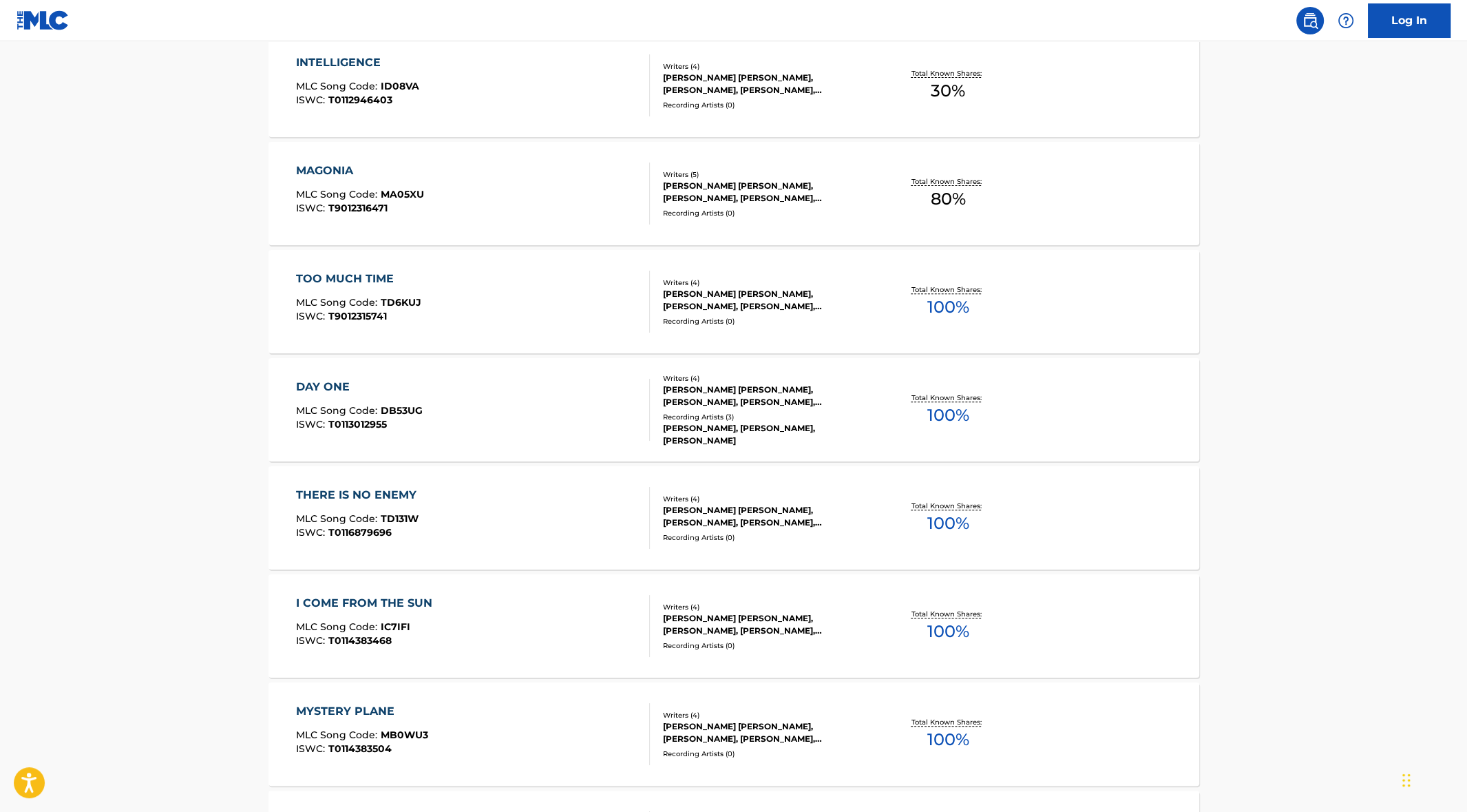
scroll to position [548, 0]
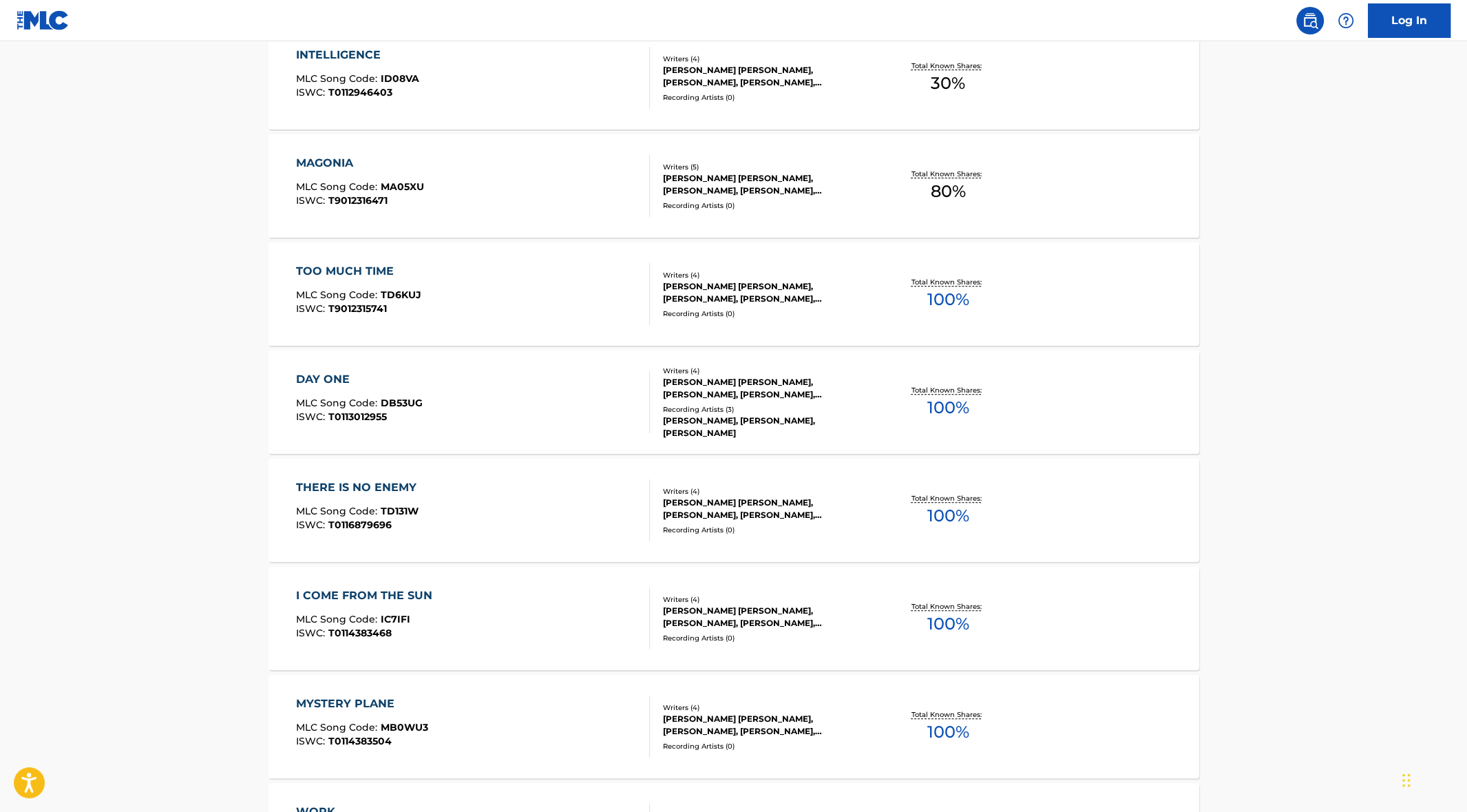
click at [338, 377] on div "DAY ONE" at bounding box center [359, 379] width 127 height 16
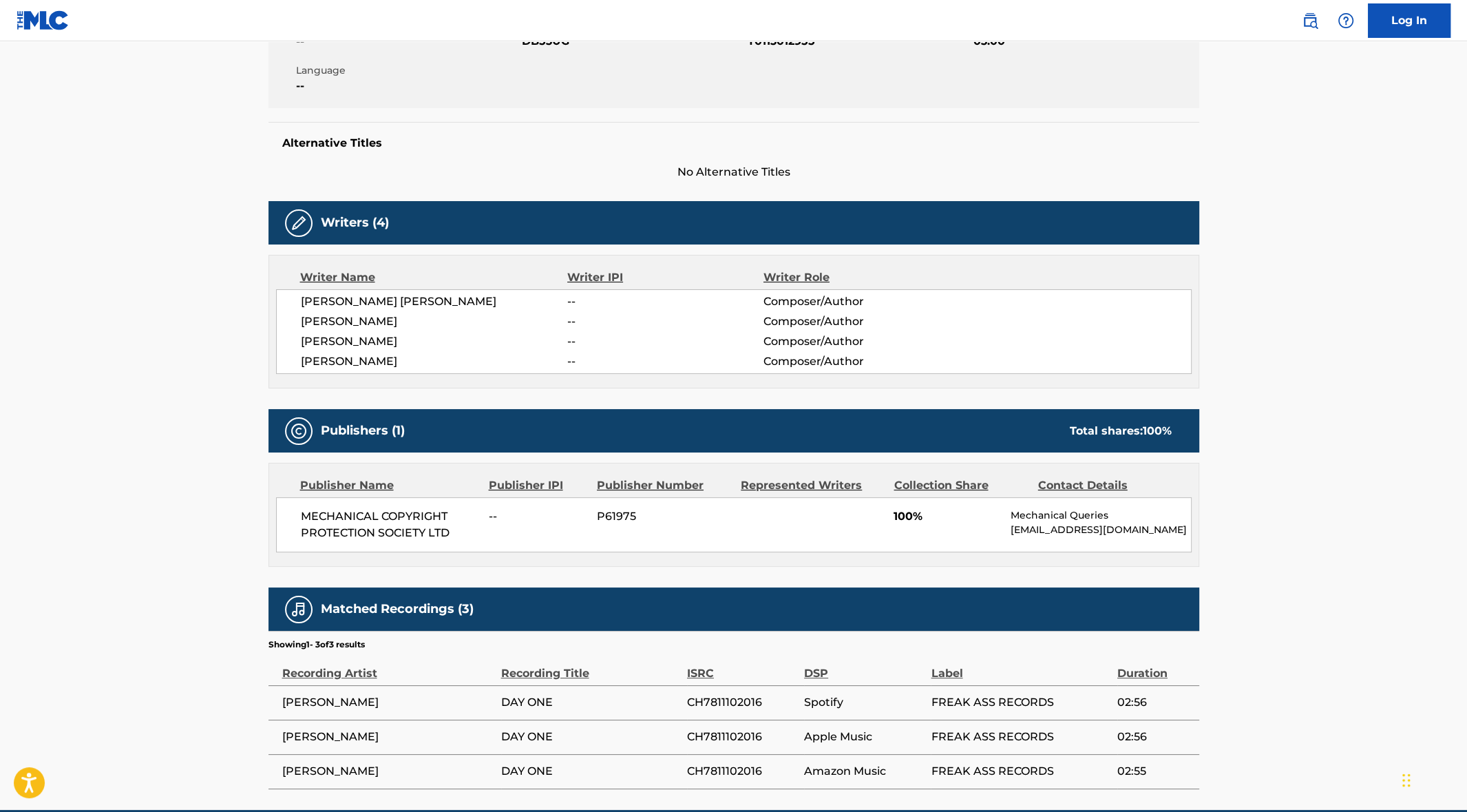
scroll to position [355, 0]
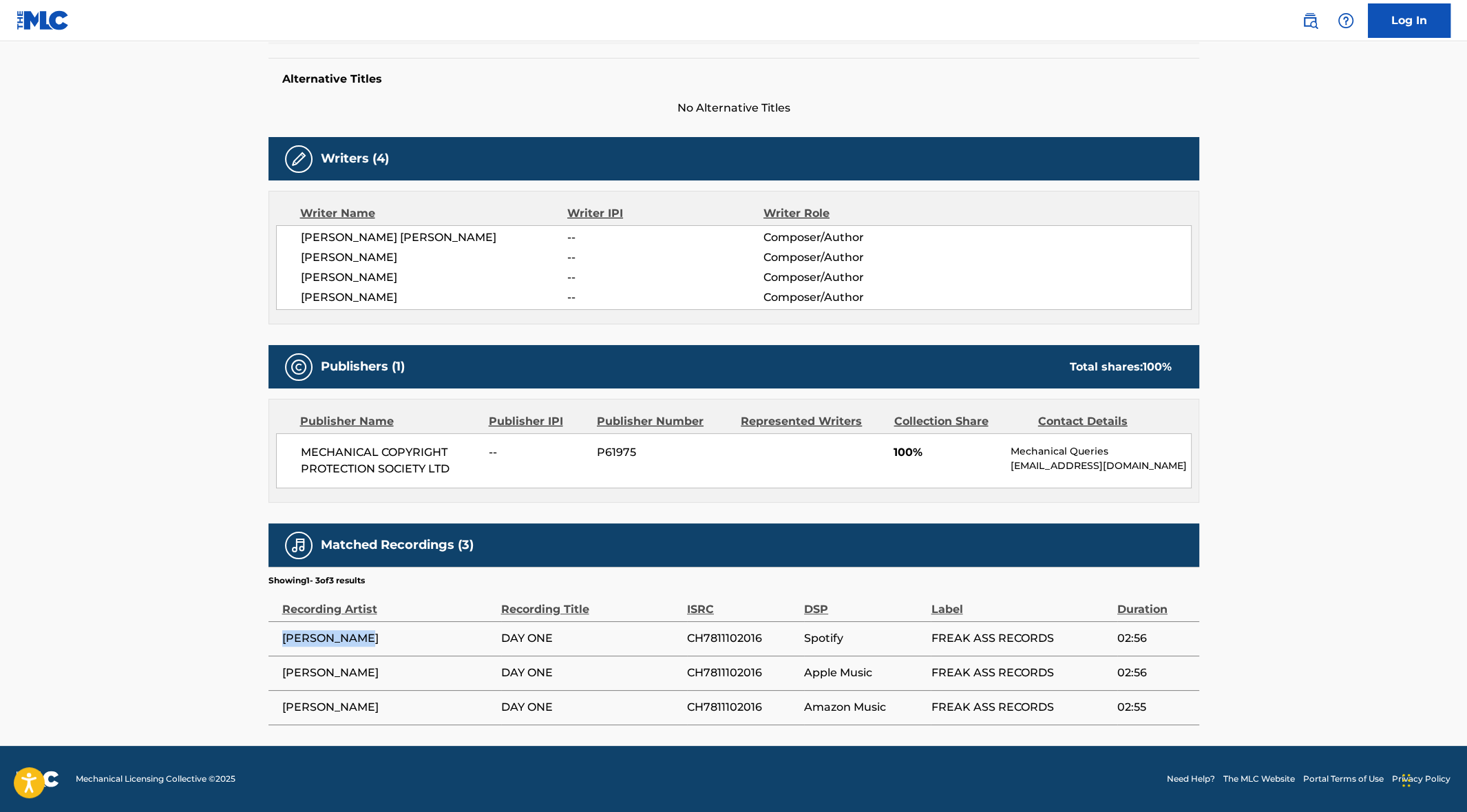
drag, startPoint x: 365, startPoint y: 637, endPoint x: 283, endPoint y: 639, distance: 82.0
click at [283, 639] on span "[PERSON_NAME]" at bounding box center [388, 638] width 212 height 16
copy span "[PERSON_NAME]"
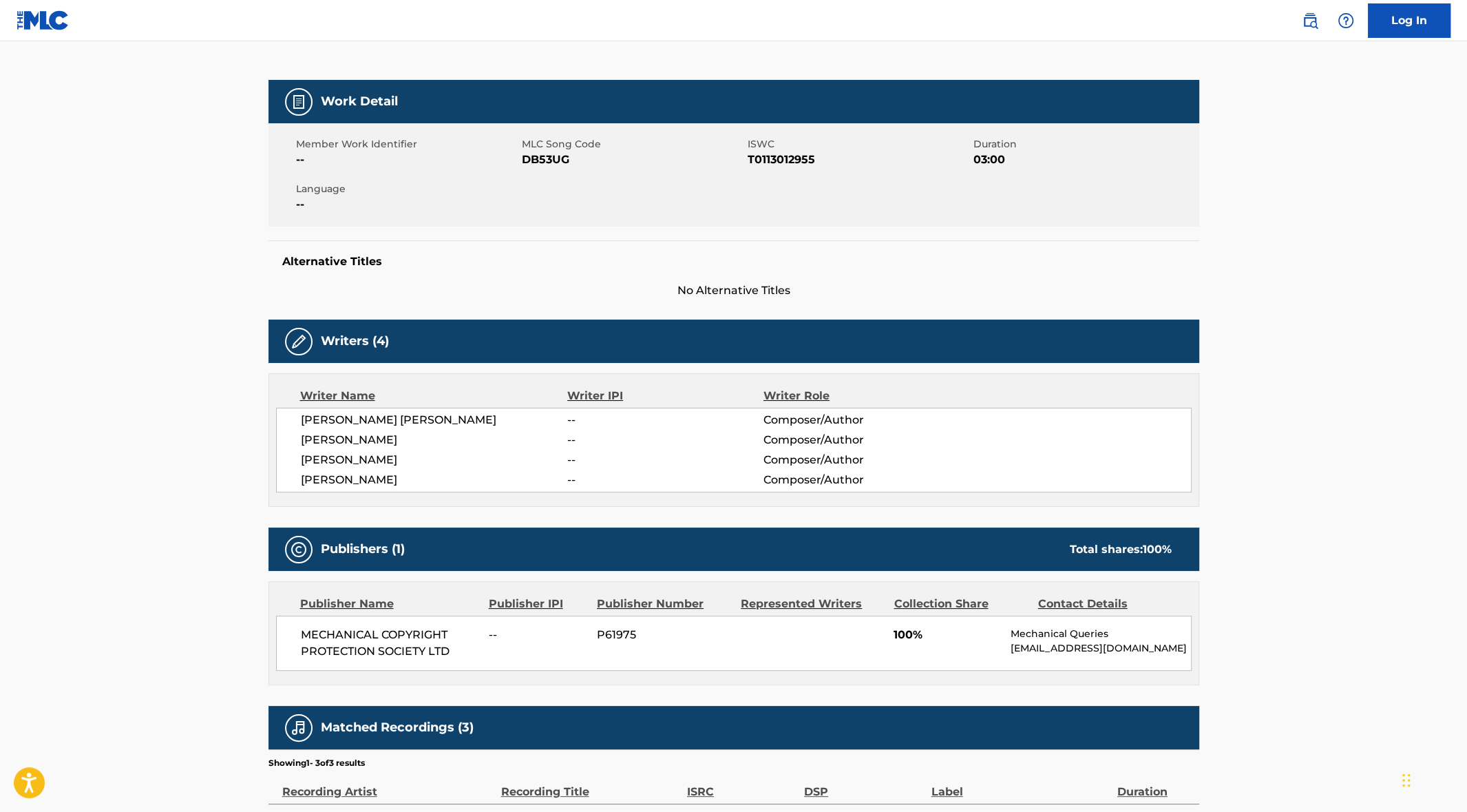
scroll to position [162, 0]
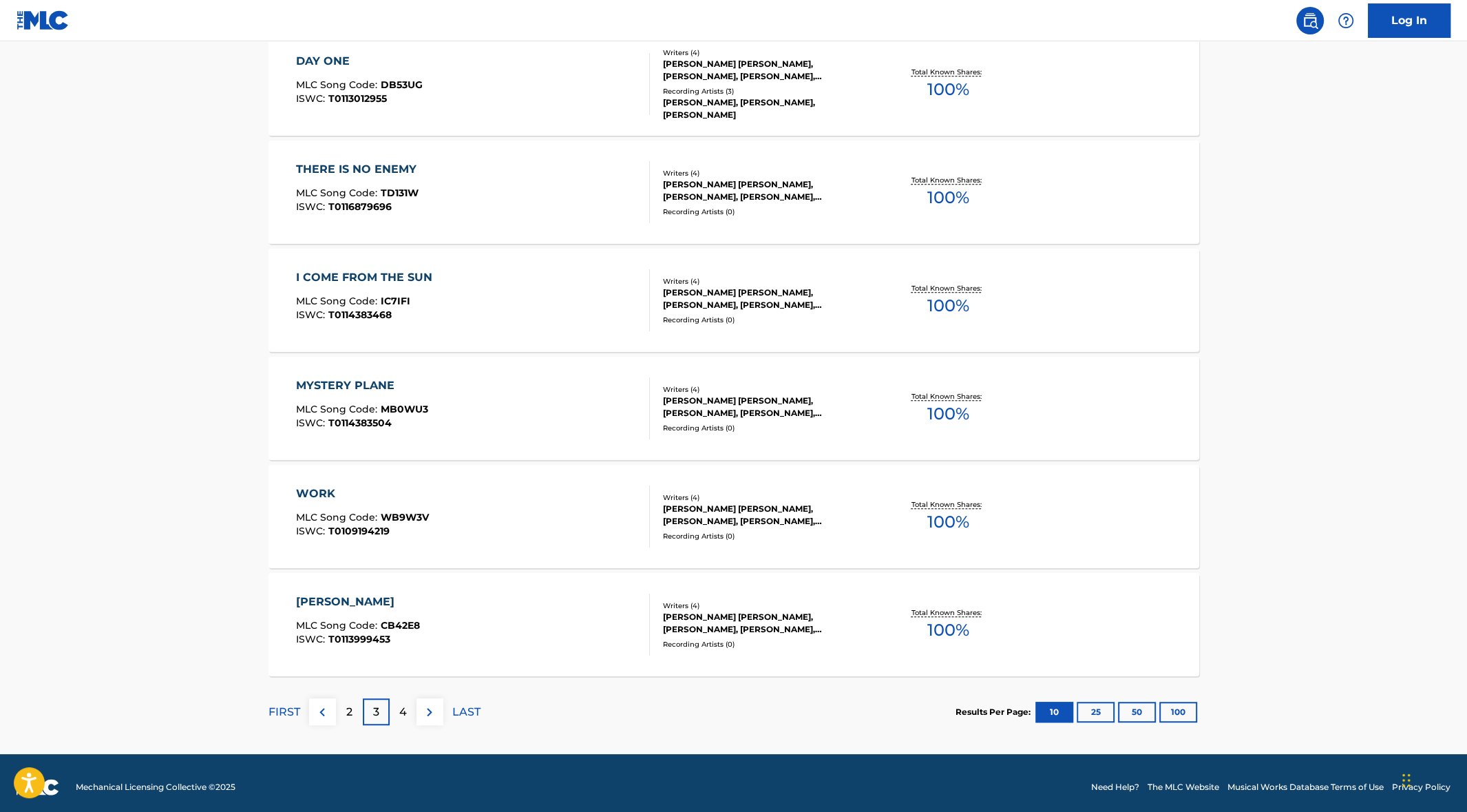
scroll to position [873, 0]
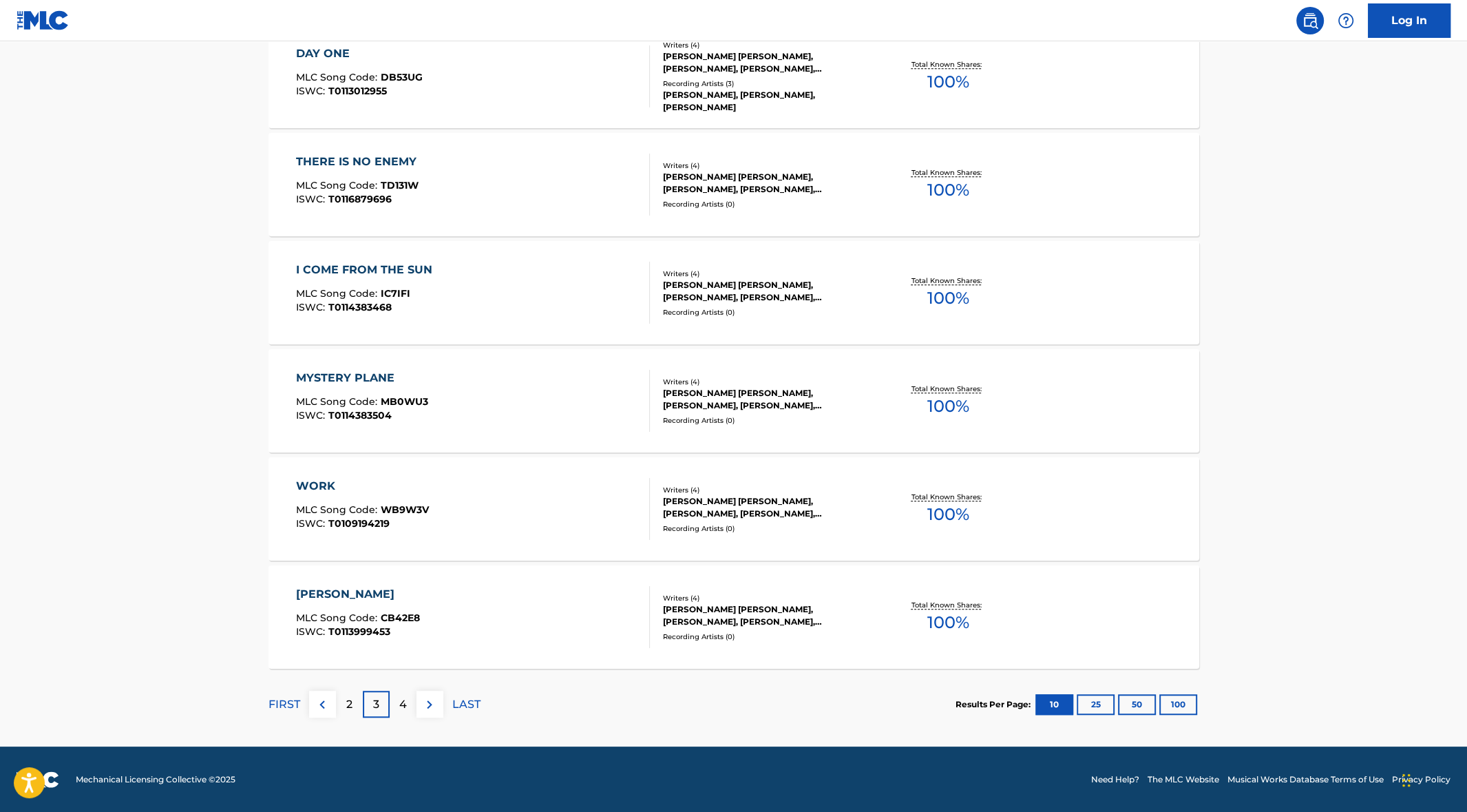
click at [350, 699] on p "2" at bounding box center [349, 704] width 6 height 16
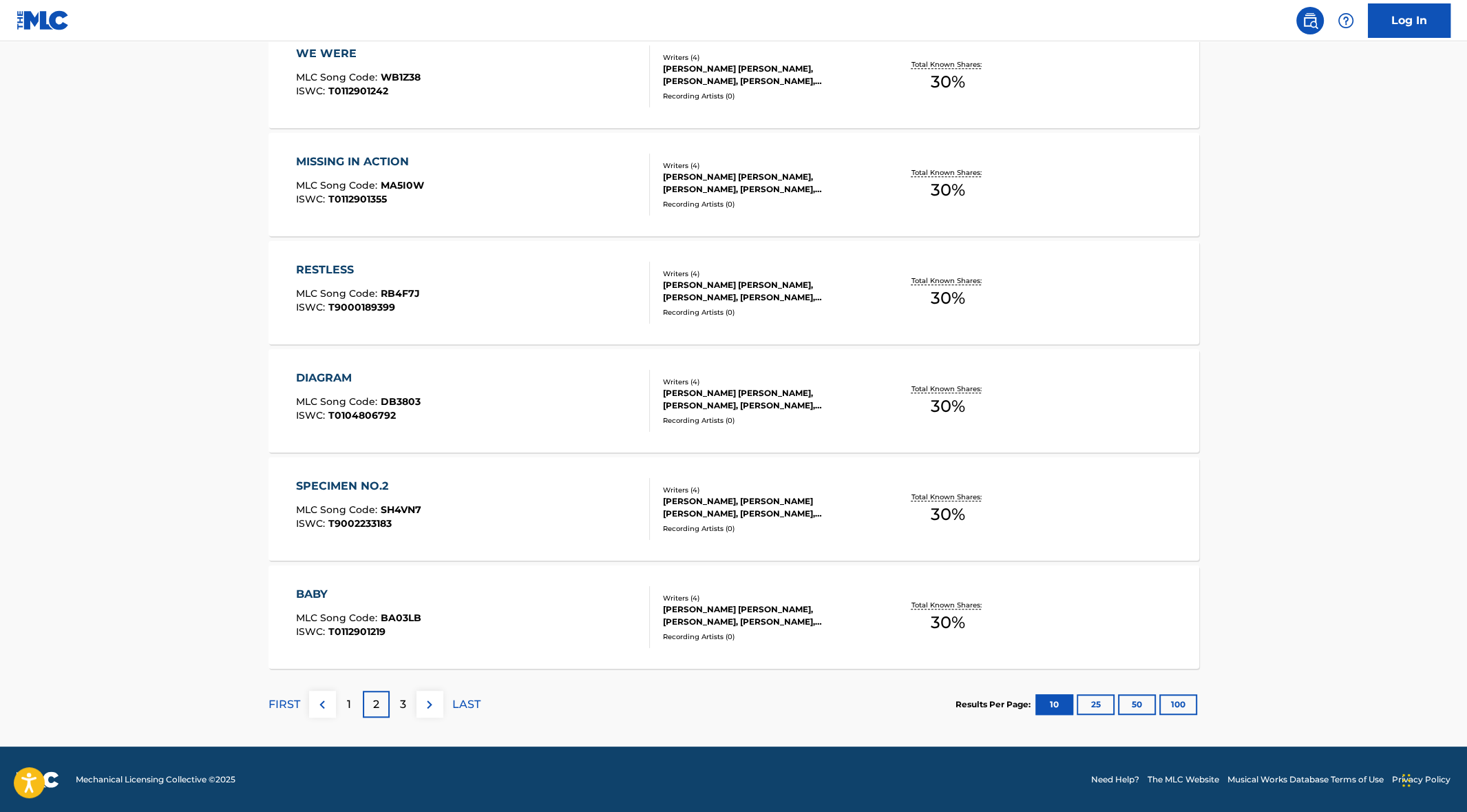
click at [345, 704] on div "1" at bounding box center [349, 704] width 27 height 27
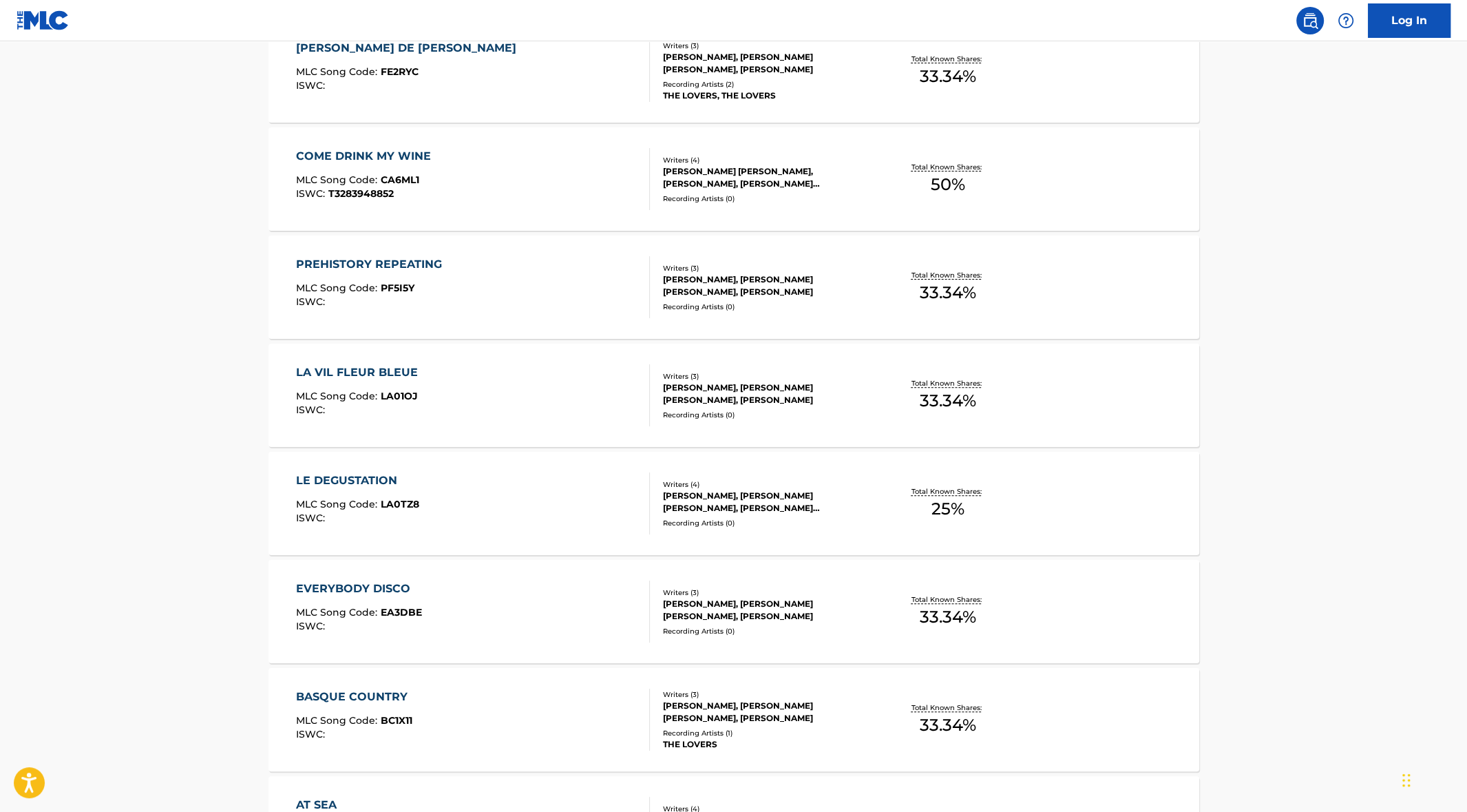
scroll to position [444, 0]
drag, startPoint x: 454, startPoint y: 263, endPoint x: 383, endPoint y: 18, distance: 255.1
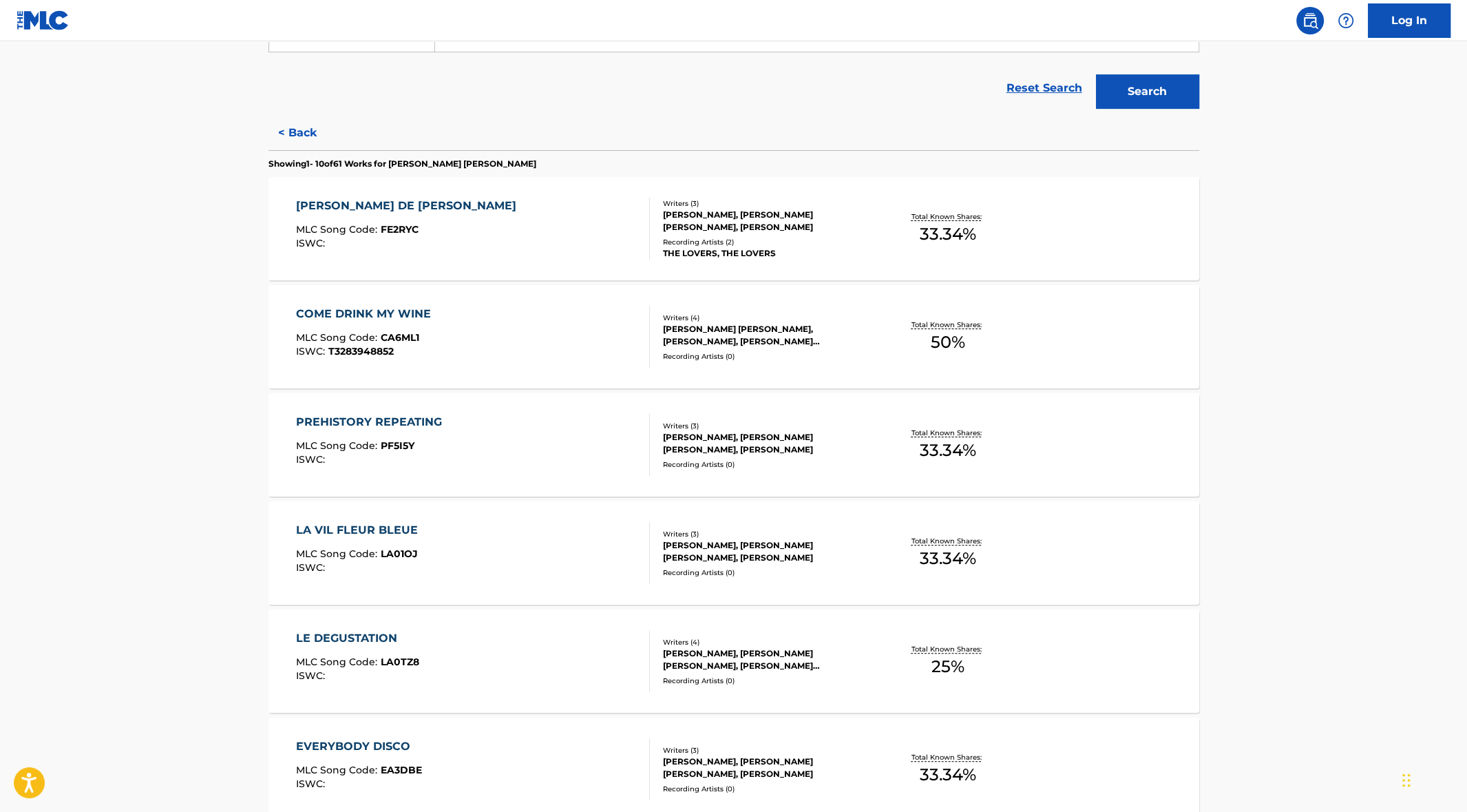
scroll to position [210, 0]
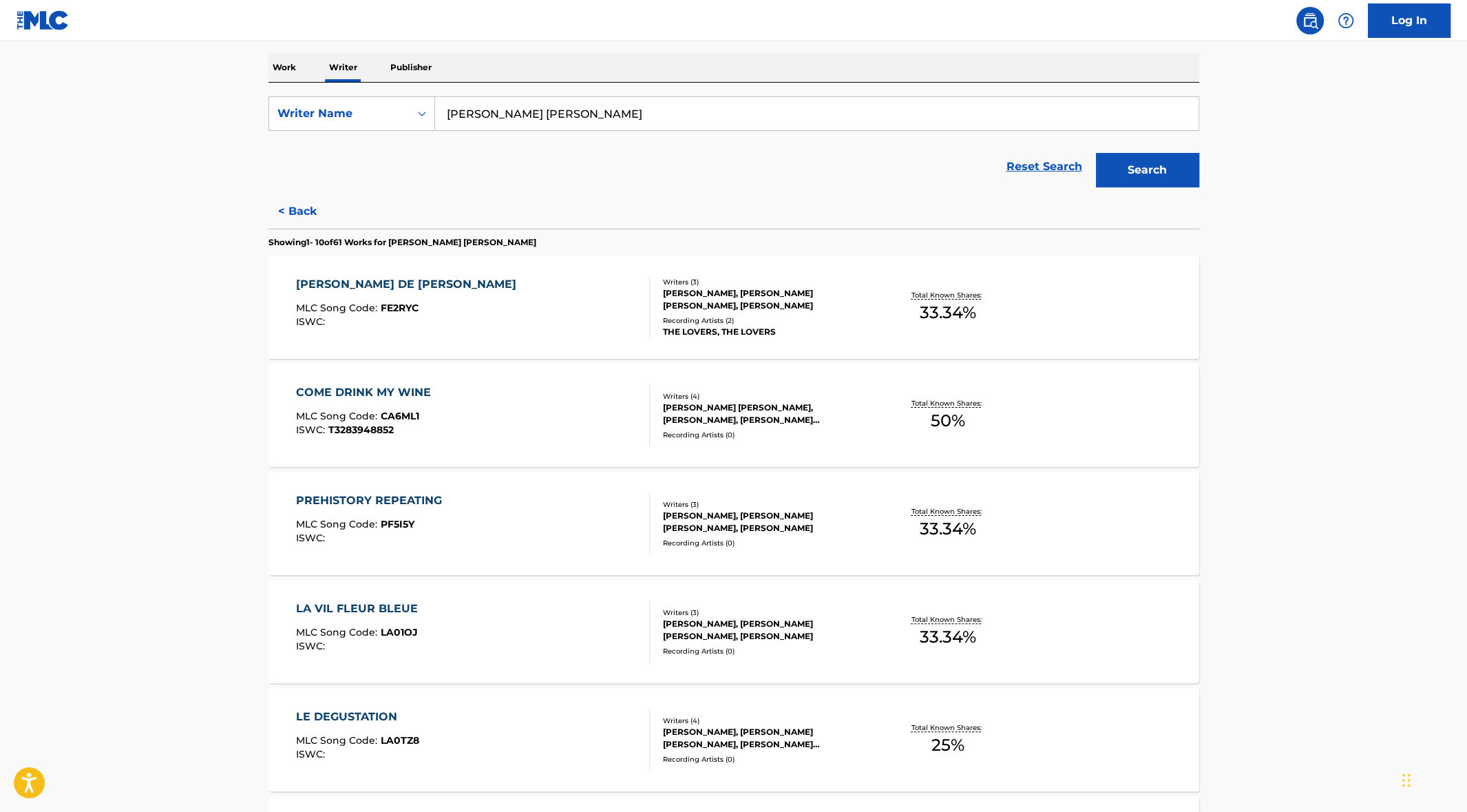
click at [358, 282] on div "[PERSON_NAME] DE [PERSON_NAME]" at bounding box center [409, 284] width 227 height 16
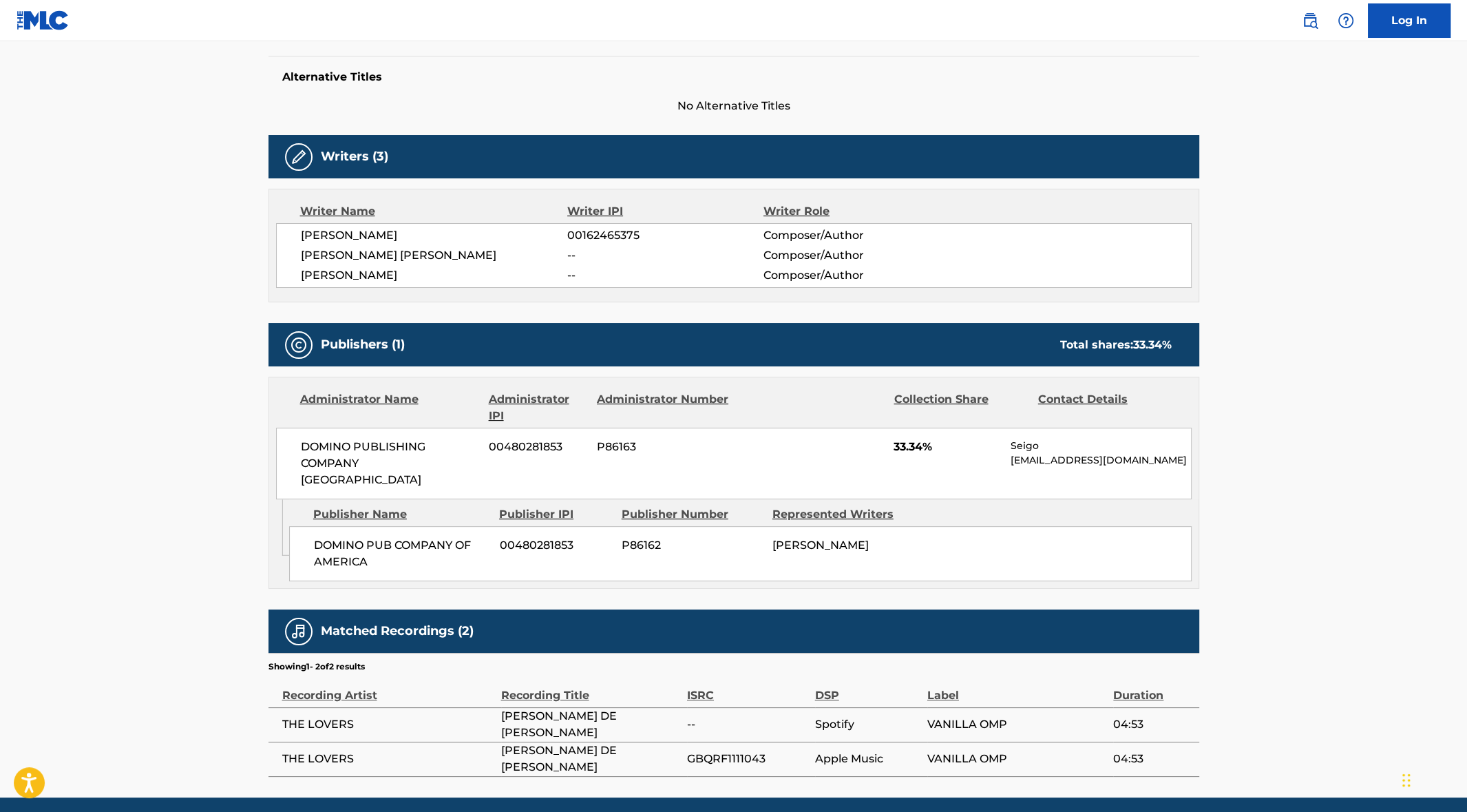
scroll to position [382, 0]
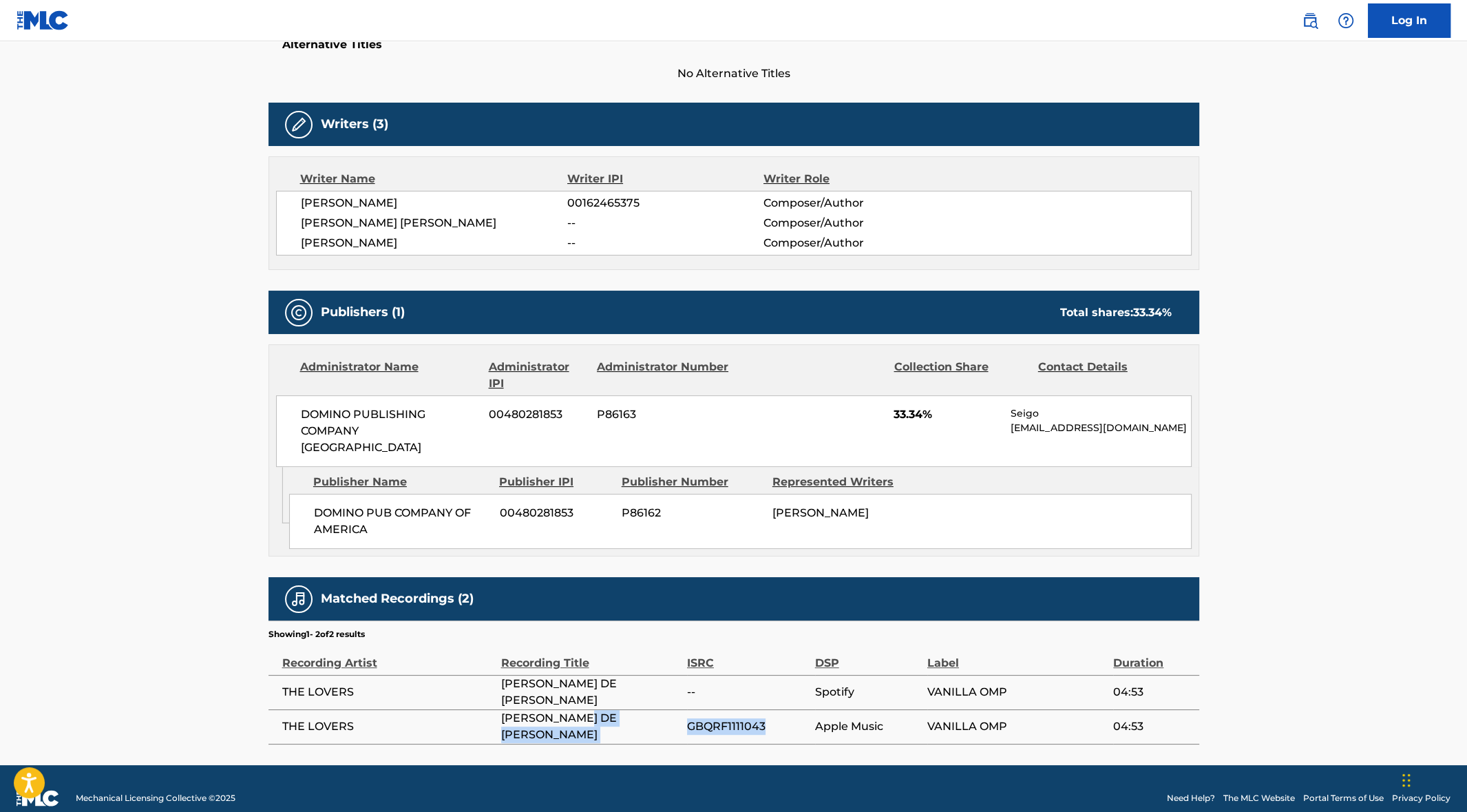
drag, startPoint x: 772, startPoint y: 705, endPoint x: 675, endPoint y: 710, distance: 97.1
click at [675, 710] on tr "THE LOVERS [PERSON_NAME] DE [PERSON_NAME] GBQRF1111043 Apple Music VANILLA OMP …" at bounding box center [734, 727] width 931 height 34
copy tr "GBQRF1111043"
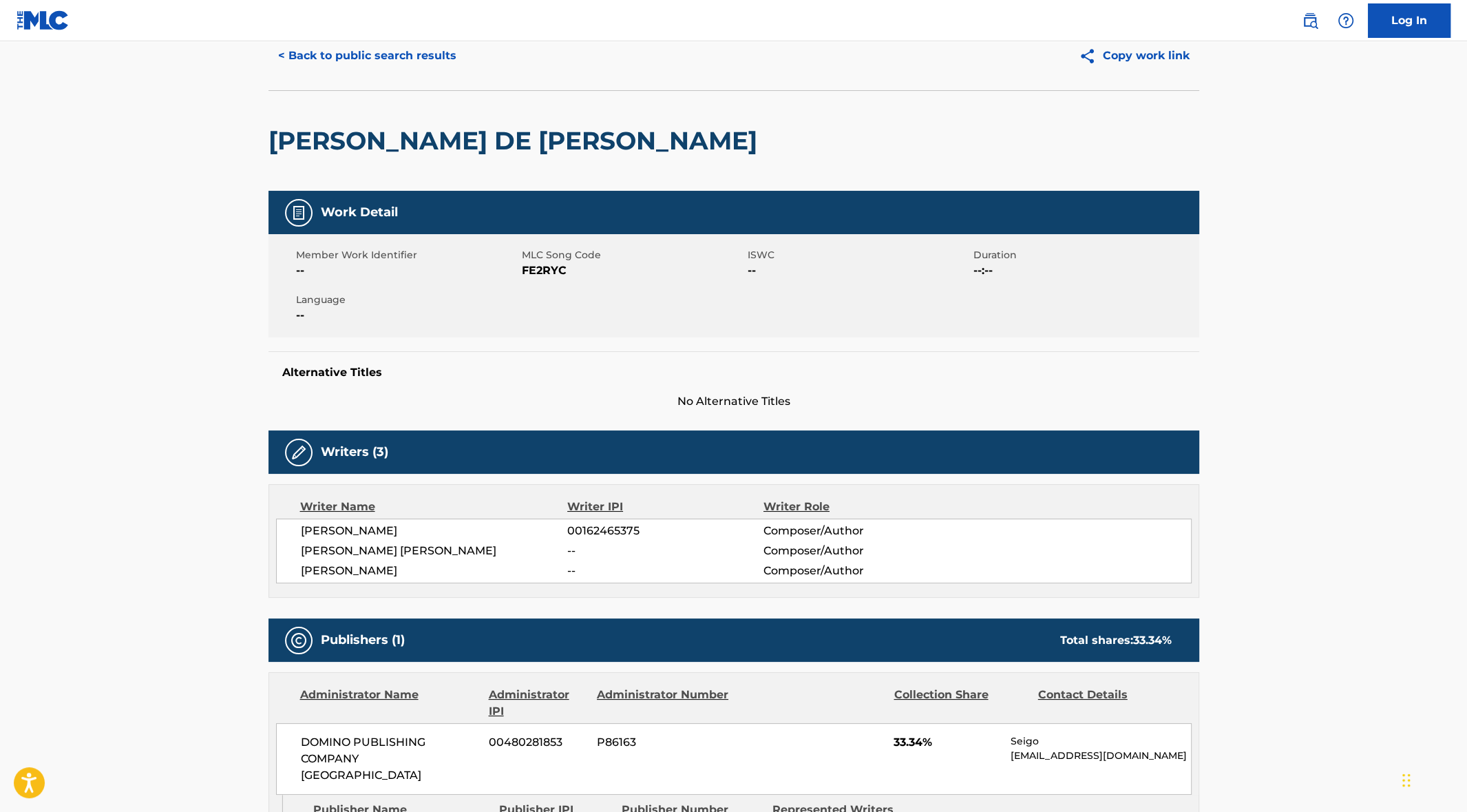
scroll to position [0, 0]
